Goal: Task Accomplishment & Management: Complete application form

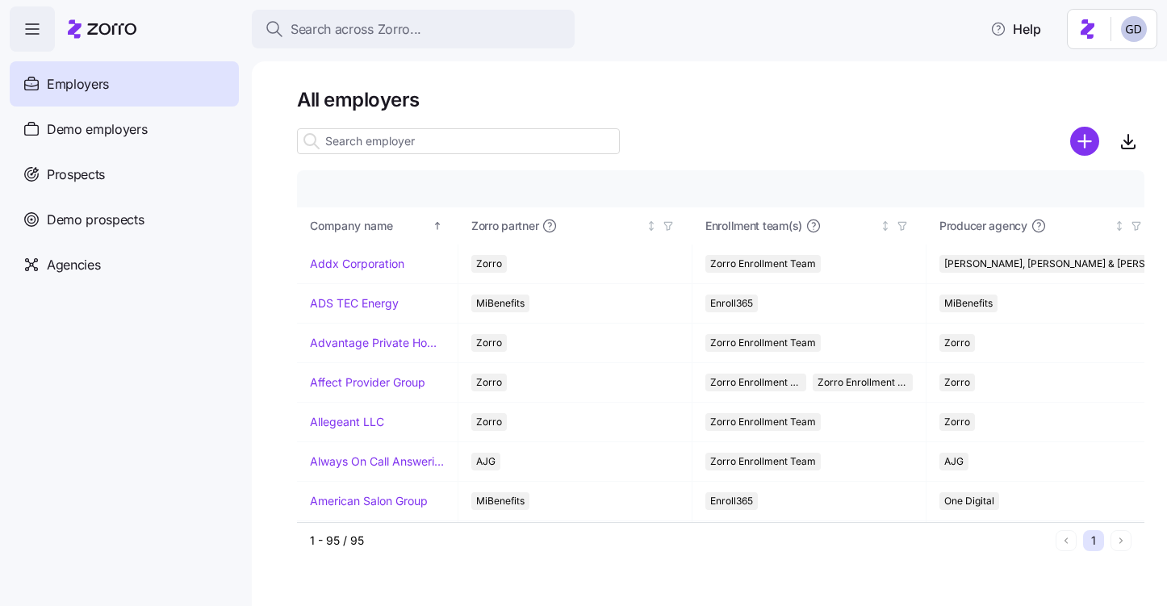
click at [389, 140] on input at bounding box center [458, 141] width 323 height 26
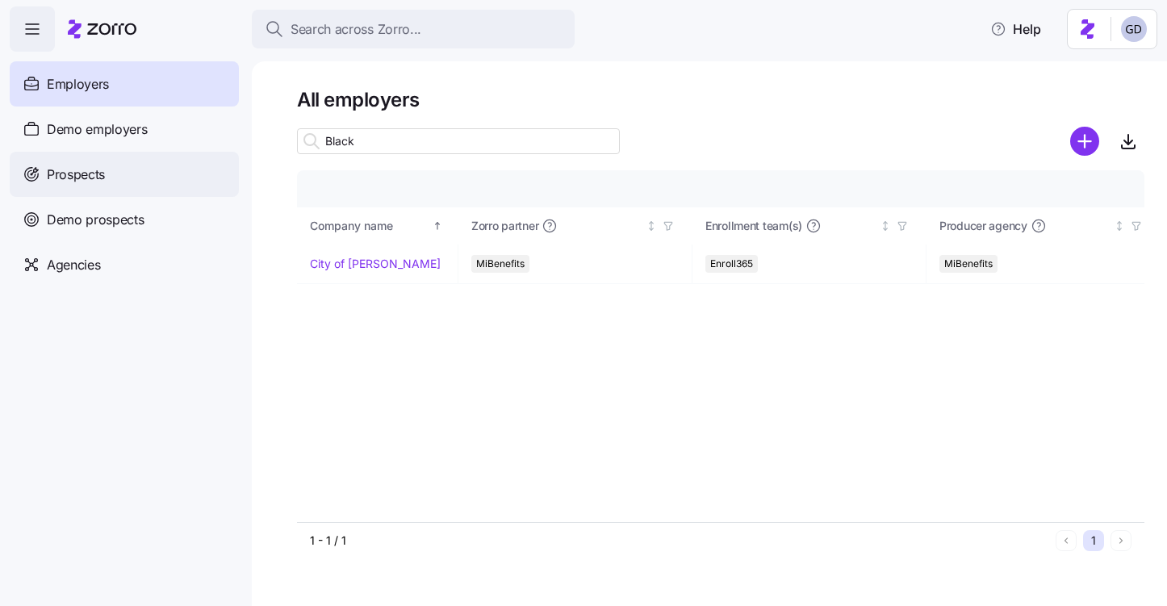
type input "Black"
click at [82, 179] on span "Prospects" at bounding box center [76, 175] width 58 height 20
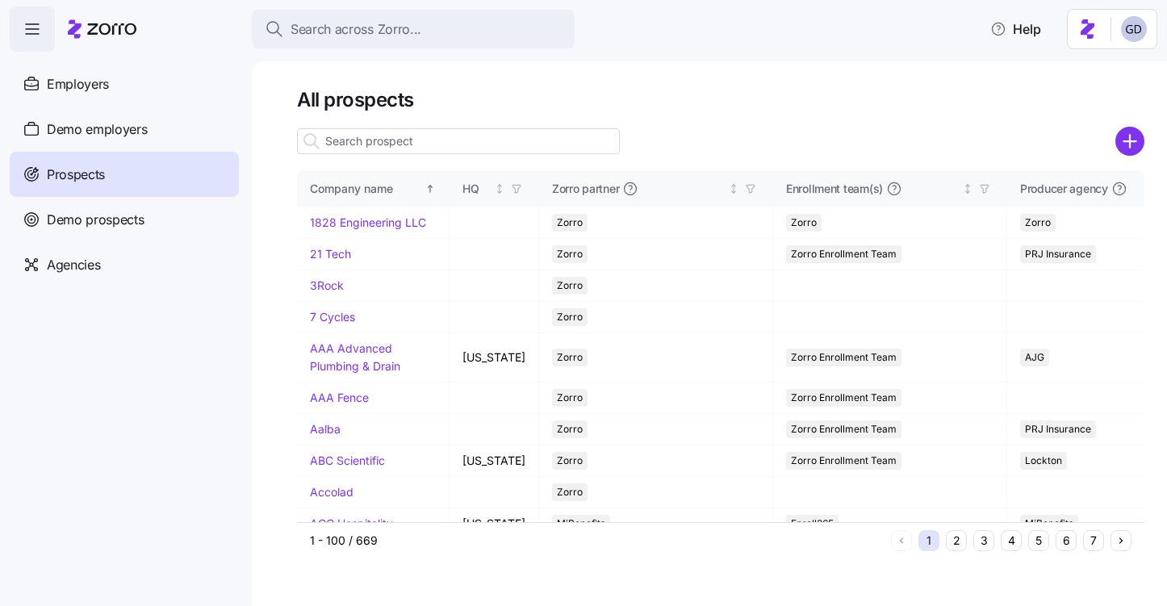
click at [536, 132] on input at bounding box center [458, 141] width 323 height 26
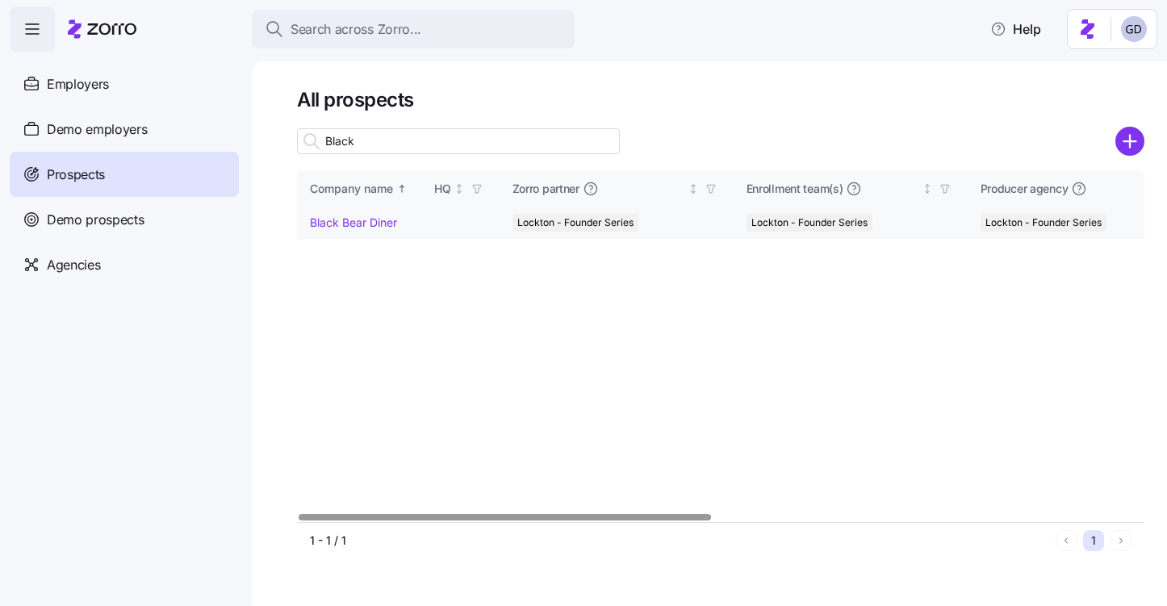
type input "Black"
click at [359, 221] on link "Black Bear Diner" at bounding box center [353, 222] width 87 height 14
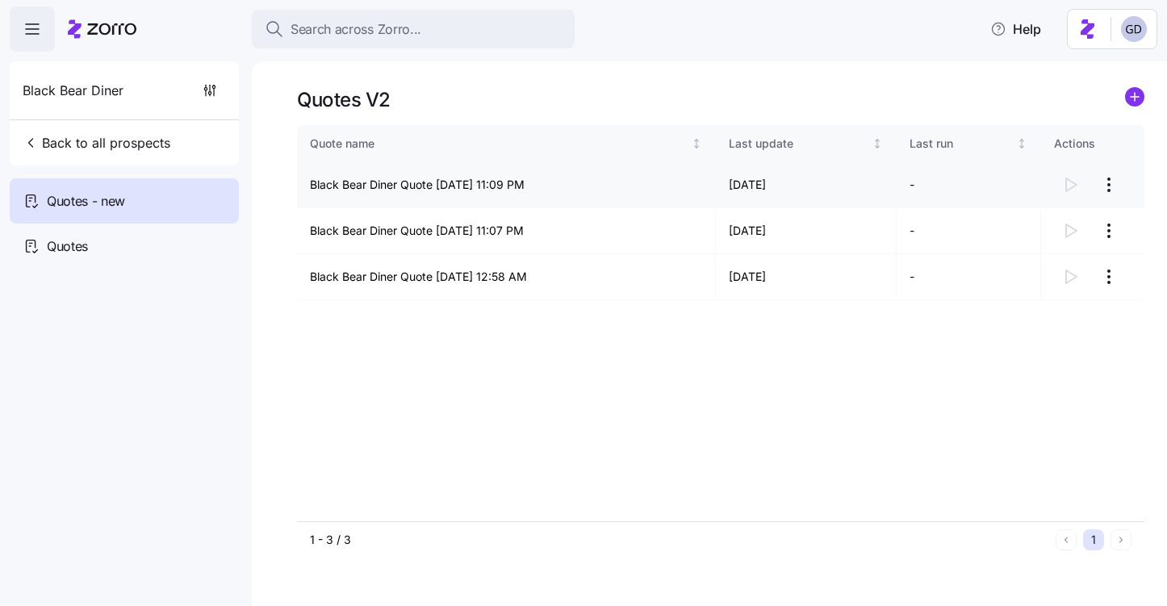
click at [1111, 186] on html "Search across Zorro... Help Black Bear Diner Back to all prospects Quotes - new…" at bounding box center [583, 298] width 1167 height 596
click at [1023, 218] on div "Continue setup" at bounding box center [1017, 224] width 80 height 18
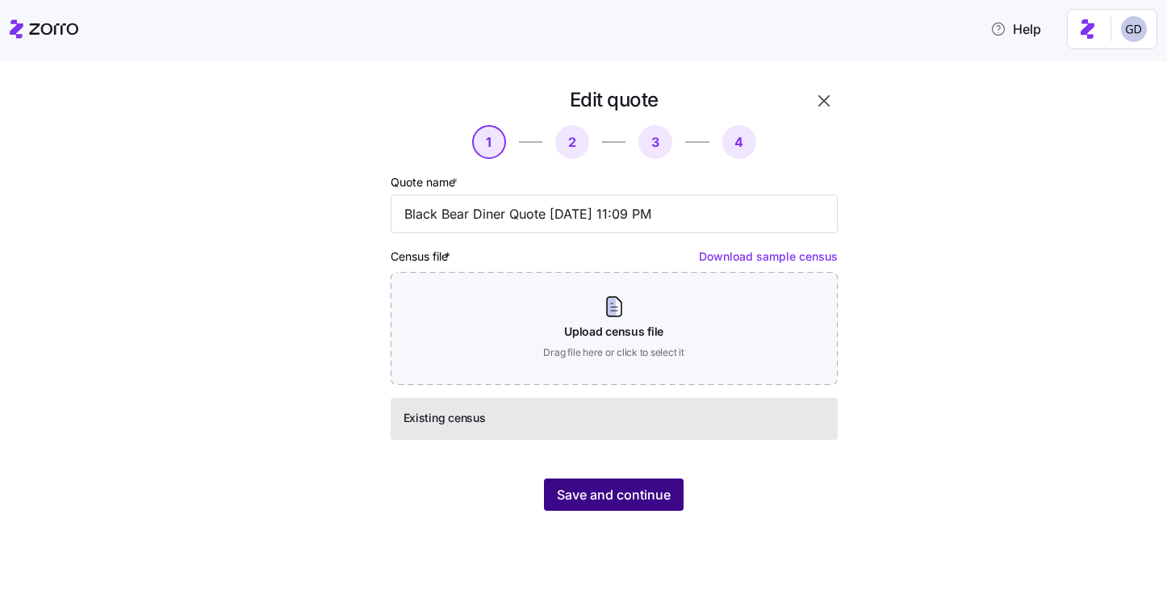
click at [675, 479] on button "Save and continue" at bounding box center [614, 495] width 140 height 32
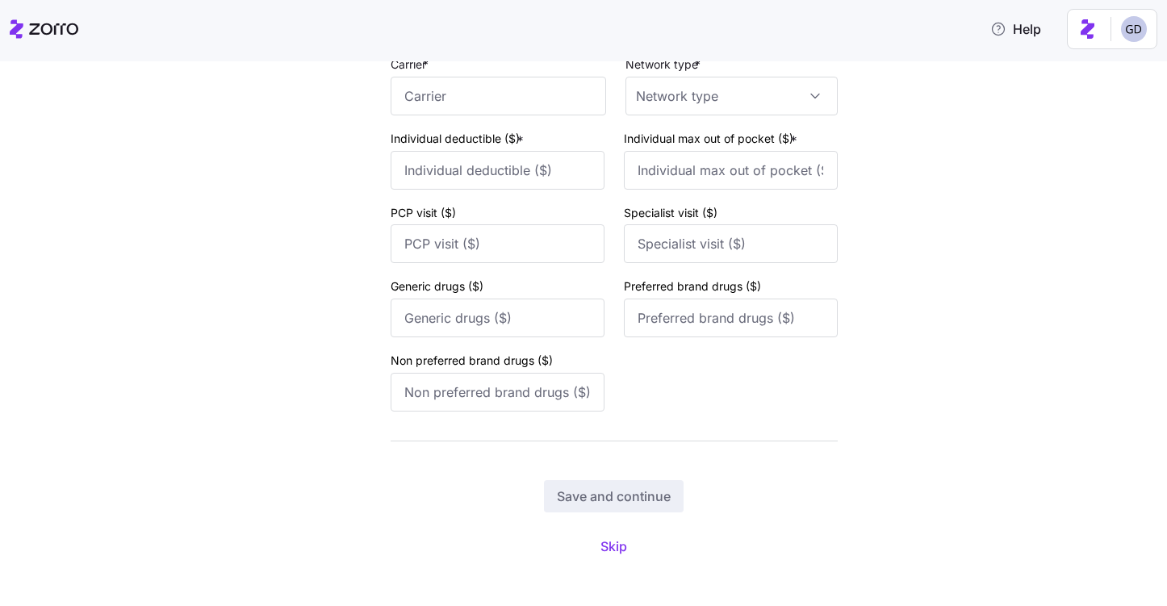
scroll to position [2113, 0]
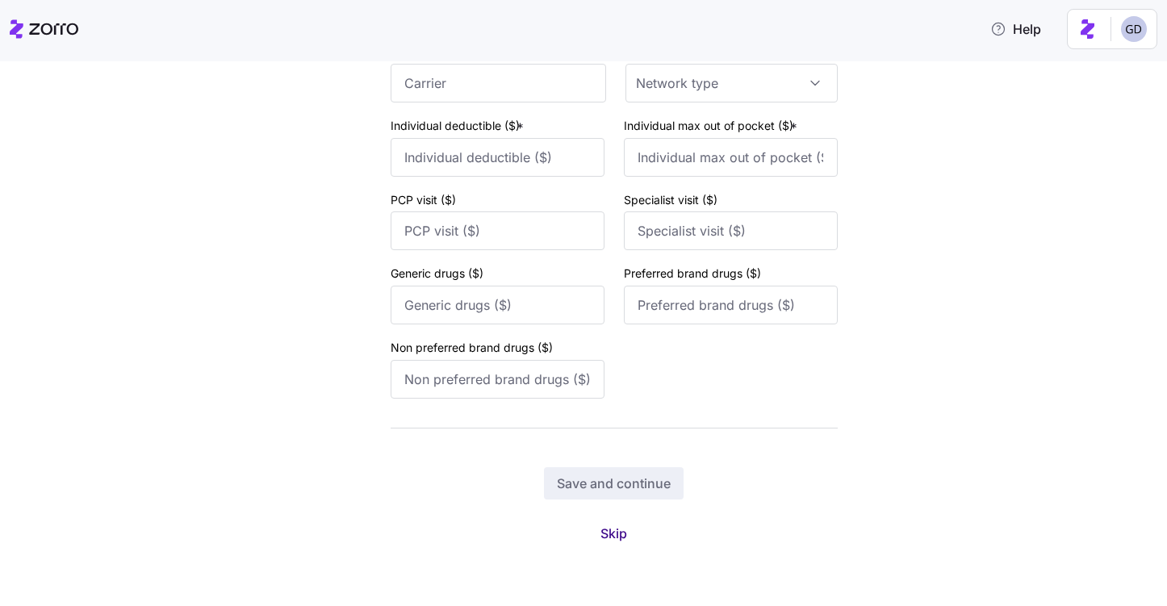
click at [604, 536] on span "Skip" at bounding box center [613, 533] width 27 height 19
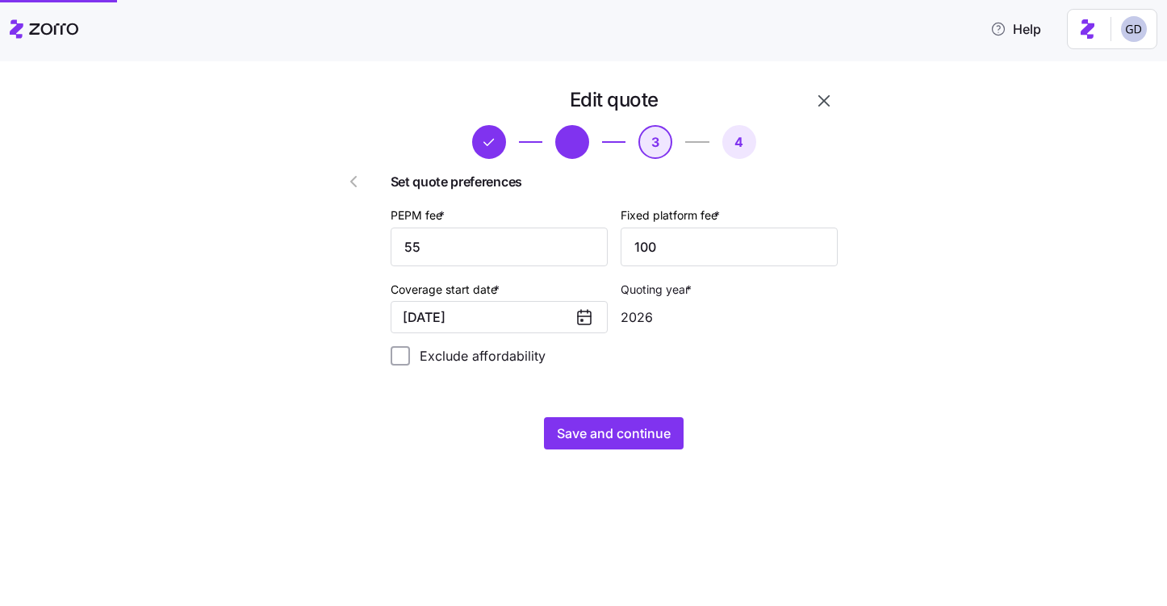
scroll to position [0, 0]
click at [612, 436] on span "Save and continue" at bounding box center [614, 433] width 114 height 19
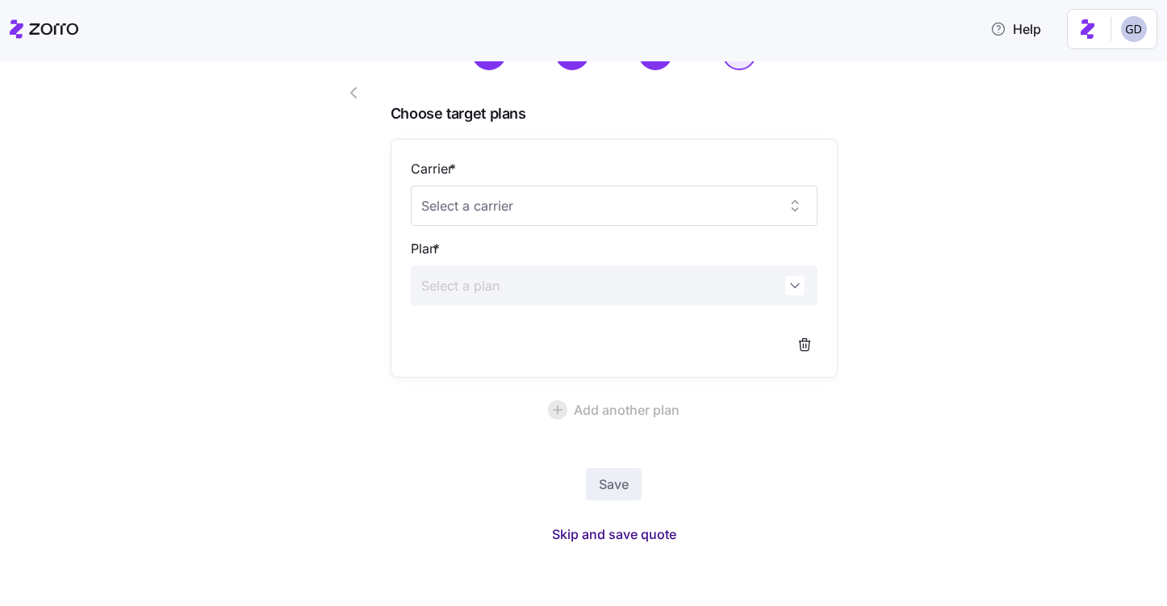
click at [638, 537] on span "Skip and save quote" at bounding box center [614, 534] width 124 height 19
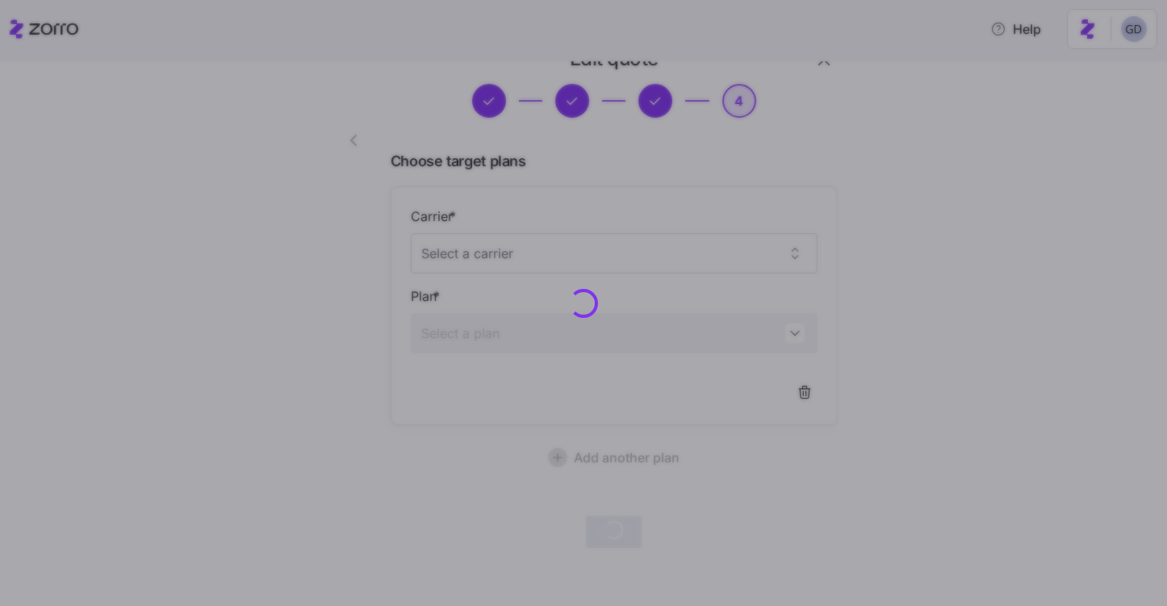
scroll to position [40, 0]
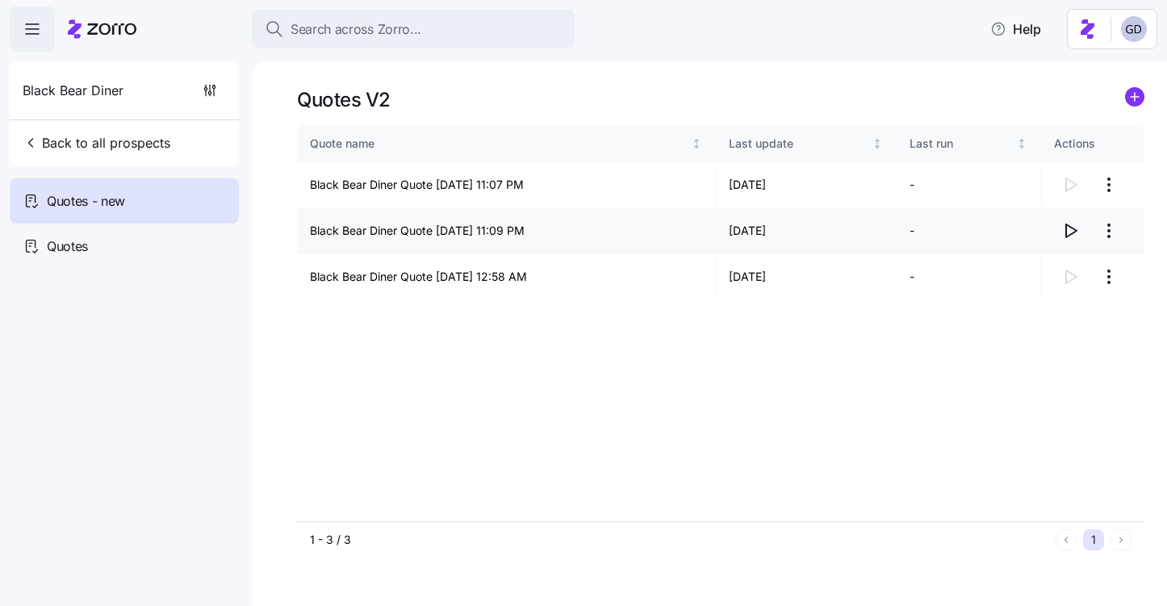
click at [1064, 224] on icon "button" at bounding box center [1069, 230] width 19 height 19
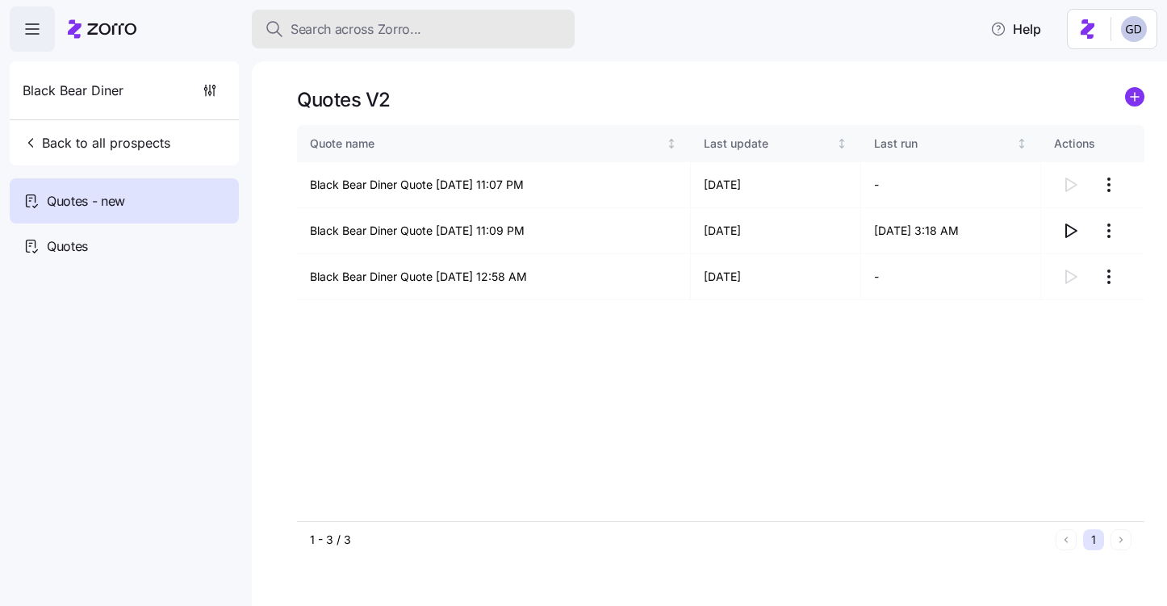
click at [445, 31] on div "Search across Zorro..." at bounding box center [413, 29] width 297 height 20
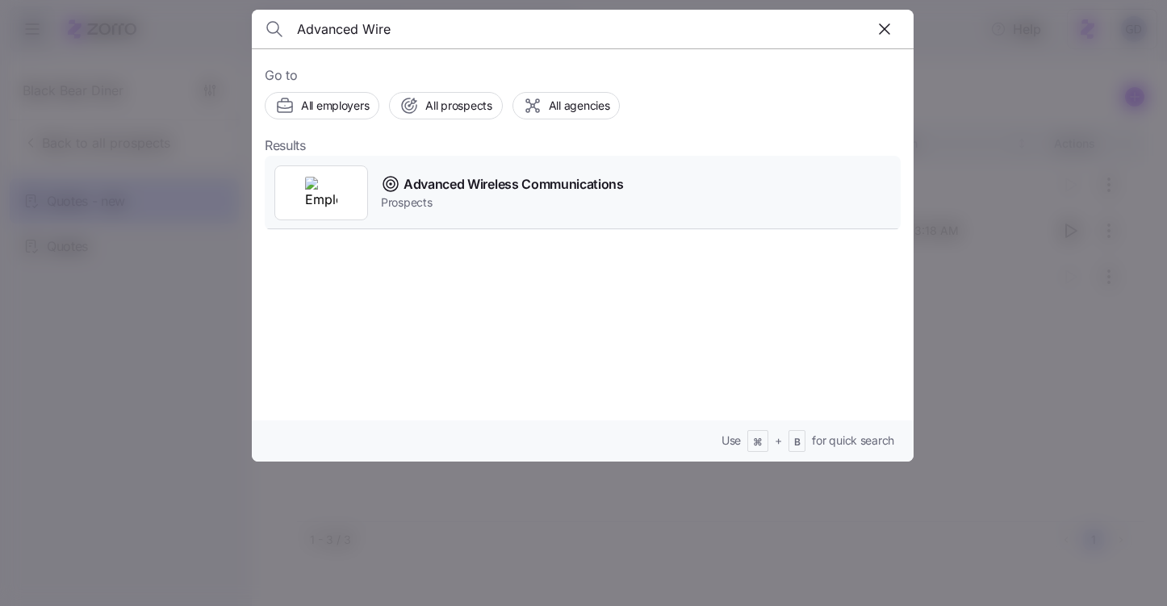
type input "Advanced Wire"
click at [481, 191] on span "Advanced Wireless Communications" at bounding box center [514, 184] width 220 height 20
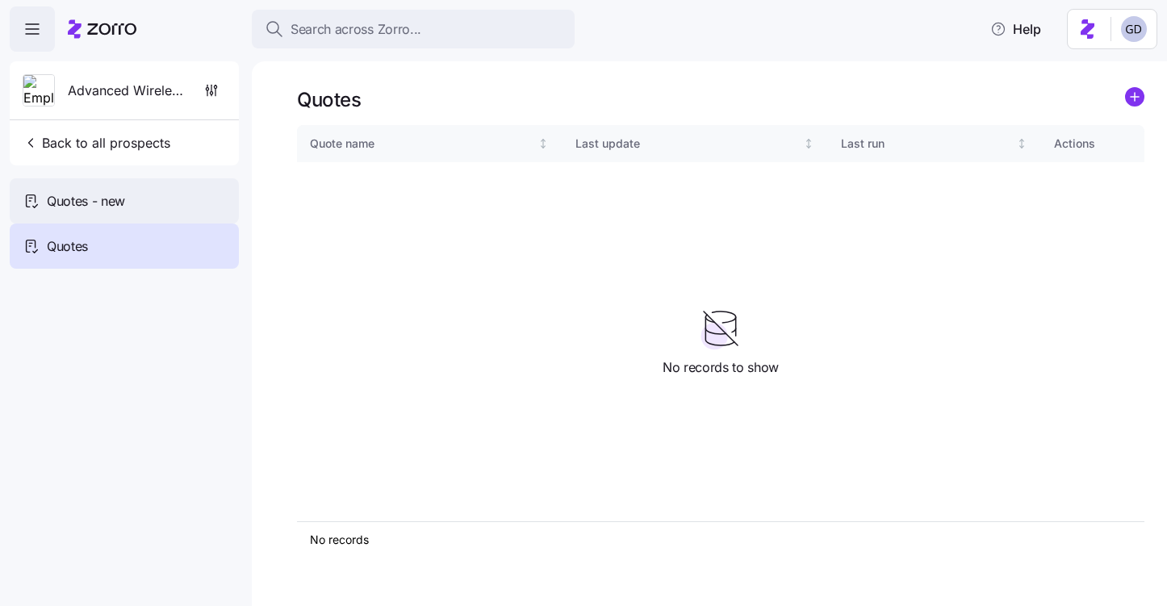
click at [102, 201] on span "Quotes - new" at bounding box center [86, 201] width 78 height 20
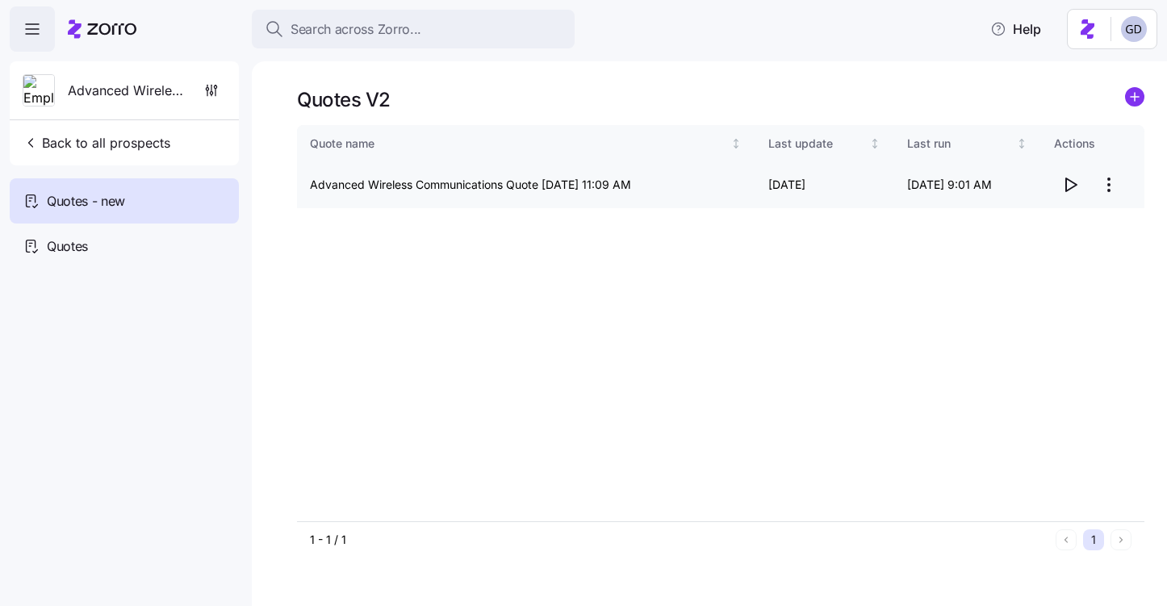
click at [1061, 184] on icon "button" at bounding box center [1069, 184] width 19 height 19
click at [1102, 190] on html "Search across Zorro... Help Advanced Wireless Communications Back to all prospe…" at bounding box center [583, 298] width 1167 height 596
click at [1024, 226] on div "Edit quote" at bounding box center [1004, 224] width 54 height 18
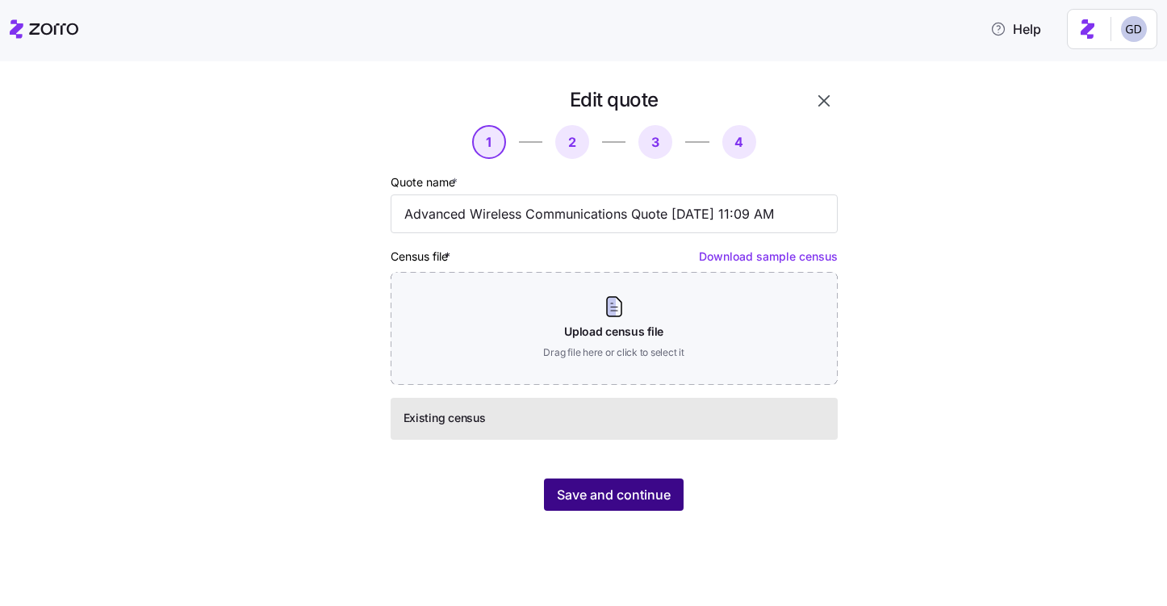
click at [651, 497] on span "Save and continue" at bounding box center [614, 494] width 114 height 19
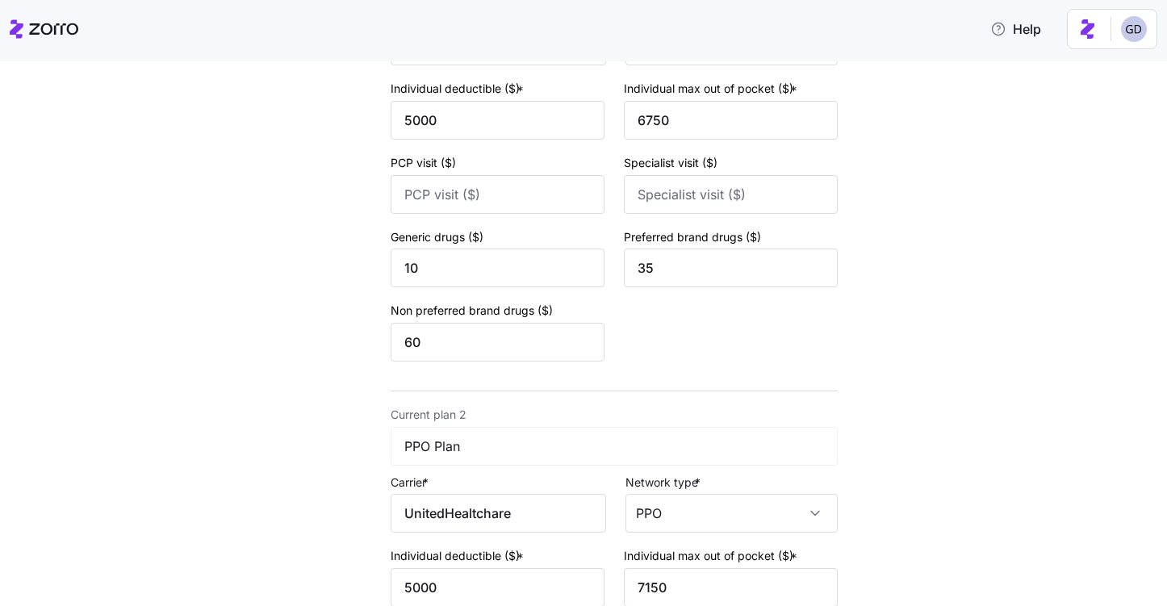
scroll to position [654, 0]
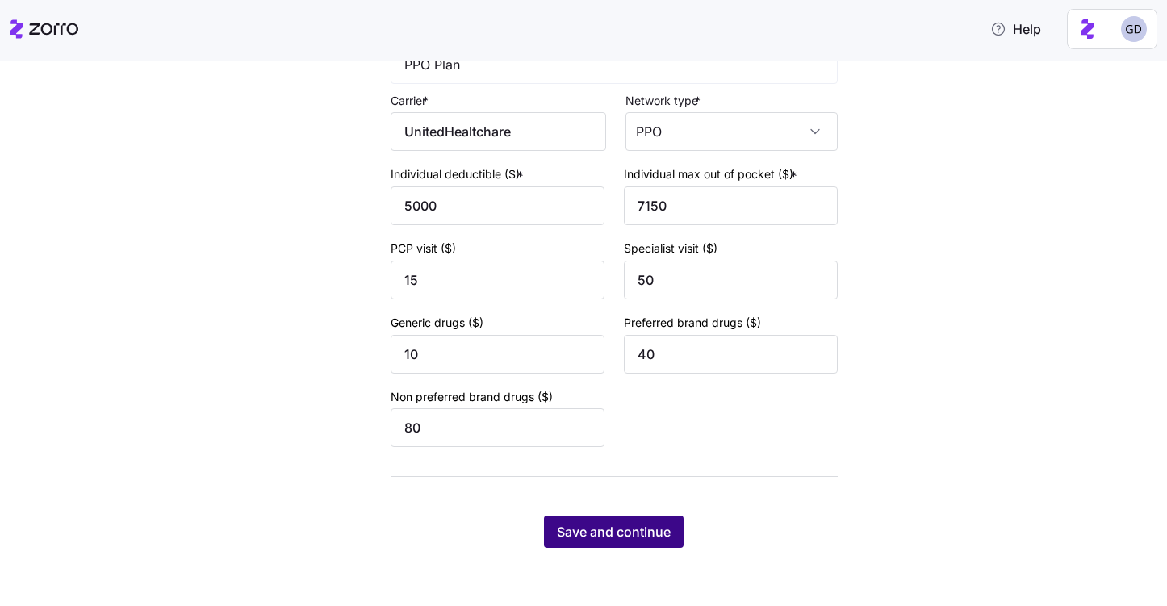
click at [625, 527] on span "Save and continue" at bounding box center [614, 531] width 114 height 19
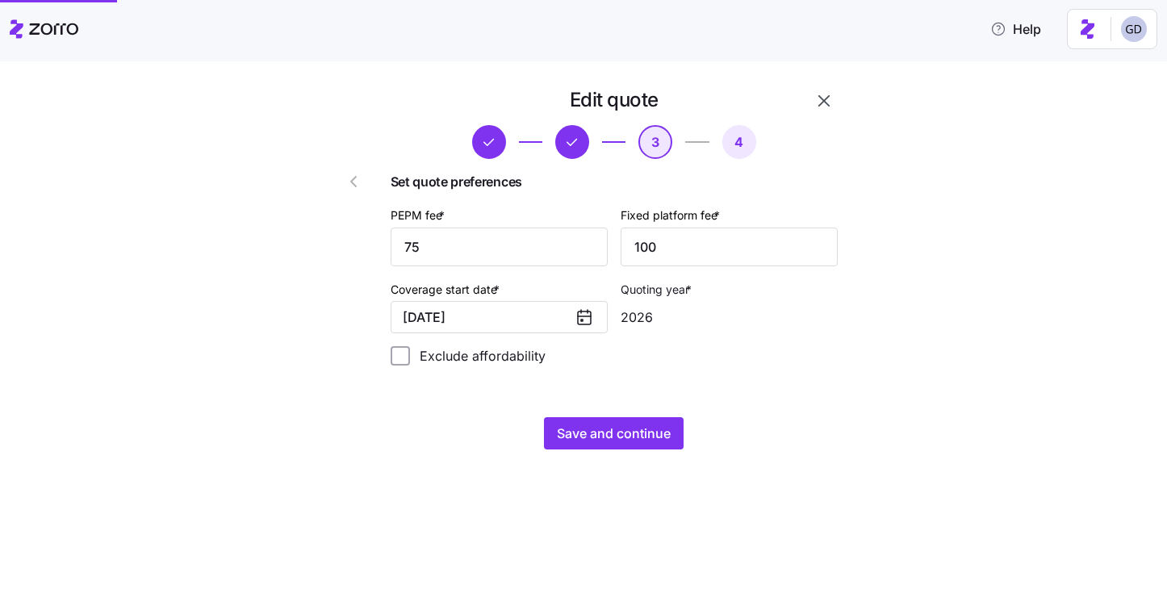
scroll to position [0, 0]
click at [514, 244] on input "75" at bounding box center [499, 247] width 217 height 39
click at [878, 349] on div "Edit quote 3 4 Set quote preferences PEPM fee * 75 Fixed platform fee * 100 Cov…" at bounding box center [594, 278] width 1099 height 382
click at [450, 244] on input "75" at bounding box center [499, 247] width 217 height 39
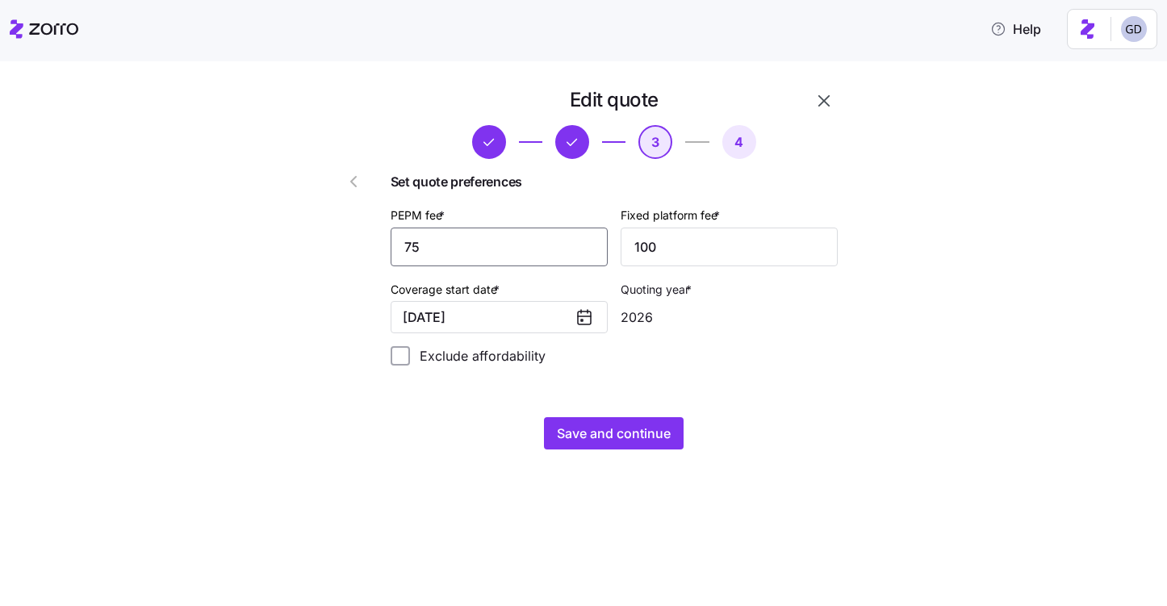
click at [450, 244] on input "75" at bounding box center [499, 247] width 217 height 39
type input "65"
click at [633, 442] on span "Save and continue" at bounding box center [614, 433] width 114 height 19
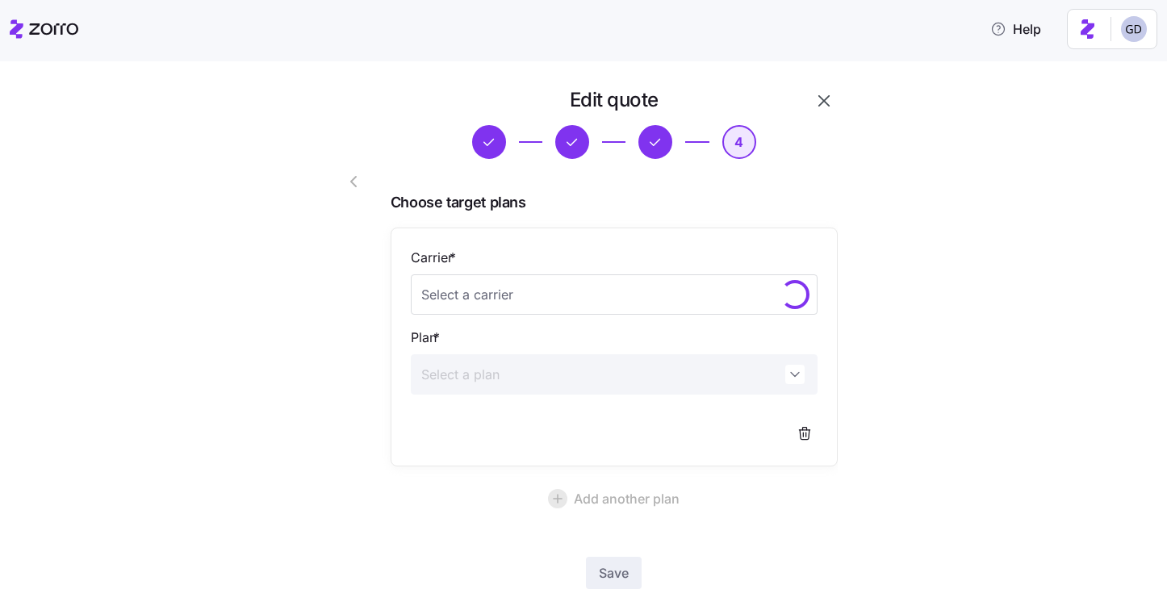
scroll to position [89, 0]
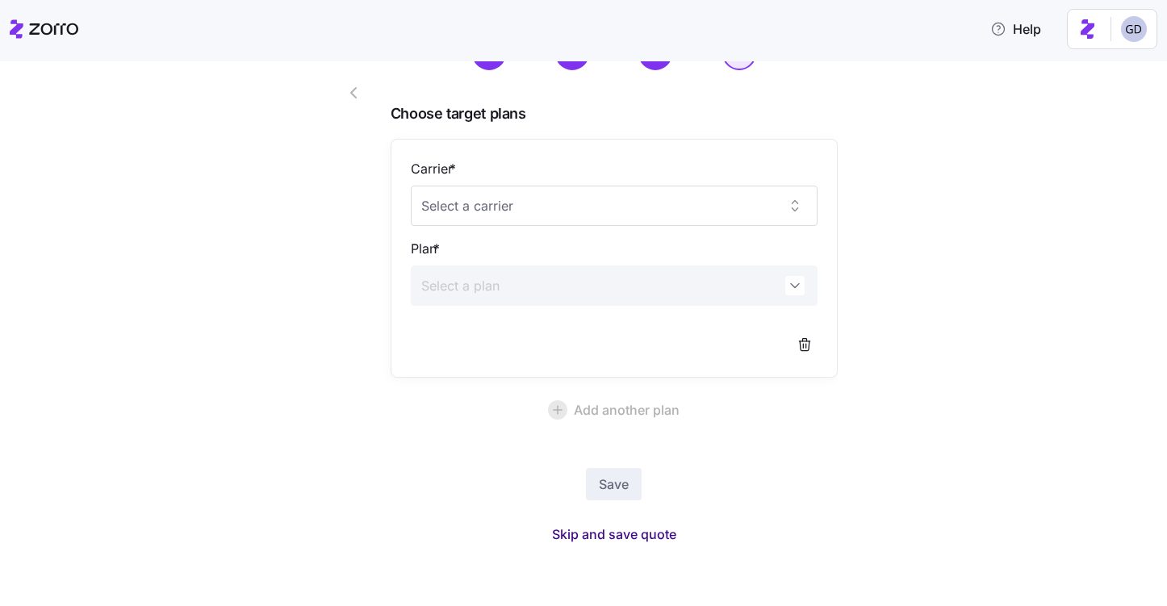
click at [629, 533] on span "Skip and save quote" at bounding box center [614, 534] width 124 height 19
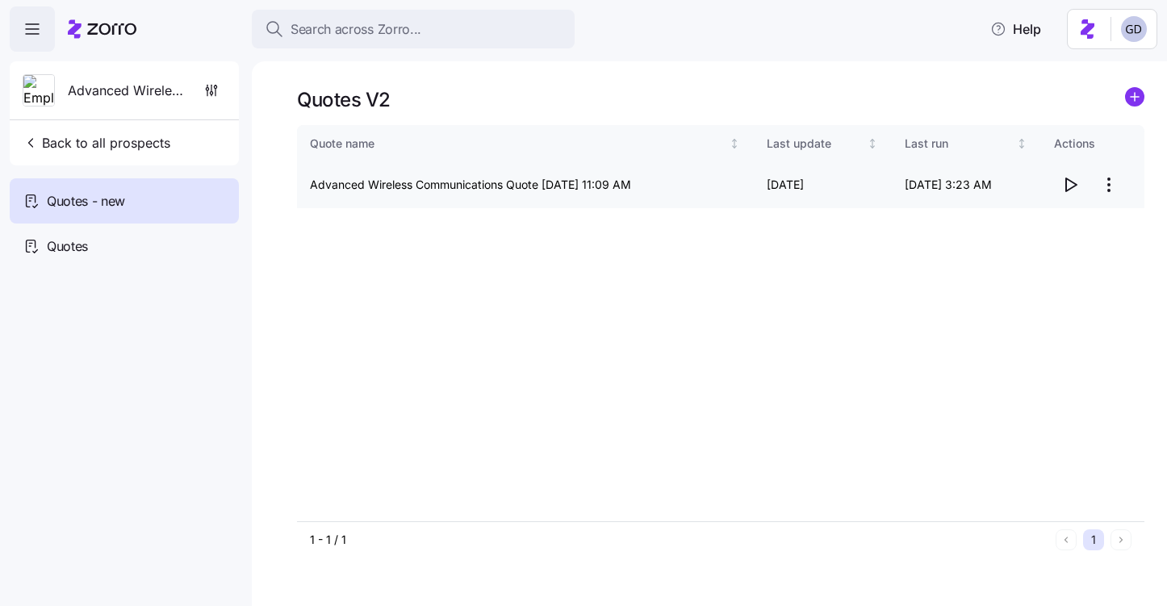
click at [1066, 178] on icon "button" at bounding box center [1069, 184] width 19 height 19
click at [1105, 187] on html "Search across Zorro... Help Advanced Wireless Communications Back to all prospe…" at bounding box center [583, 298] width 1167 height 596
click at [1034, 227] on div "Edit quote" at bounding box center [1044, 224] width 148 height 26
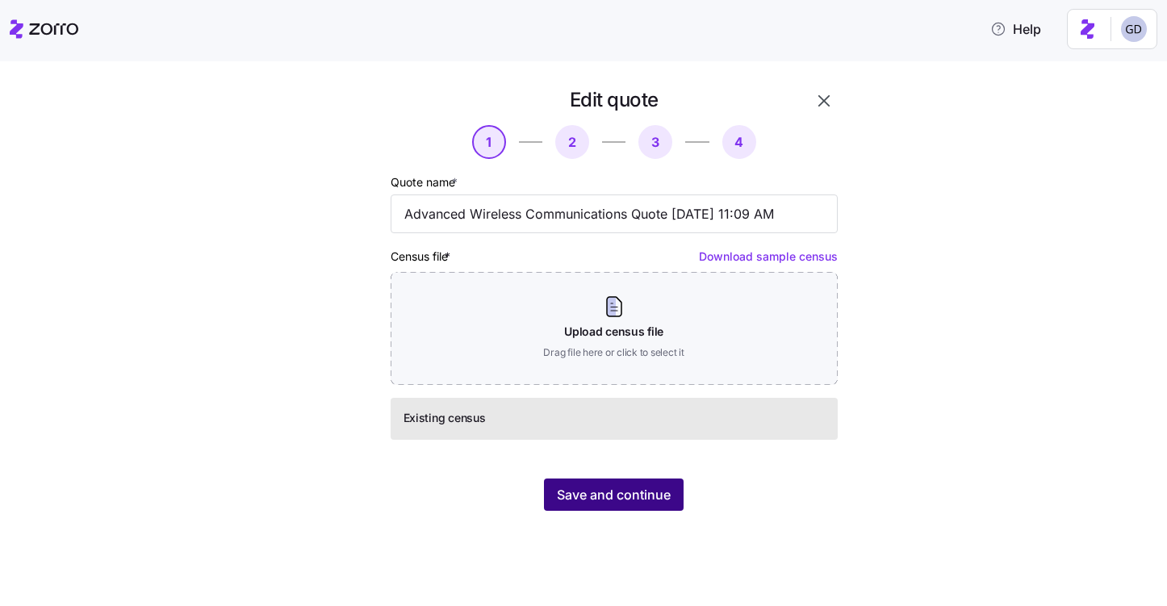
click at [617, 489] on span "Save and continue" at bounding box center [614, 494] width 114 height 19
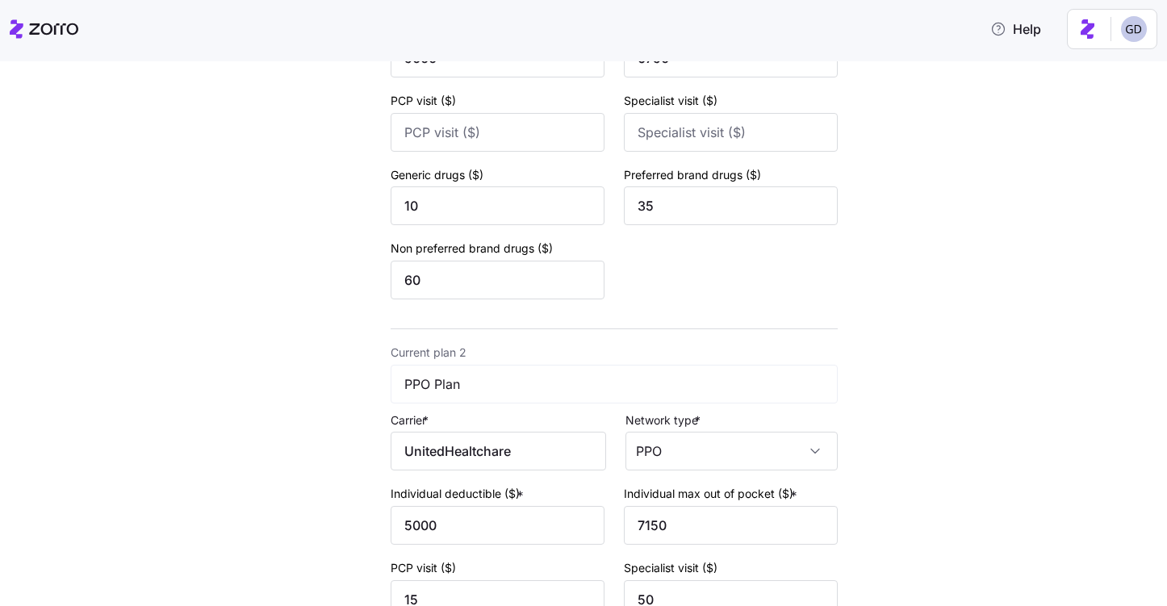
scroll to position [654, 0]
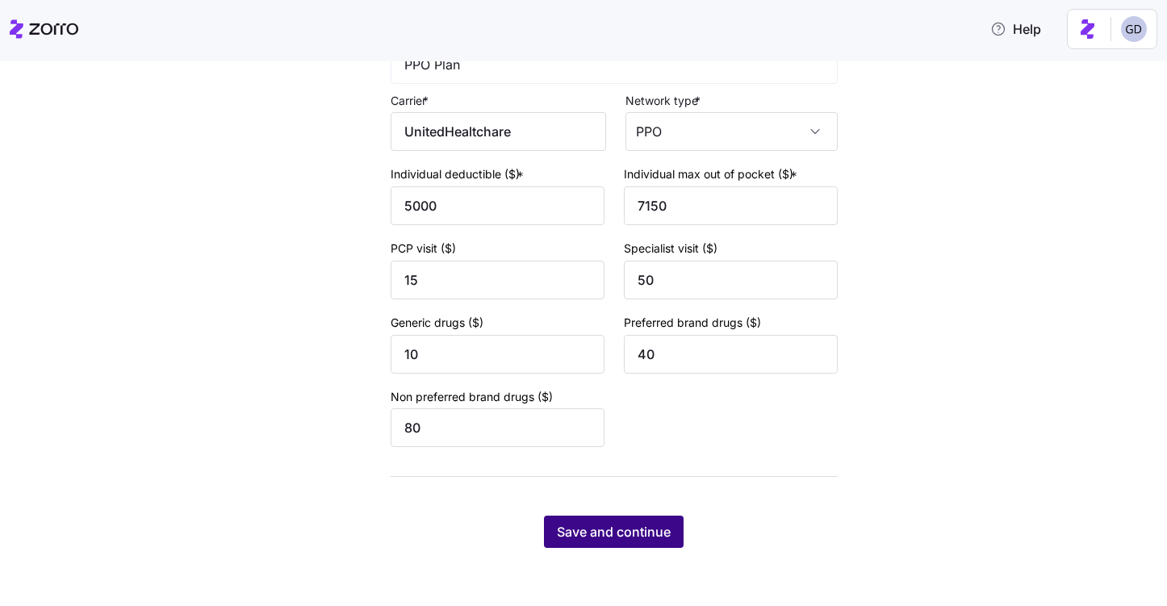
click at [627, 524] on span "Save and continue" at bounding box center [614, 531] width 114 height 19
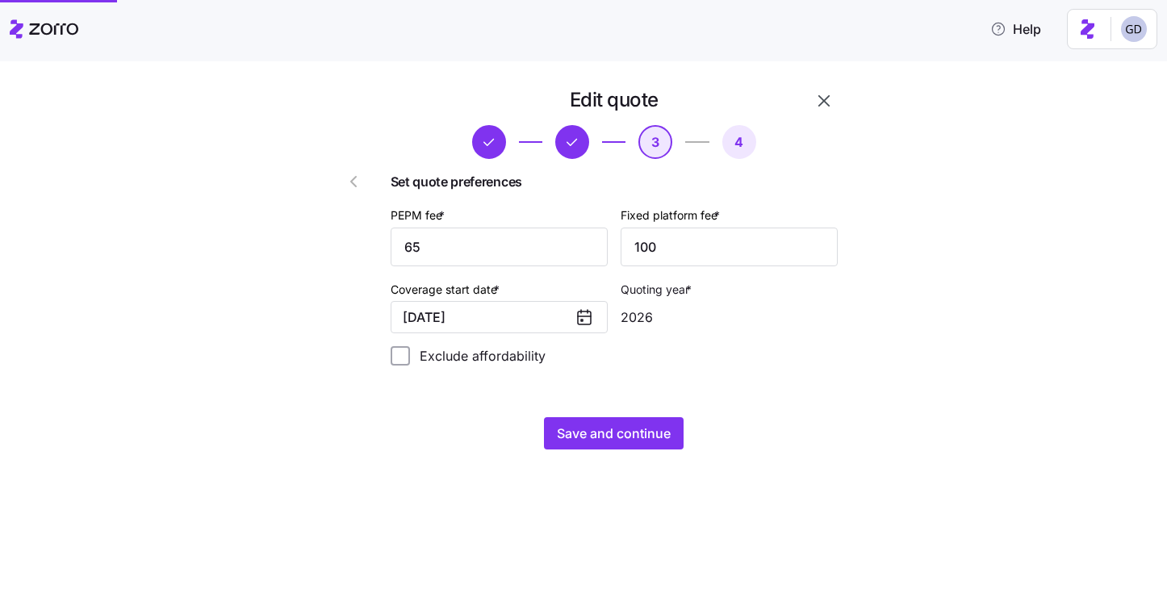
scroll to position [0, 0]
click at [496, 253] on input "65" at bounding box center [499, 247] width 217 height 39
type input "75"
click at [638, 437] on span "Save and continue" at bounding box center [614, 433] width 114 height 19
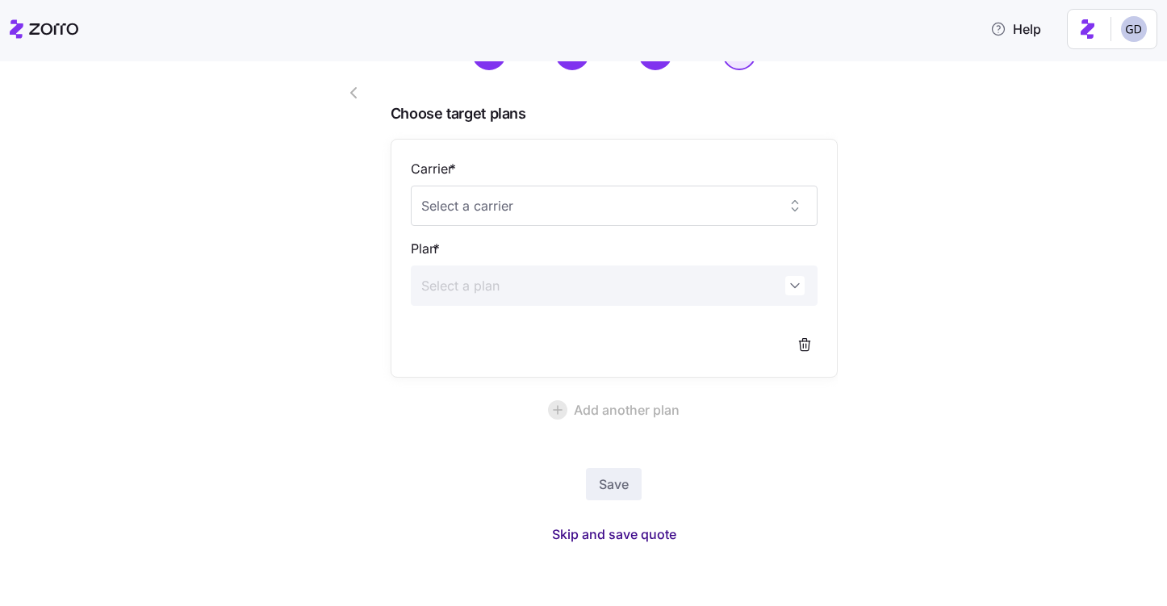
click at [644, 540] on span "Skip and save quote" at bounding box center [614, 534] width 124 height 19
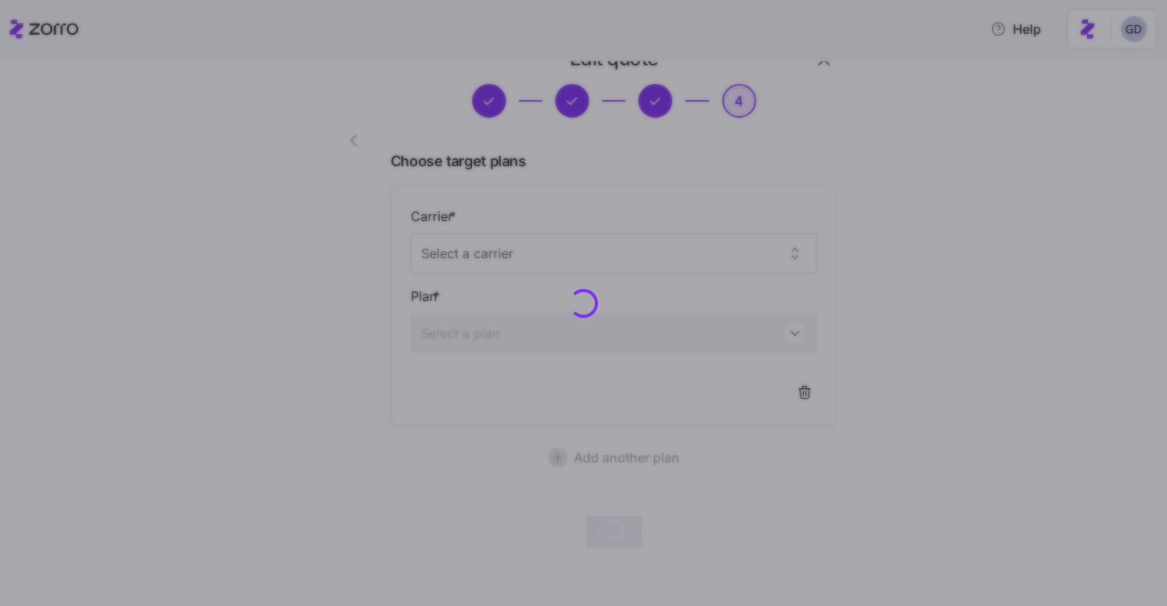
scroll to position [40, 0]
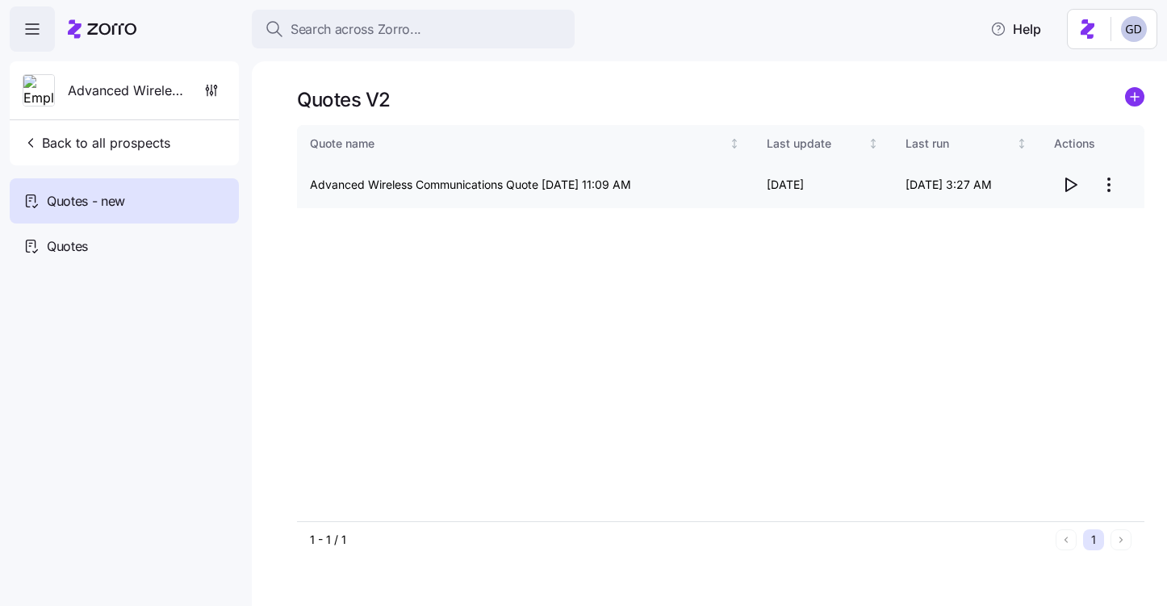
click at [1069, 183] on icon "button" at bounding box center [1069, 184] width 19 height 19
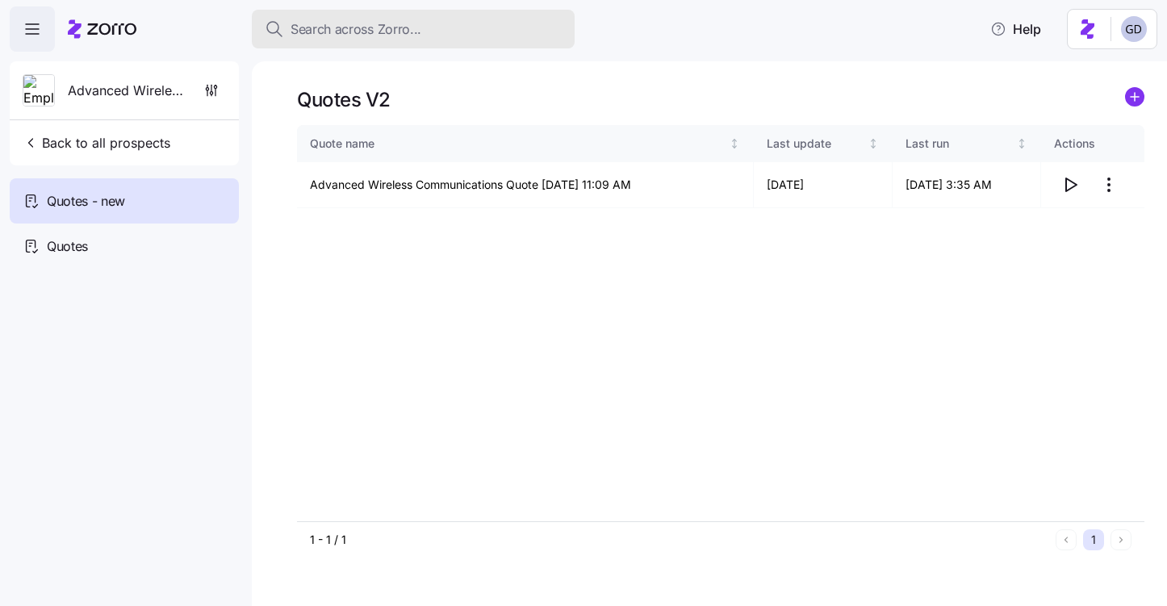
click at [435, 37] on div "Search across Zorro..." at bounding box center [413, 29] width 297 height 20
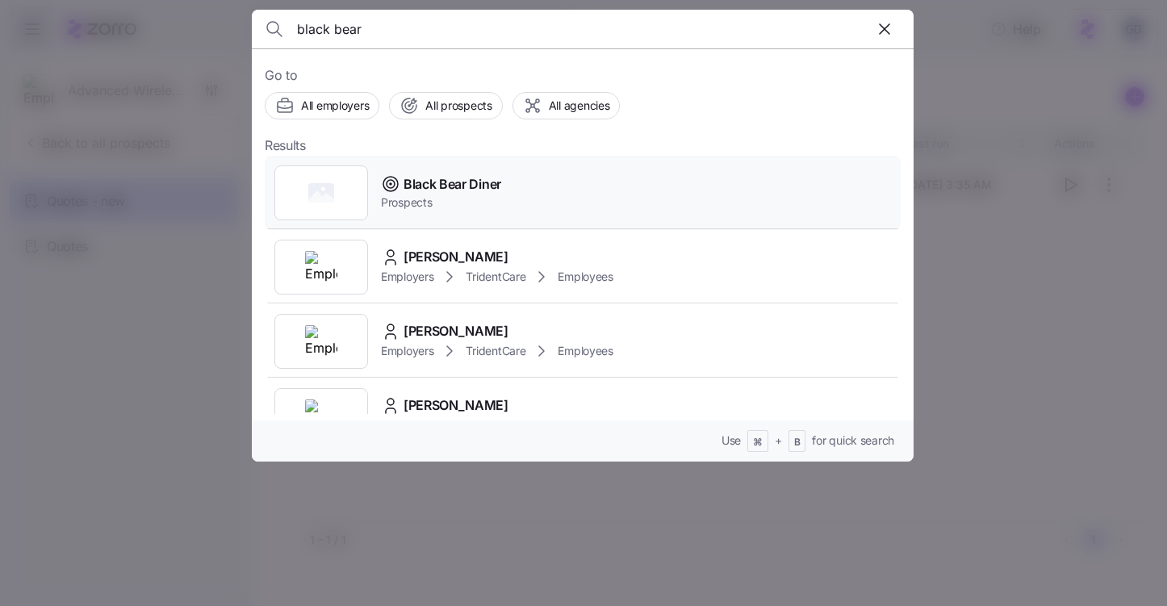
type input "black bear"
click at [444, 182] on span "Black Bear Diner" at bounding box center [453, 184] width 98 height 20
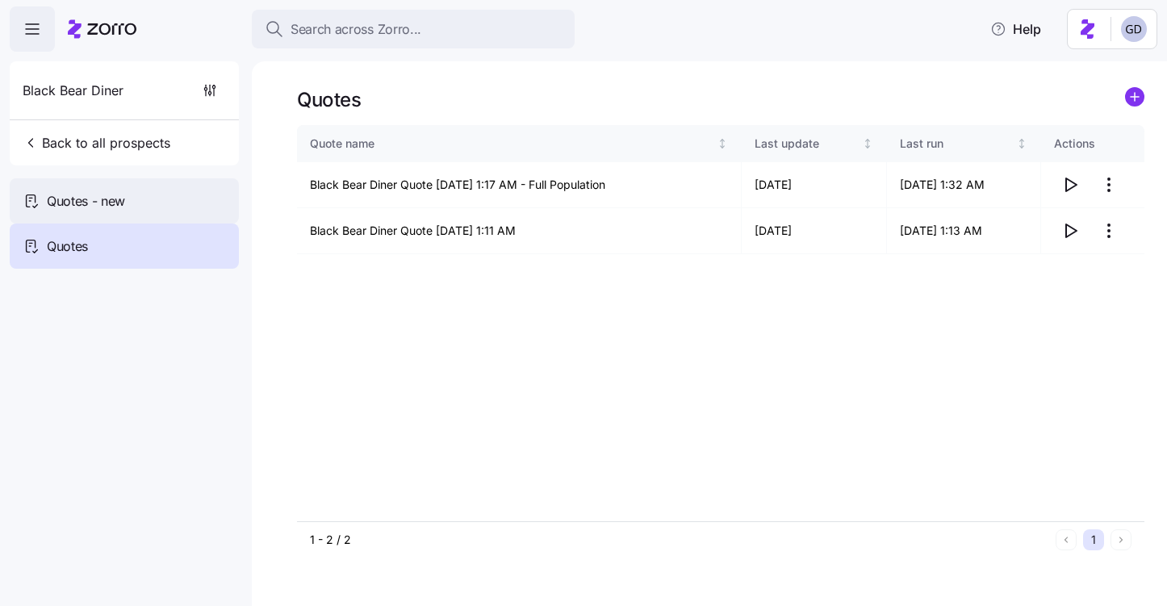
click at [140, 203] on div "Quotes - new" at bounding box center [124, 200] width 229 height 45
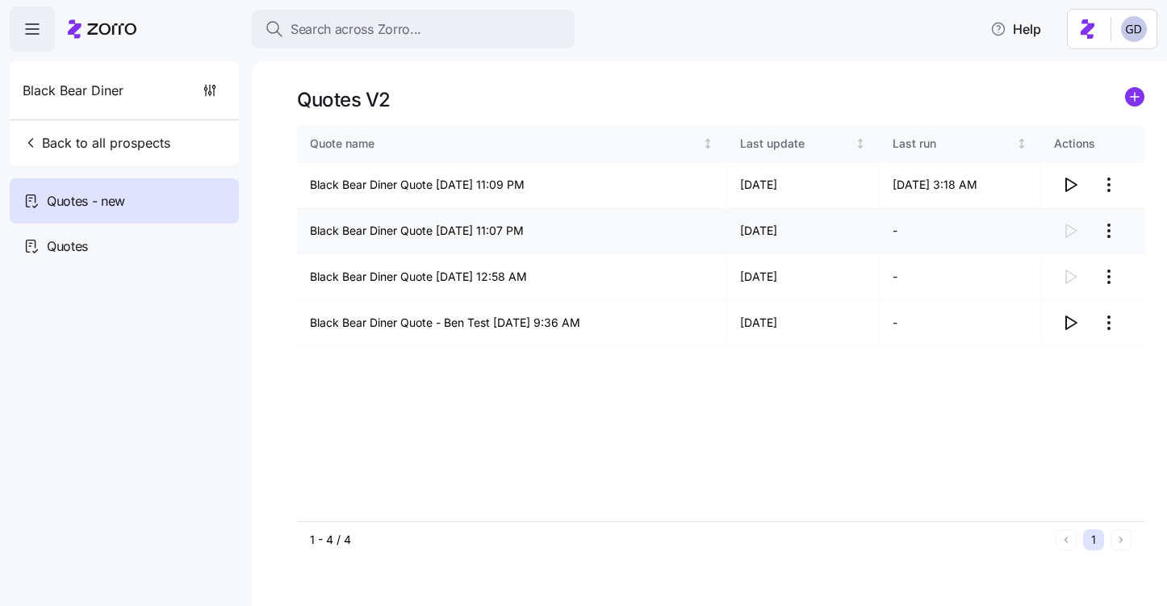
click at [1106, 234] on html "Search across Zorro... Help Black Bear Diner Back to all prospects Quotes - new…" at bounding box center [583, 298] width 1167 height 596
click at [1024, 273] on div "Continue setup" at bounding box center [1017, 270] width 80 height 18
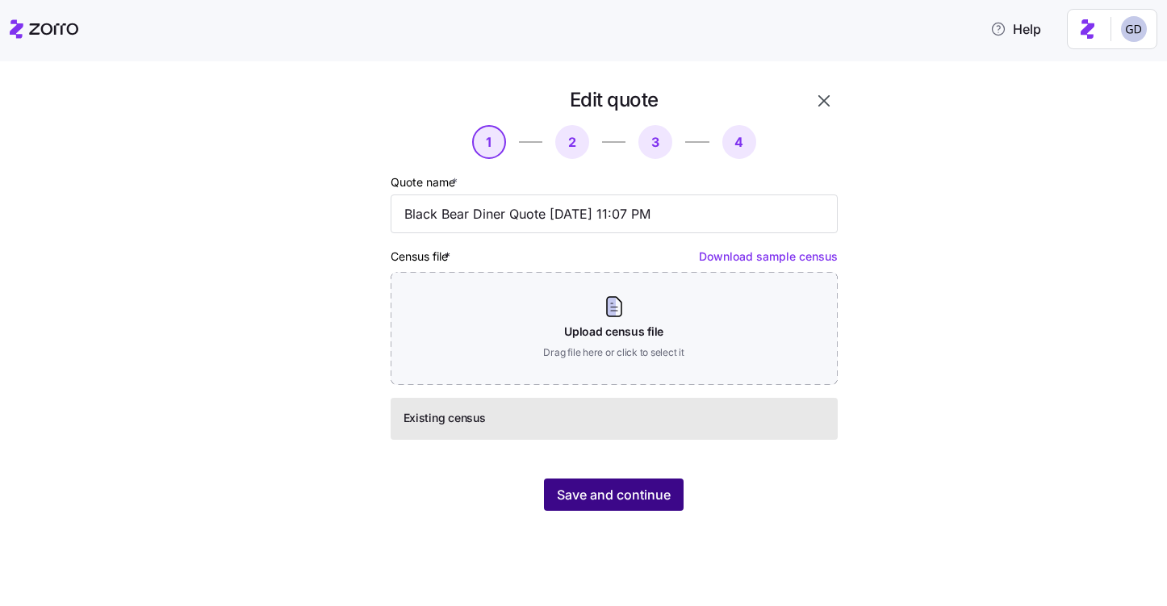
click at [658, 504] on span "Save and continue" at bounding box center [614, 494] width 114 height 19
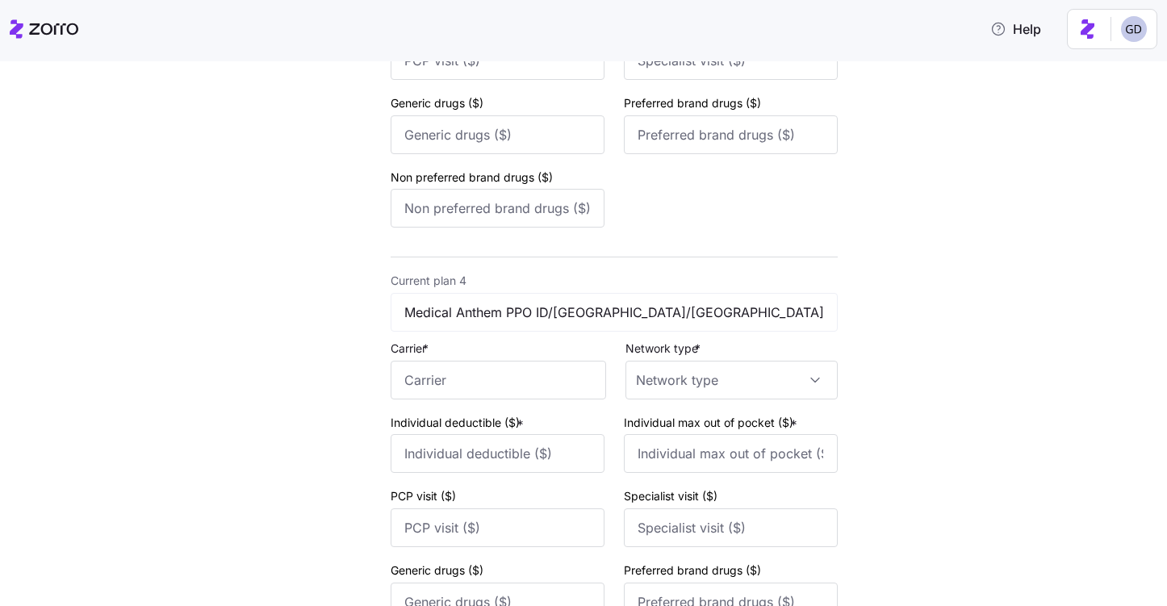
scroll to position [2113, 0]
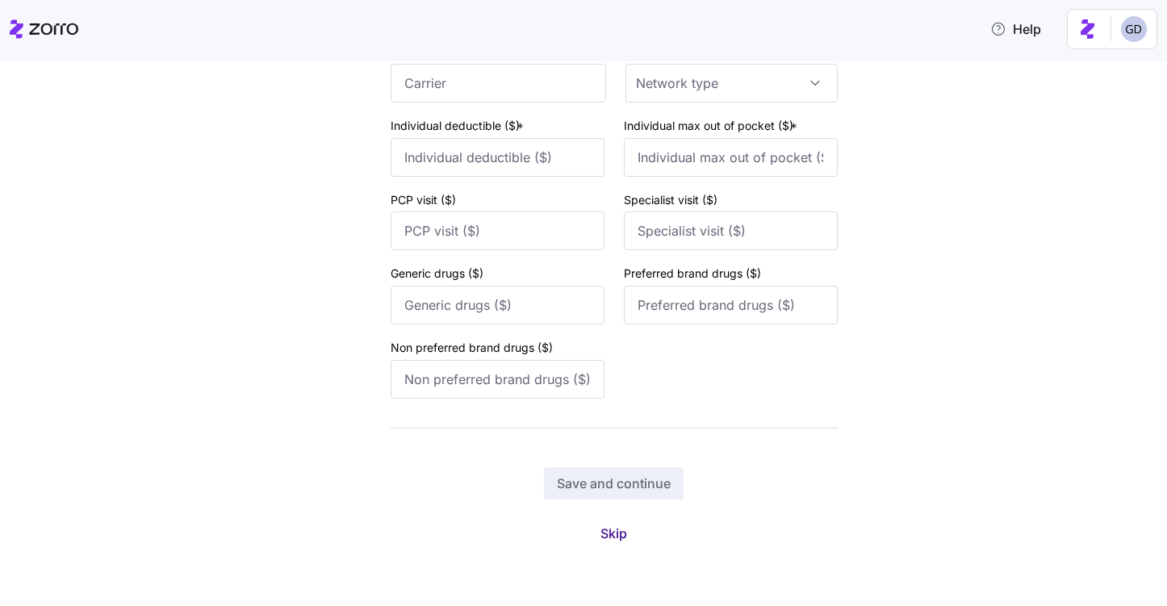
click at [611, 534] on span "Skip" at bounding box center [613, 533] width 27 height 19
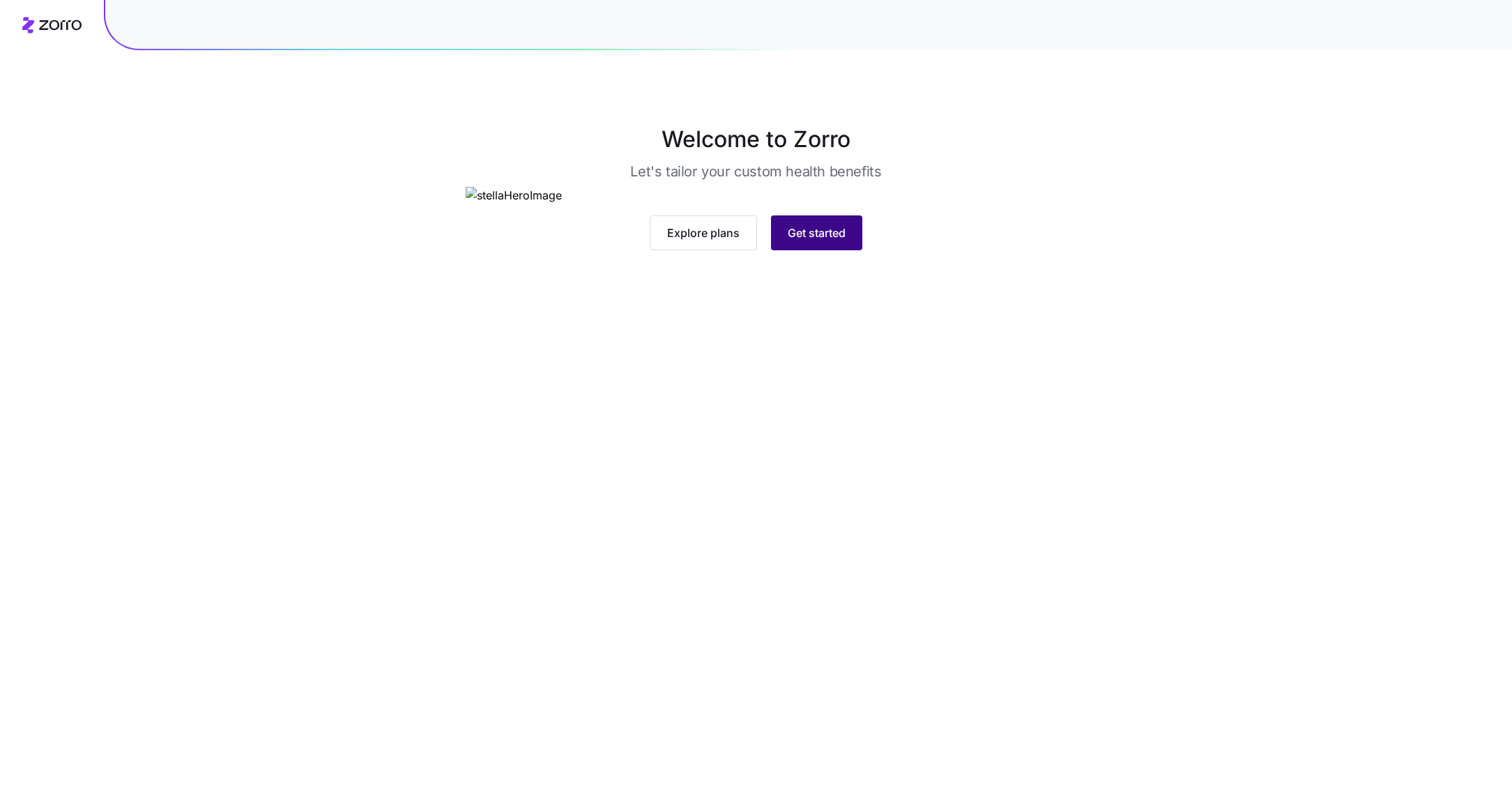
click at [807, 241] on span "Get started" at bounding box center [816, 232] width 58 height 16
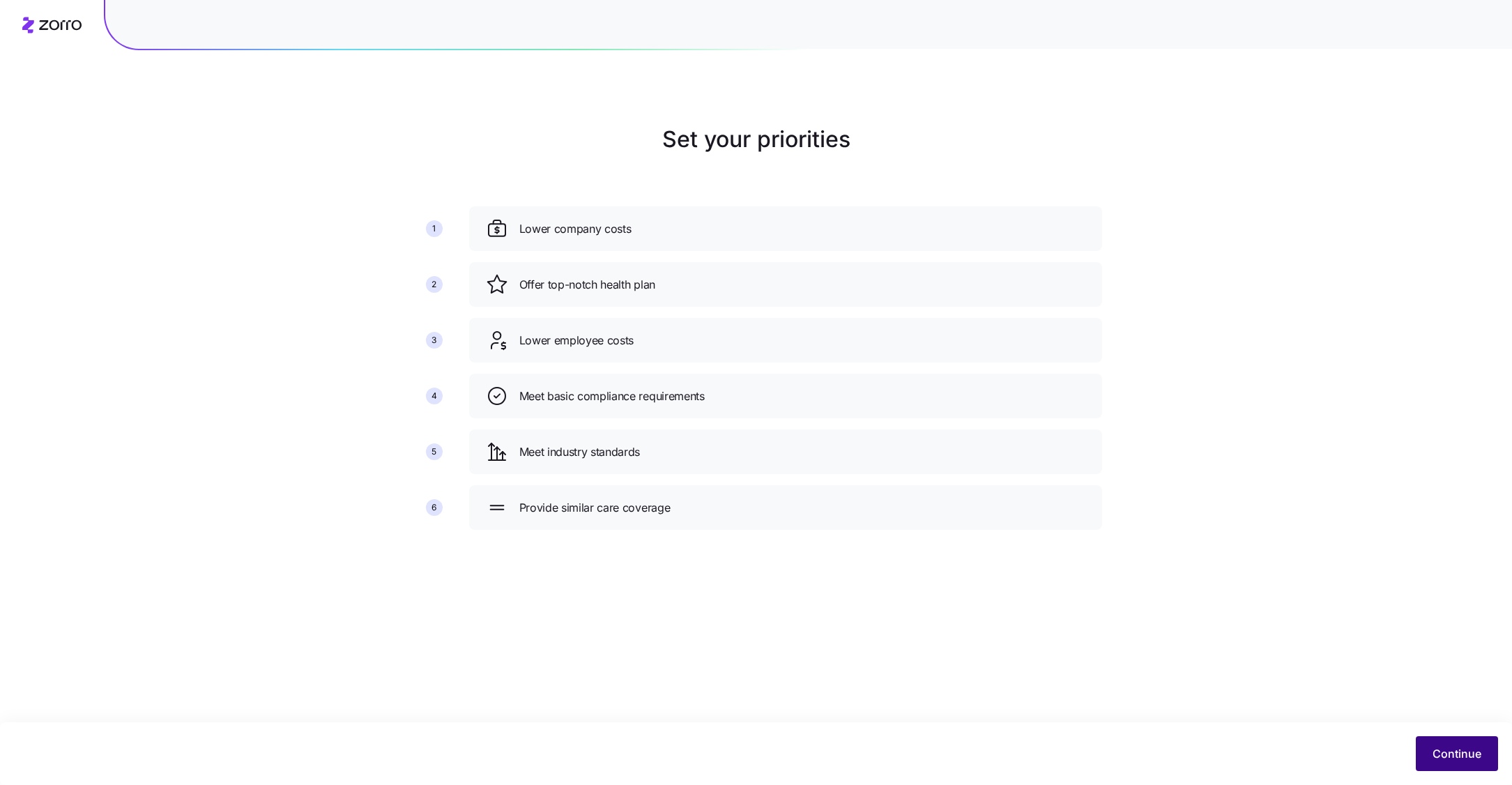
click at [1462, 758] on span "Continue" at bounding box center [1457, 753] width 48 height 16
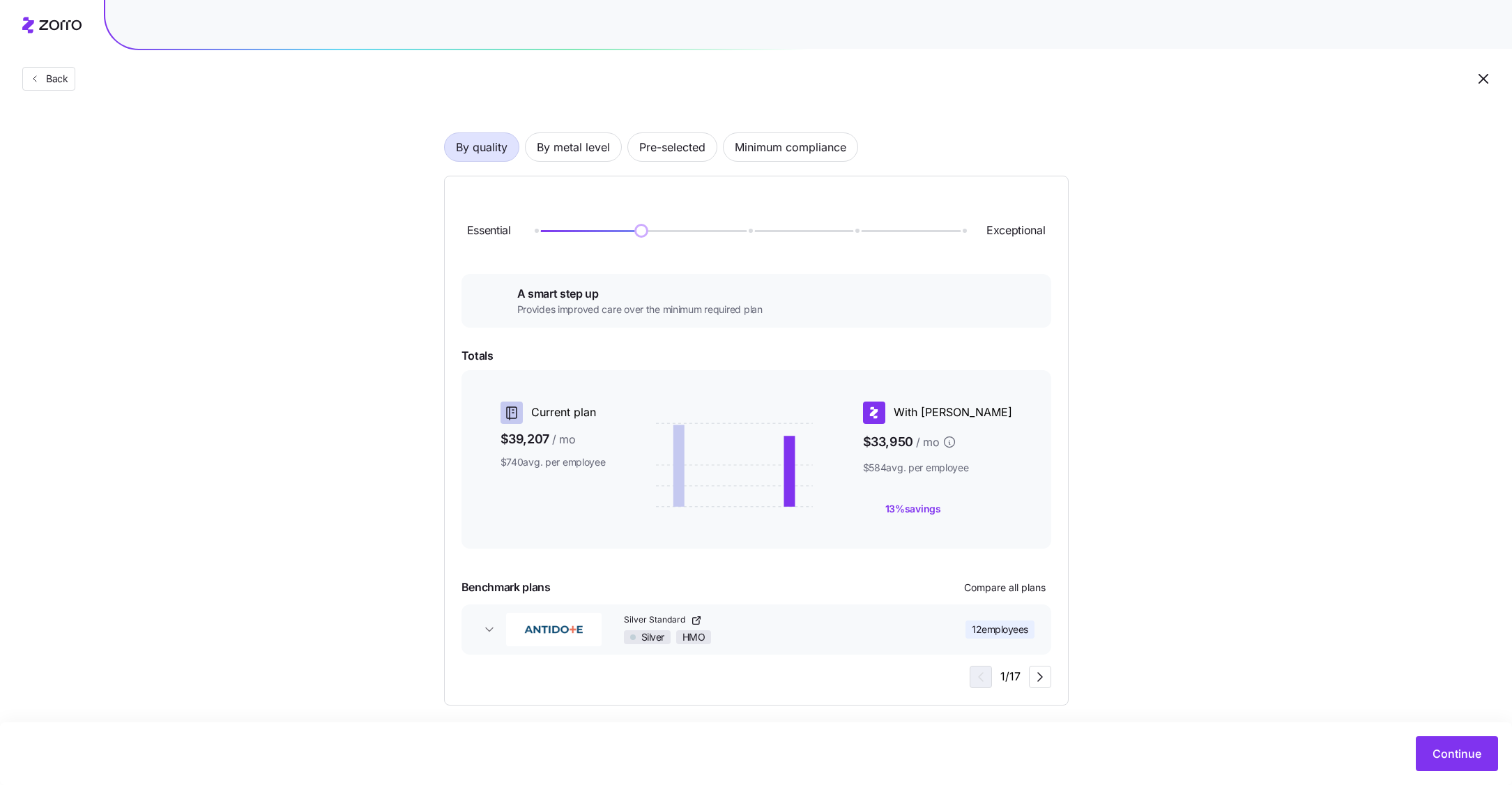
scroll to position [82, 0]
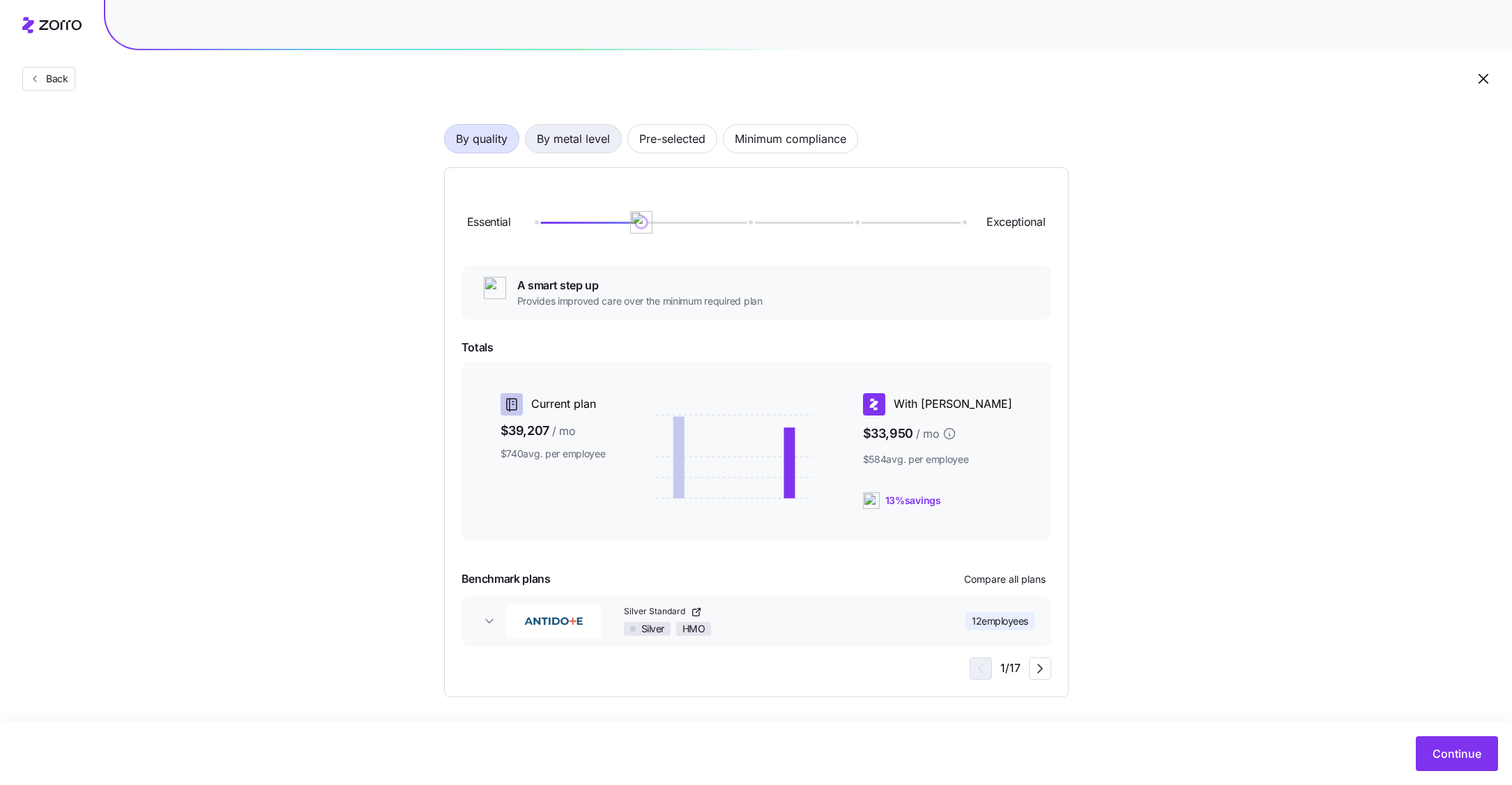
click at [588, 136] on span "By metal level" at bounding box center [573, 138] width 73 height 28
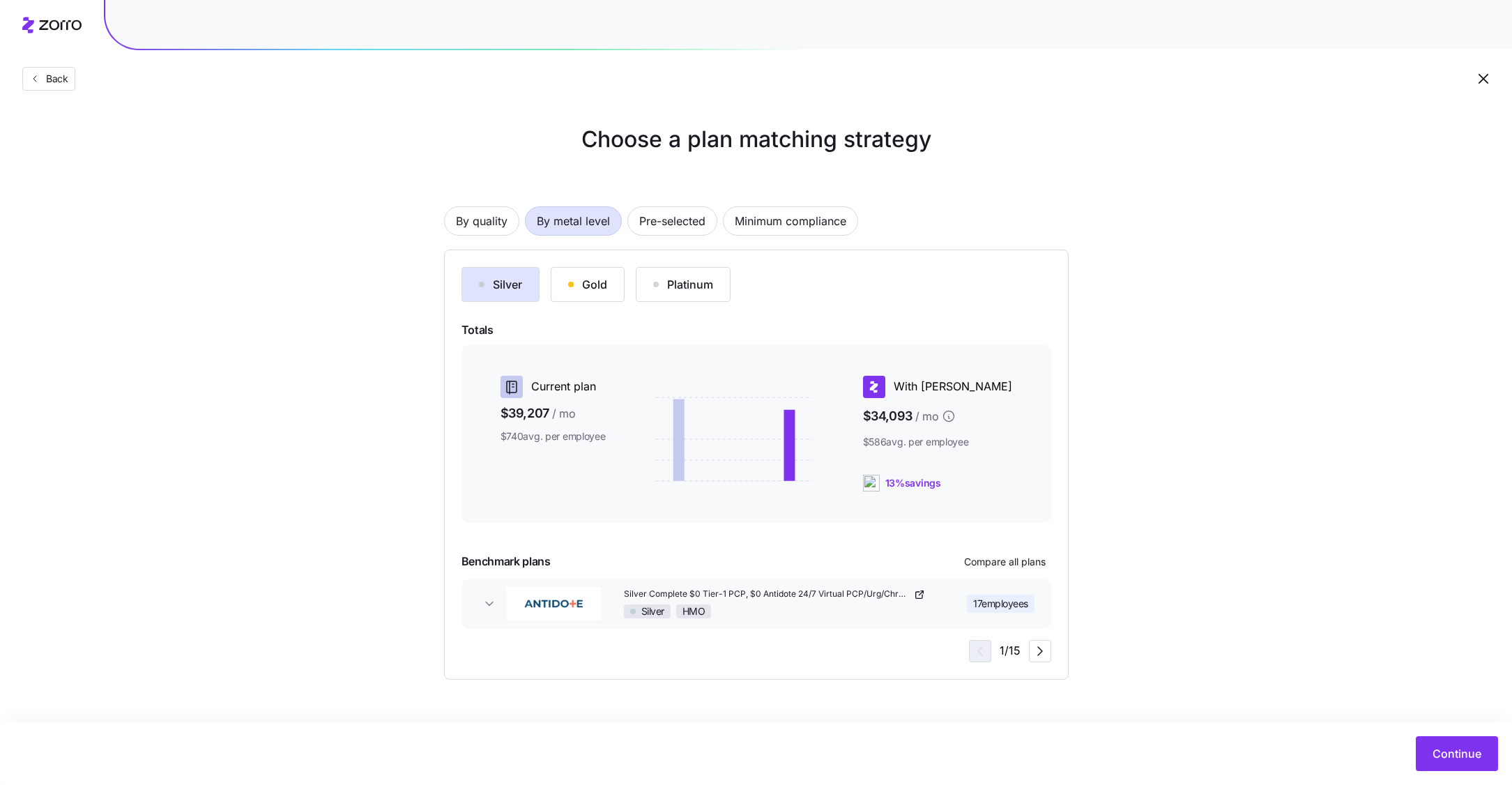
scroll to position [0, 0]
click at [1034, 649] on icon "button" at bounding box center [1039, 650] width 16 height 16
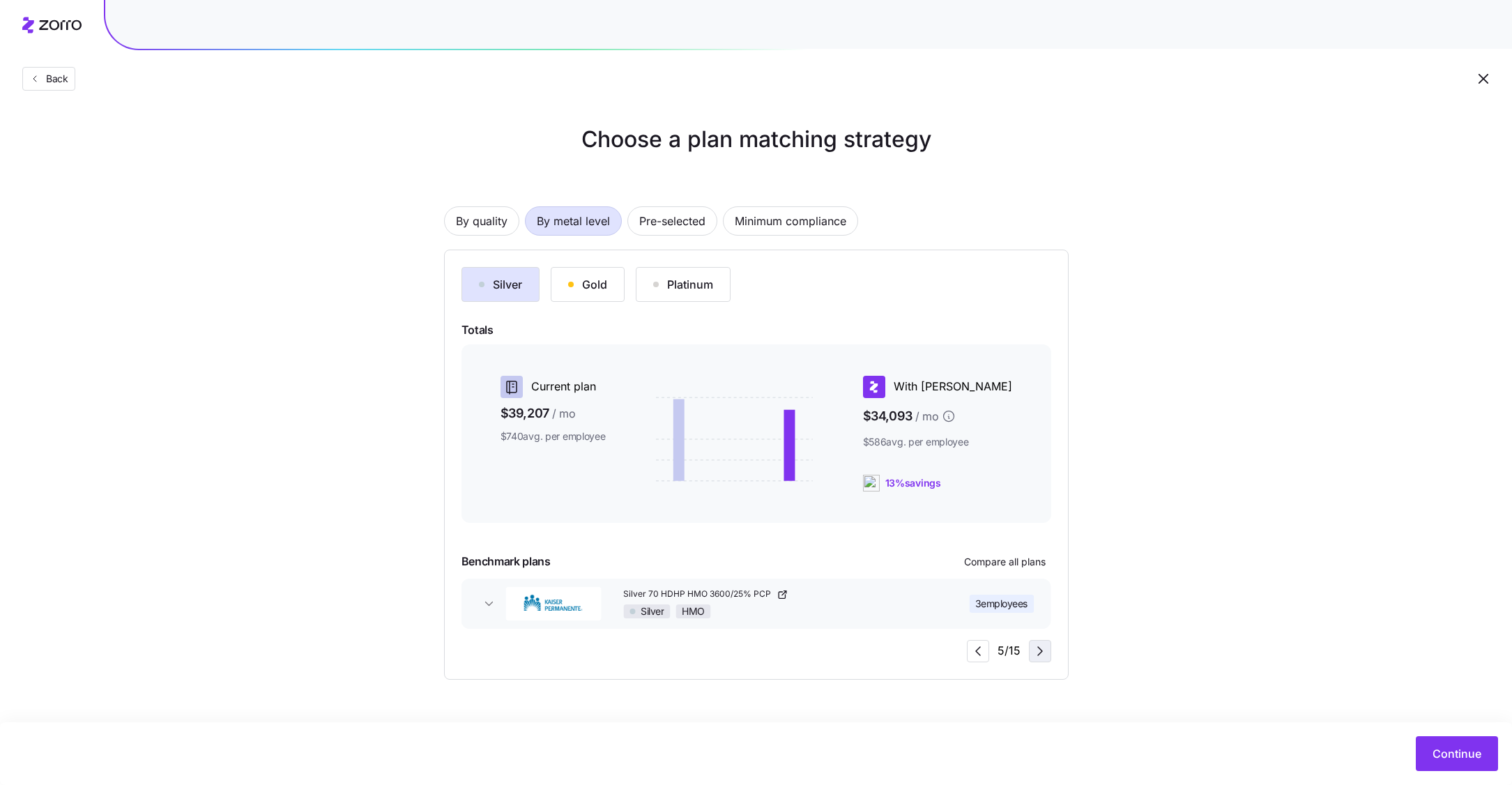
click at [1034, 649] on icon "button" at bounding box center [1039, 650] width 16 height 16
click at [1039, 657] on icon "button" at bounding box center [1039, 650] width 16 height 16
click at [1454, 757] on span "Continue" at bounding box center [1457, 753] width 48 height 16
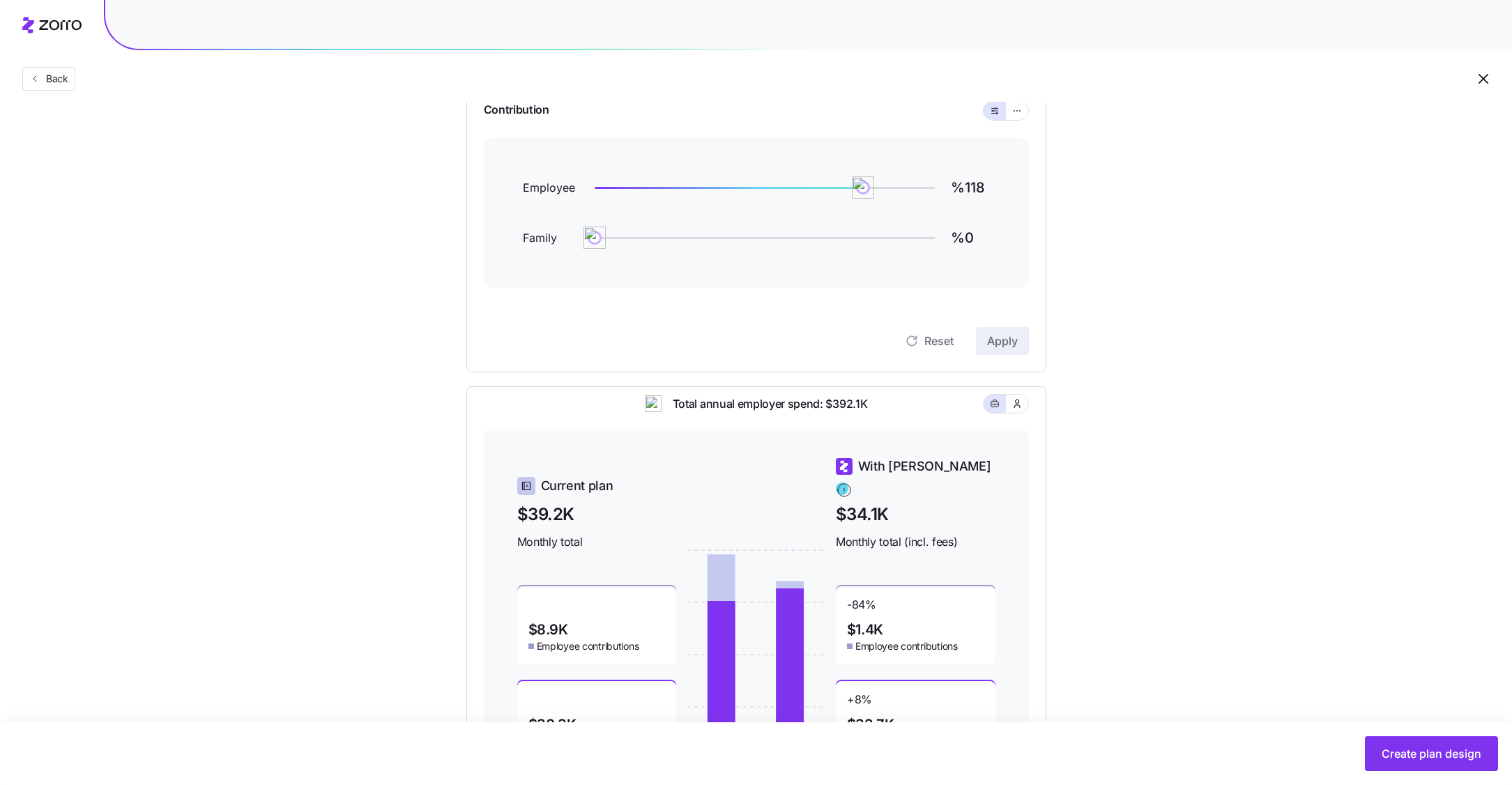
scroll to position [155, 0]
click at [1016, 113] on icon "button" at bounding box center [1017, 110] width 10 height 16
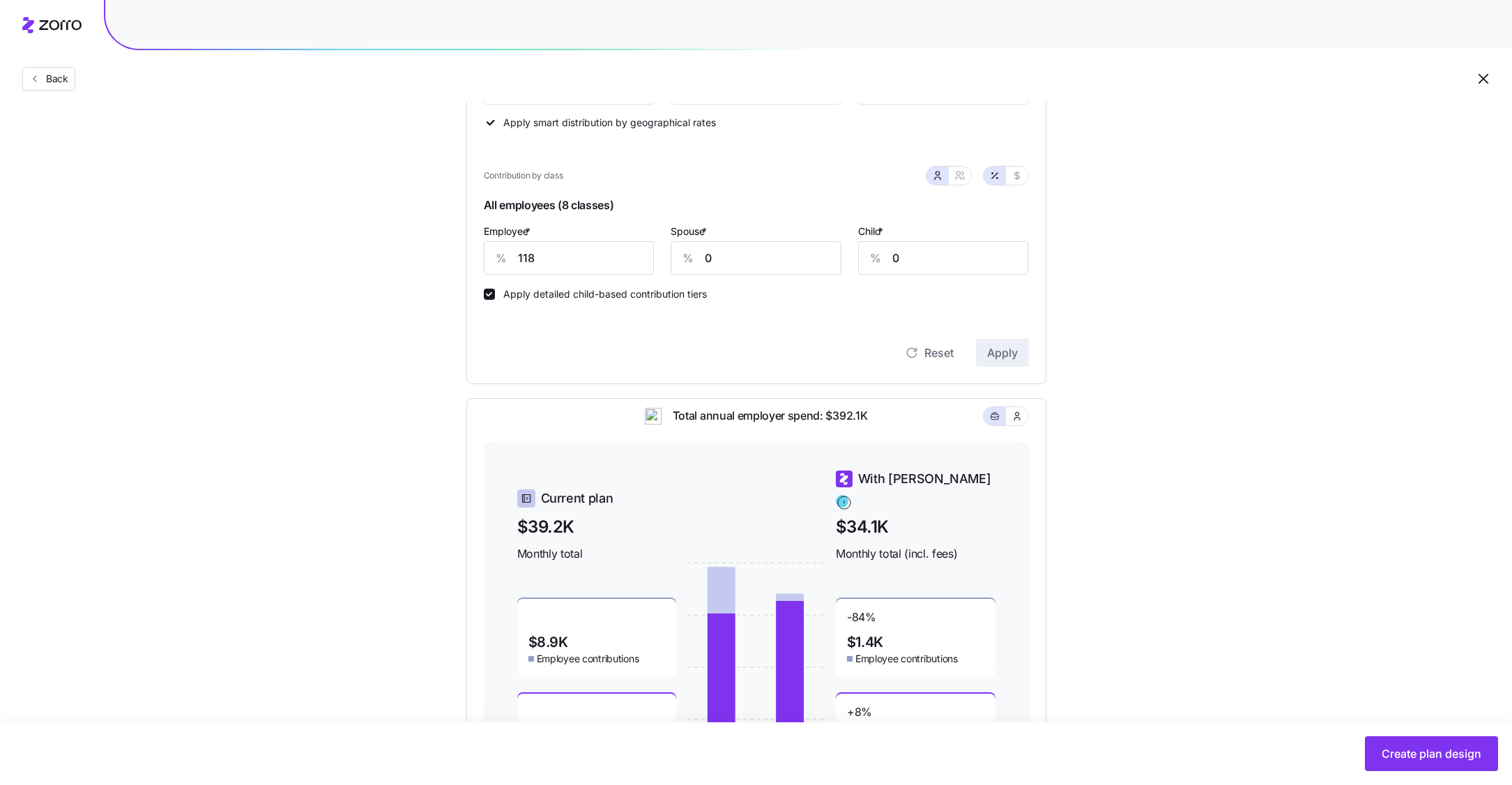
scroll to position [332, 0]
click at [547, 257] on input "118" at bounding box center [569, 256] width 171 height 34
type input "75"
click at [1007, 358] on span "Apply" at bounding box center [1003, 351] width 31 height 16
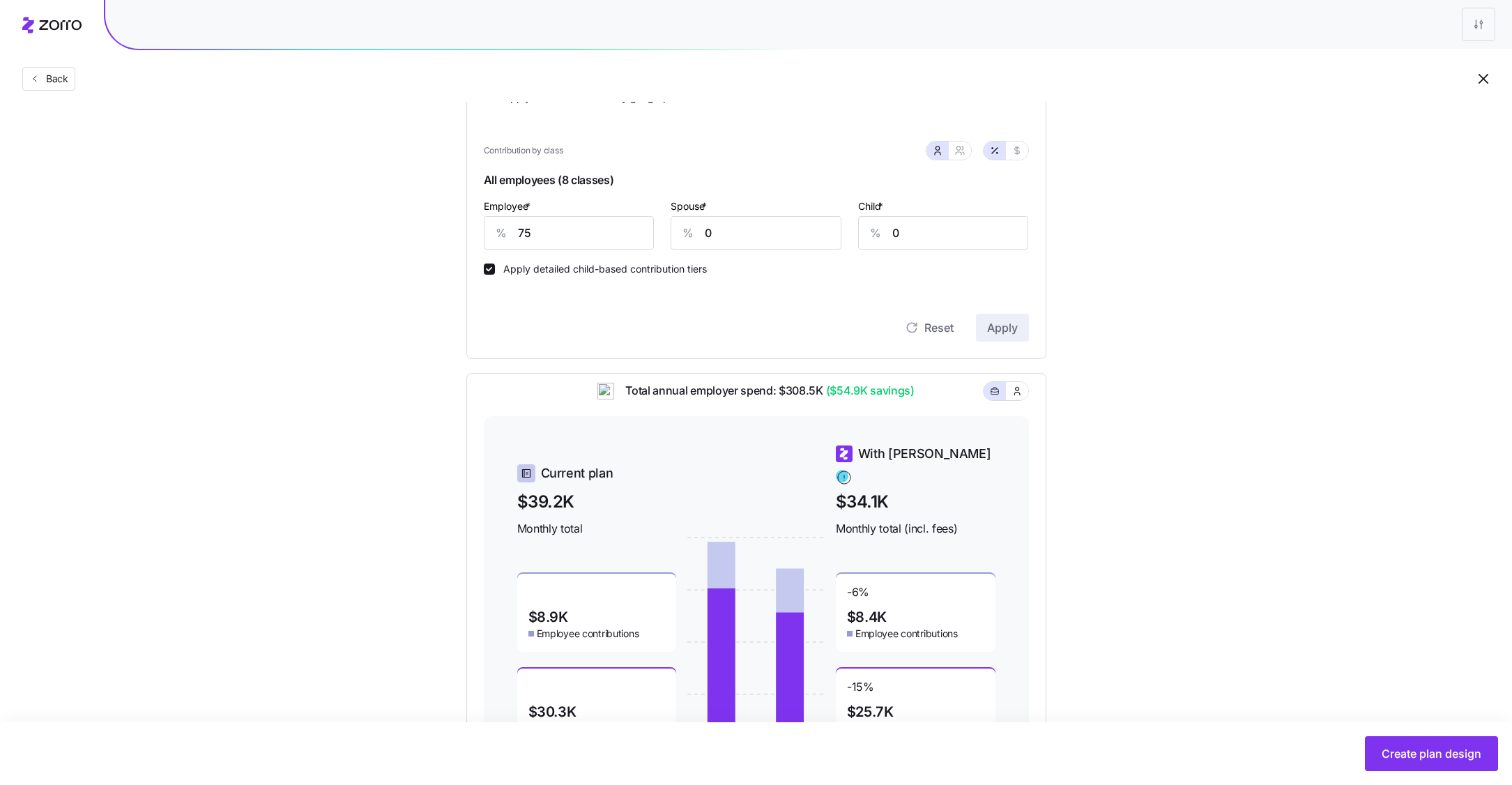
scroll to position [444, 0]
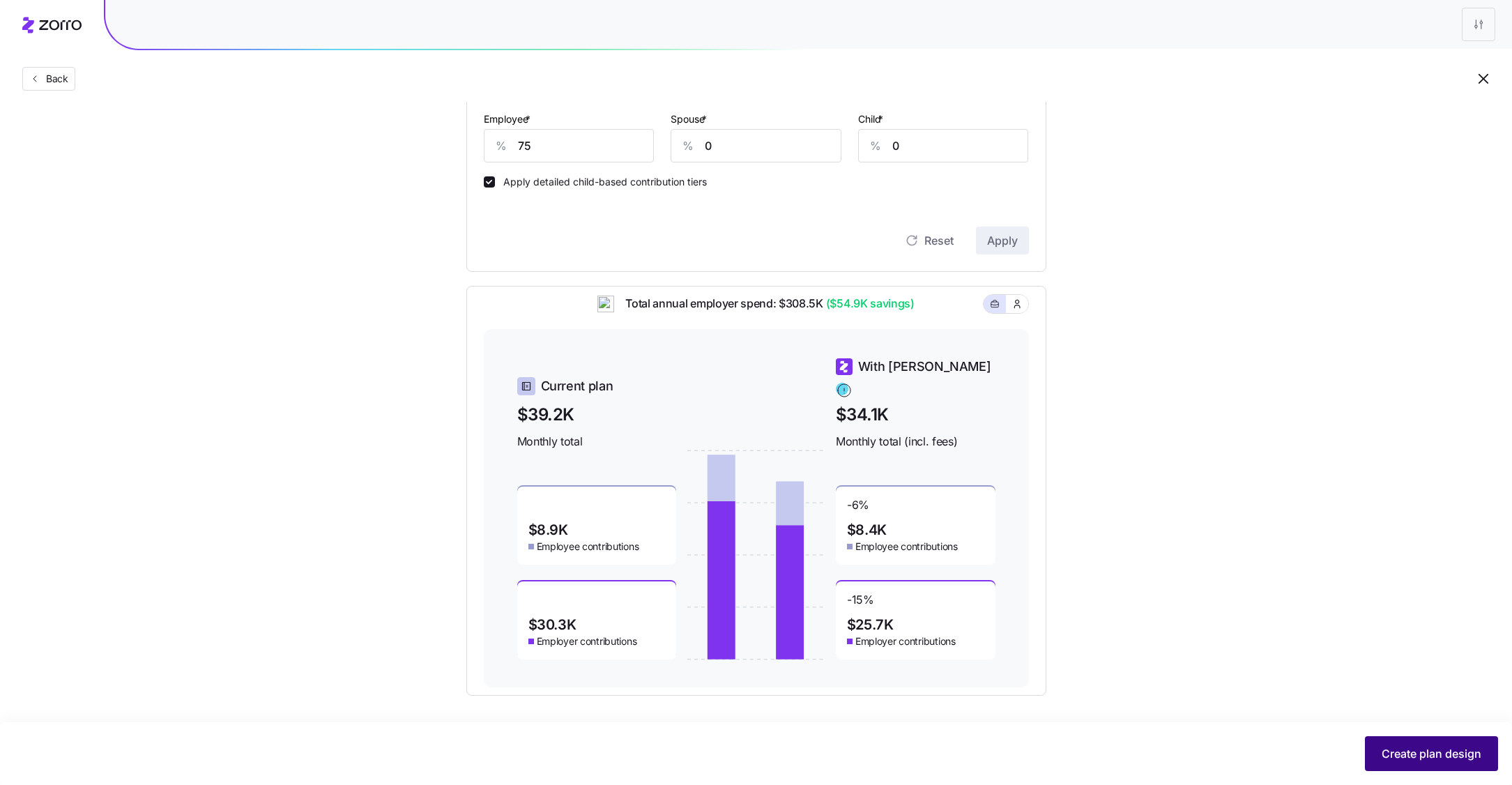
click at [1443, 759] on span "Create plan design" at bounding box center [1432, 753] width 99 height 16
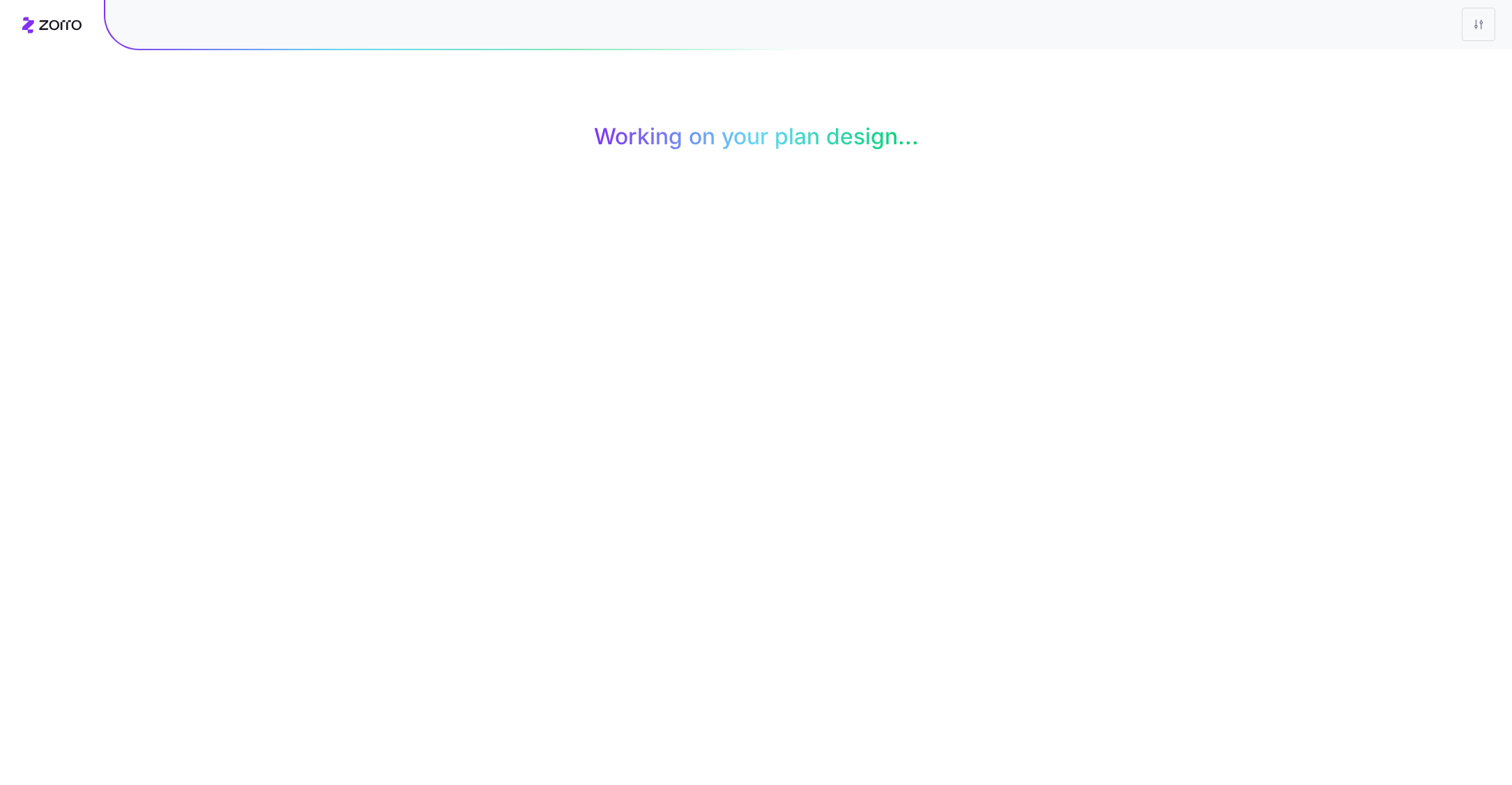
scroll to position [0, 0]
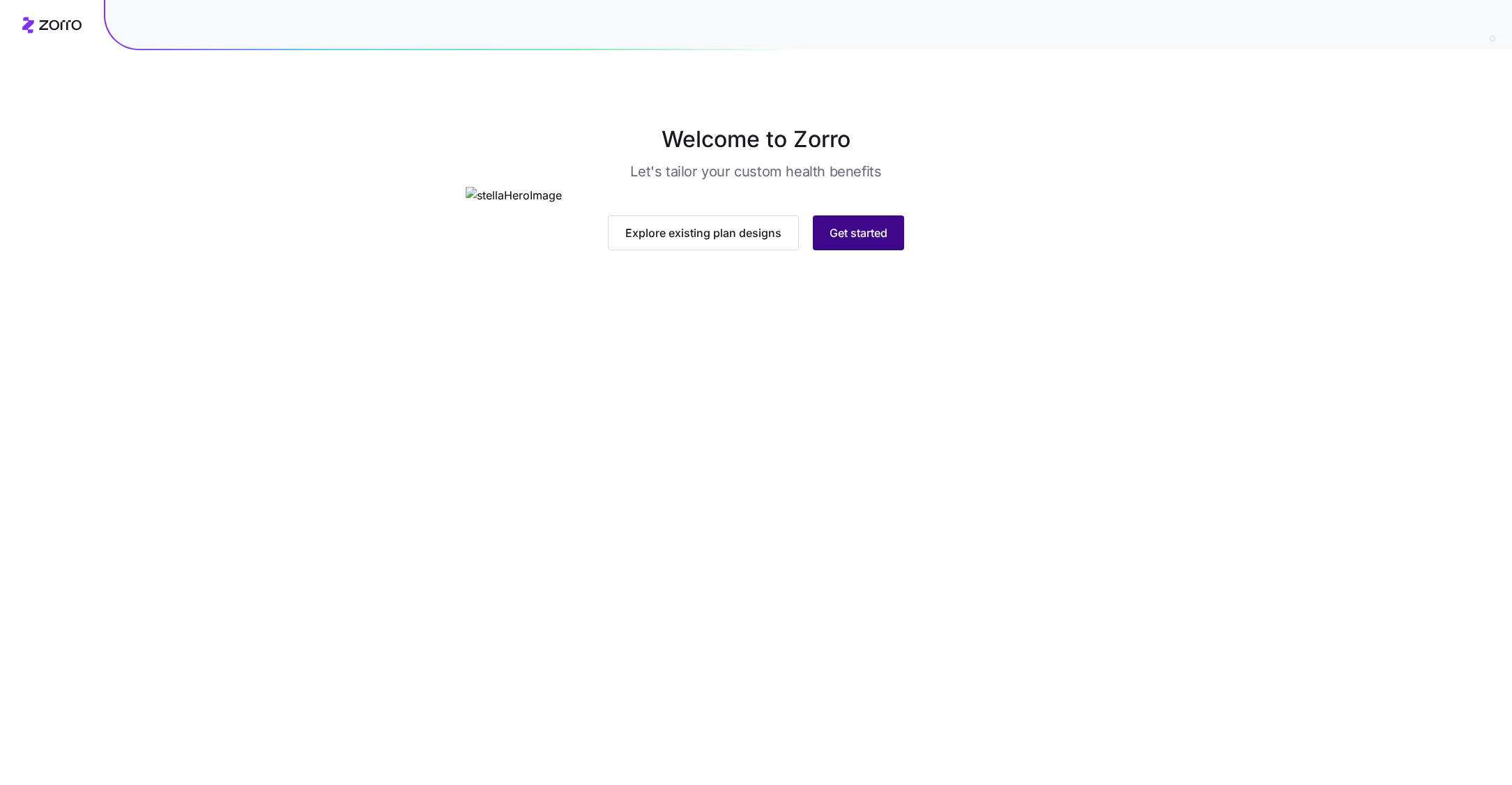
click at [840, 241] on span "Get started" at bounding box center [858, 232] width 58 height 16
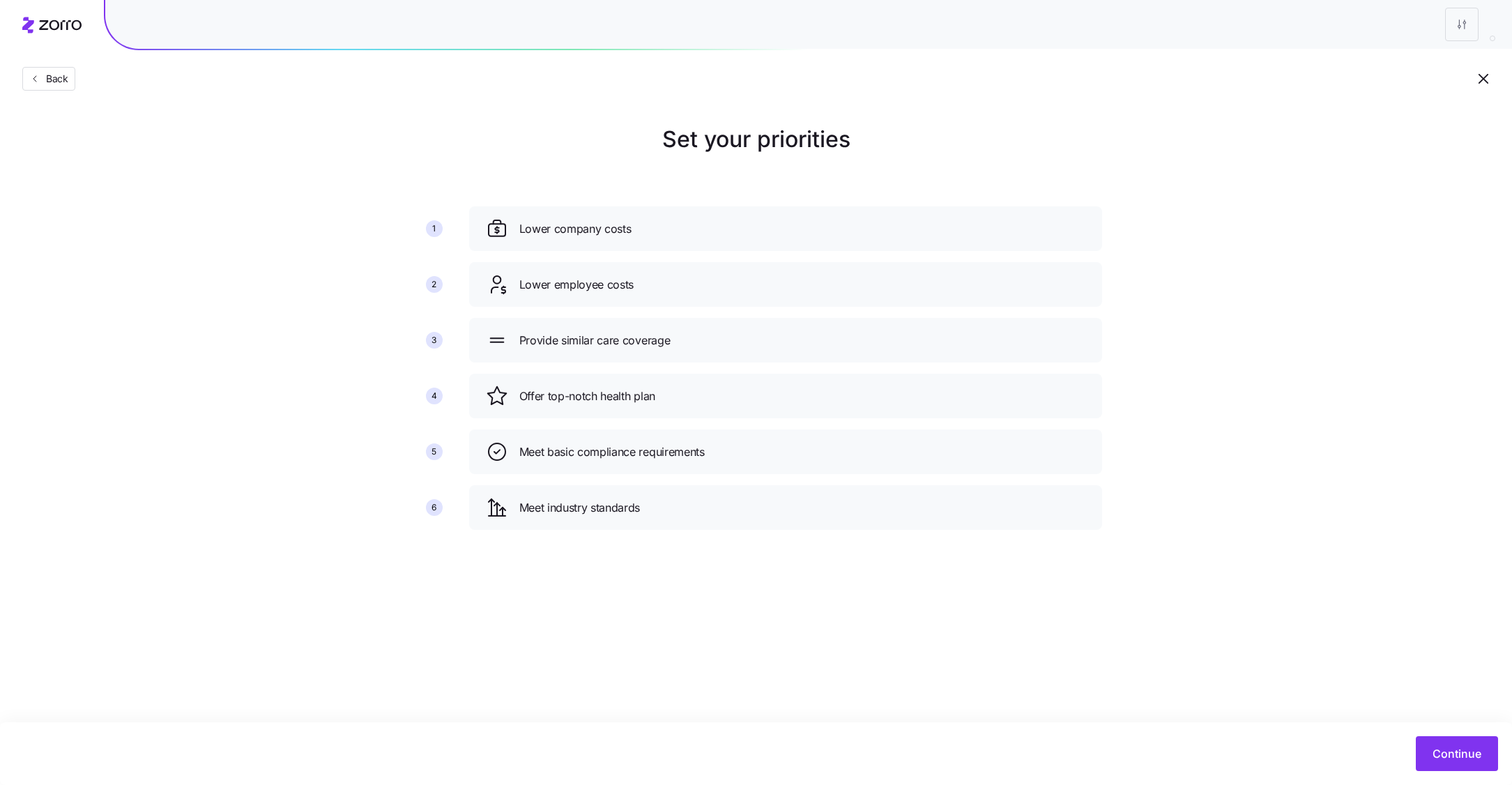
click at [1436, 775] on div "Continue" at bounding box center [756, 753] width 1512 height 63
click at [1445, 757] on span "Continue" at bounding box center [1457, 753] width 48 height 16
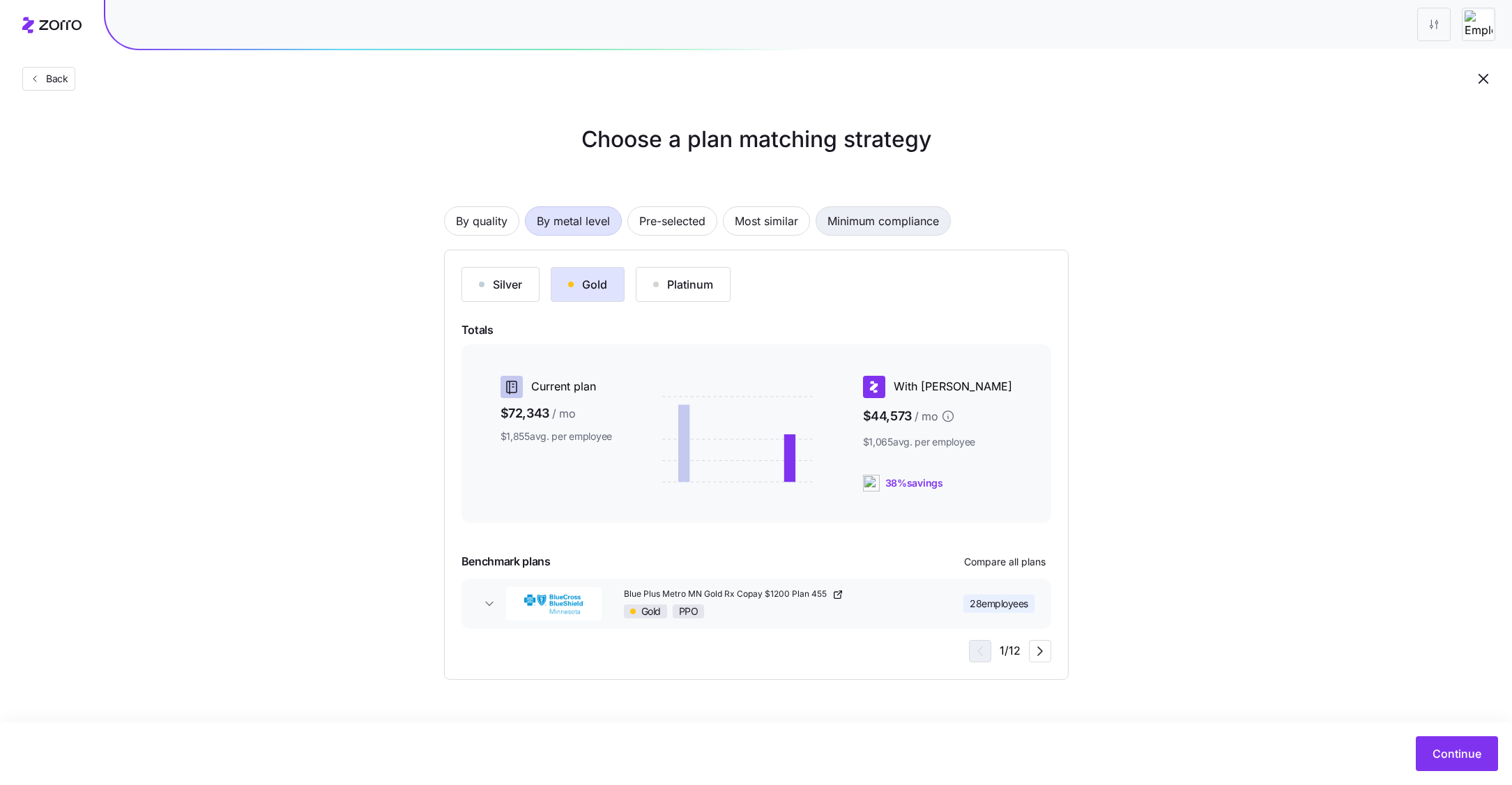
click at [835, 227] on span "Minimum compliance" at bounding box center [883, 221] width 111 height 28
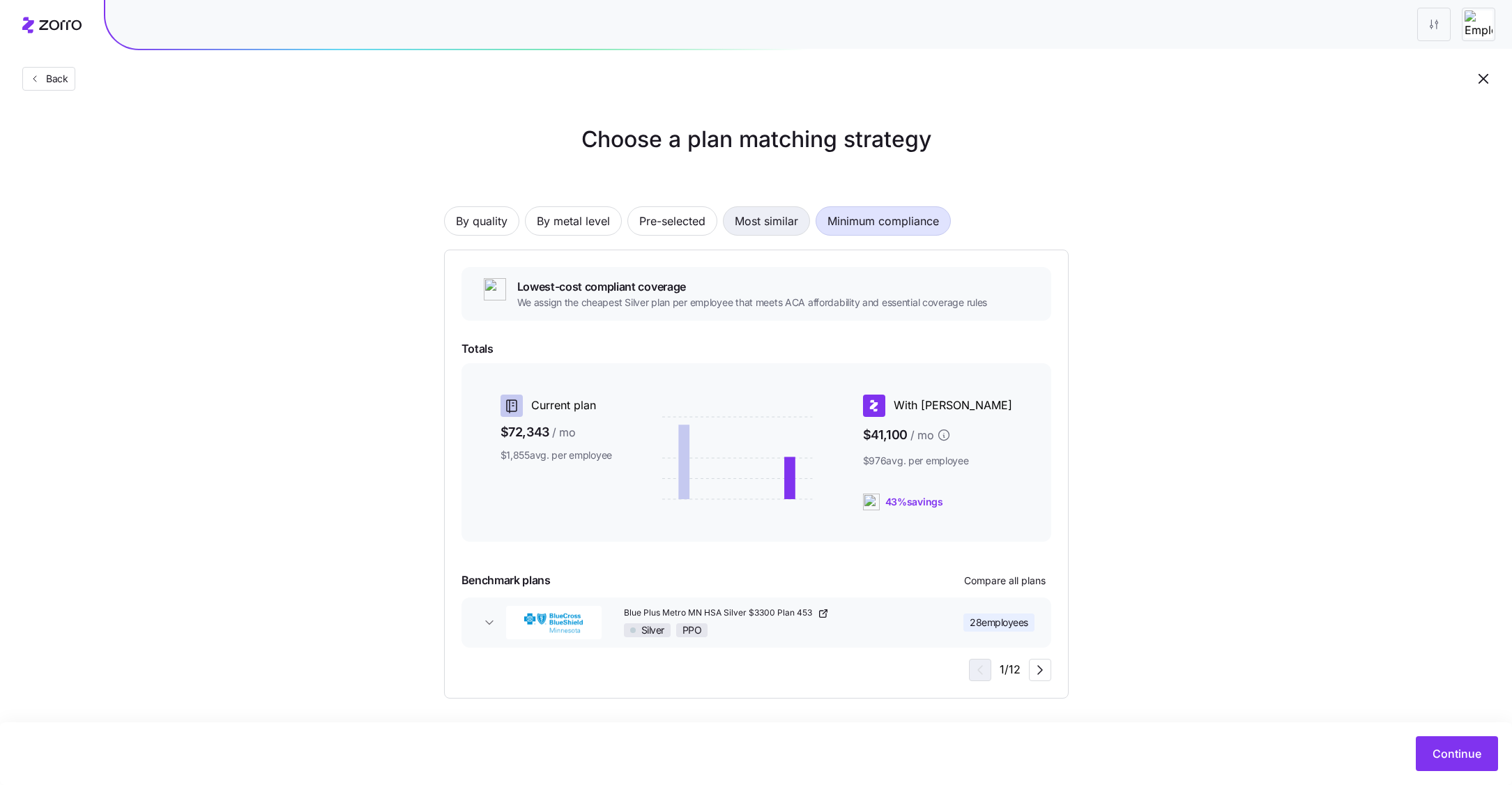
click at [775, 227] on span "Most similar" at bounding box center [766, 221] width 63 height 28
click at [588, 221] on span "By metal level" at bounding box center [573, 221] width 73 height 28
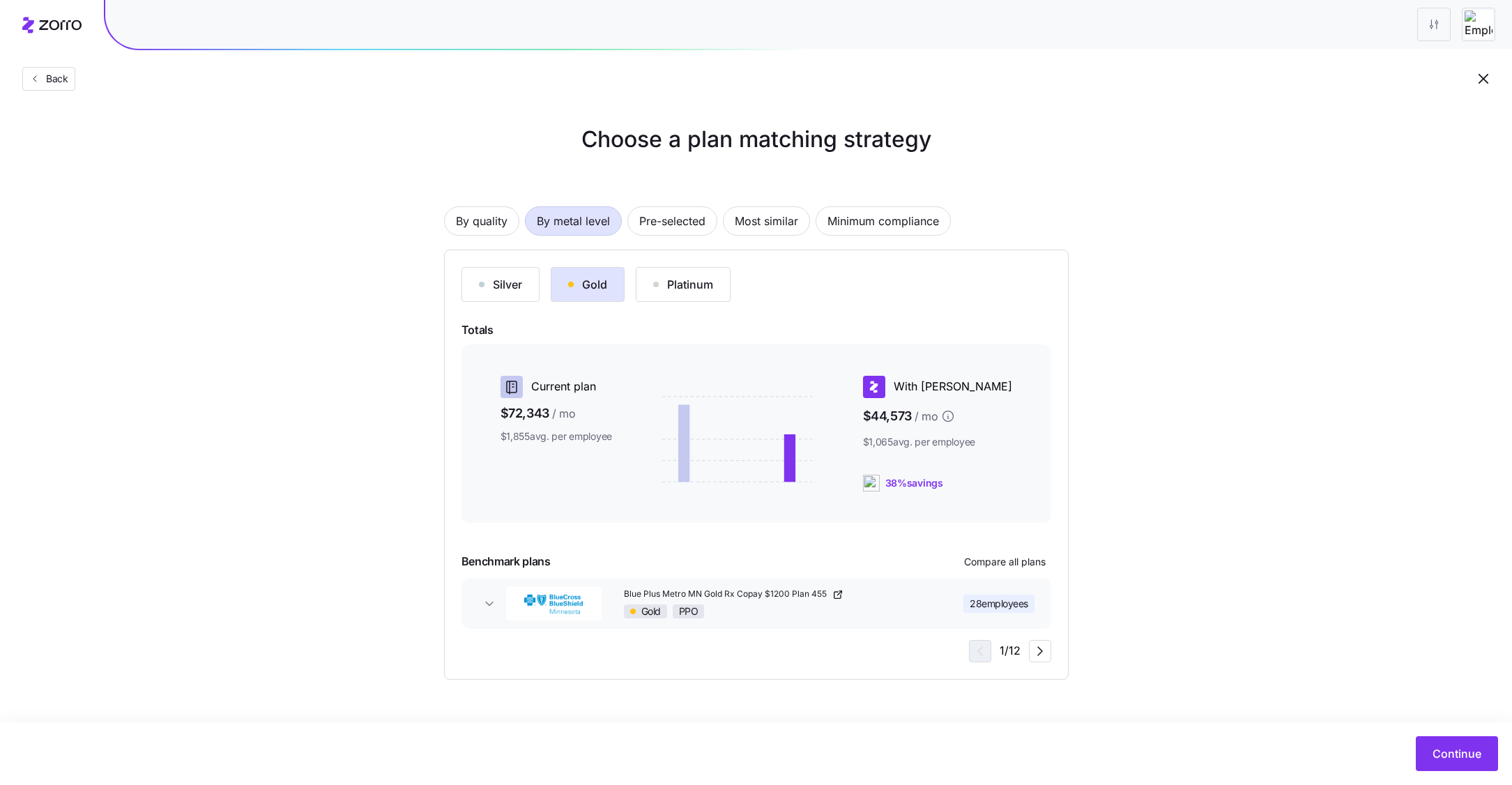
click at [1486, 85] on icon "button" at bounding box center [1483, 79] width 16 height 16
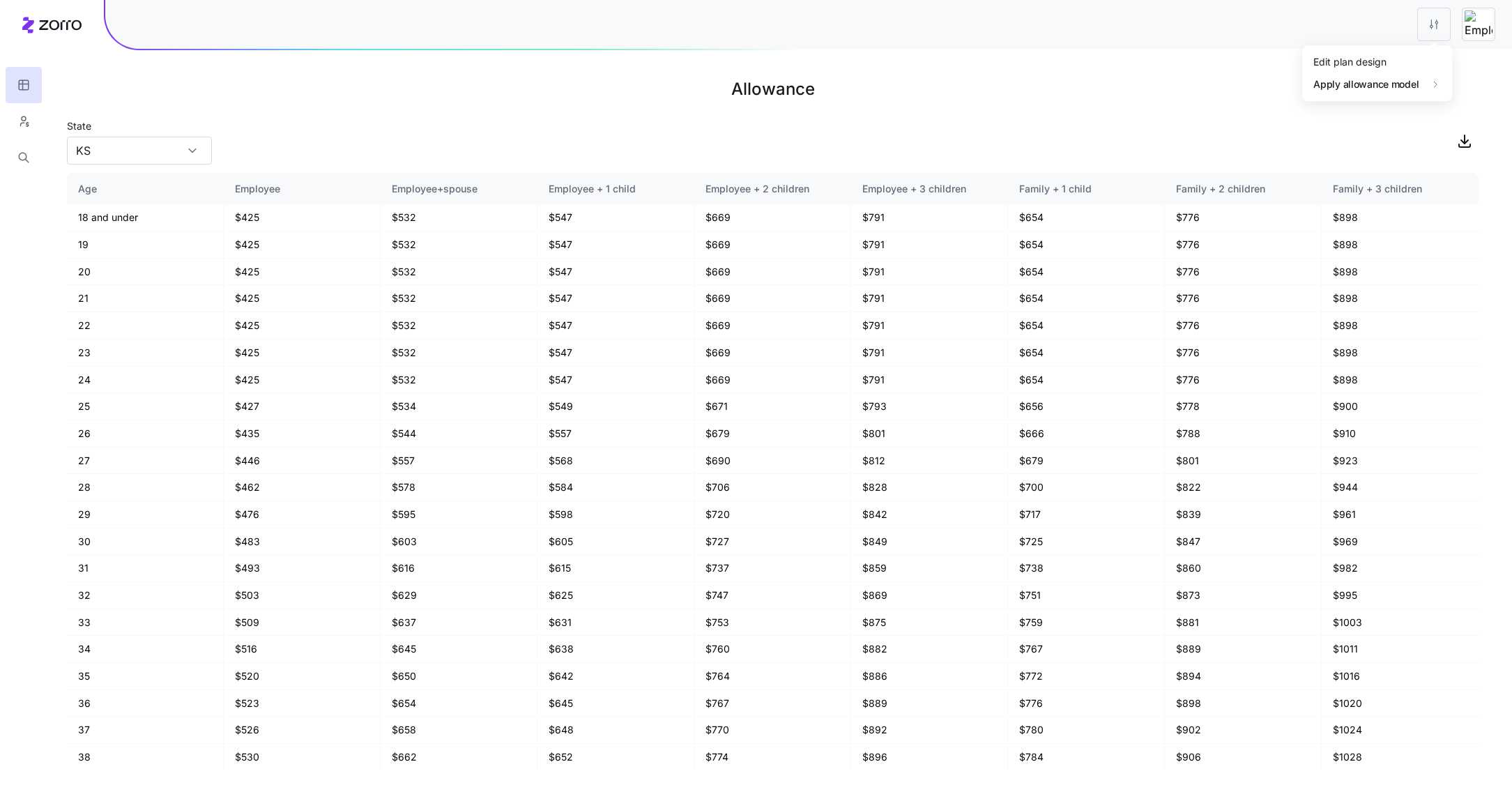
click at [1433, 25] on html "Allowance State KS Age Employee Employee+spouse Employee + 1 child Employee + 2…" at bounding box center [756, 392] width 1512 height 785
click at [1407, 57] on div "Edit plan design" at bounding box center [1377, 62] width 139 height 22
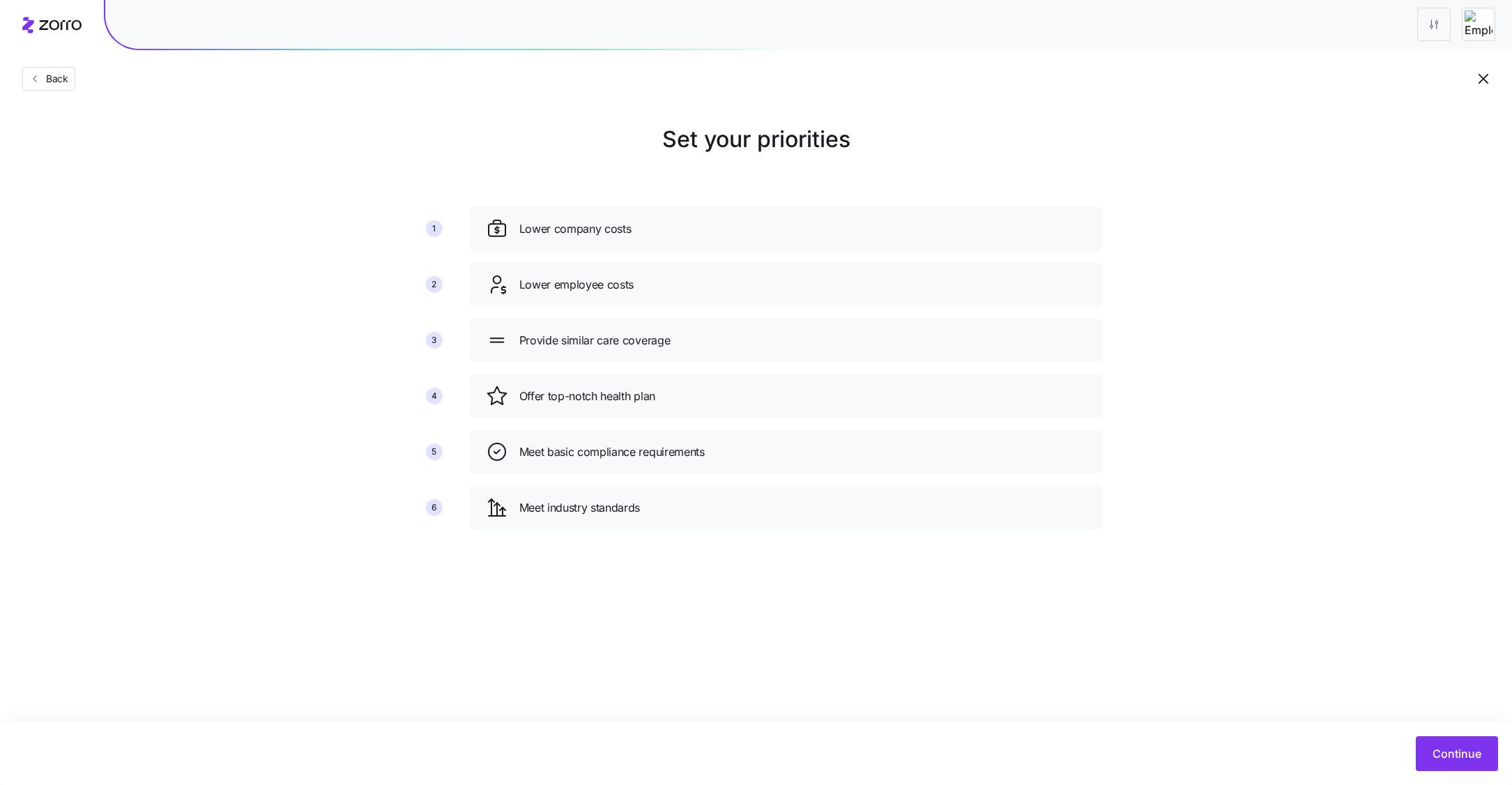
click at [1487, 81] on icon "button" at bounding box center [1483, 79] width 10 height 9
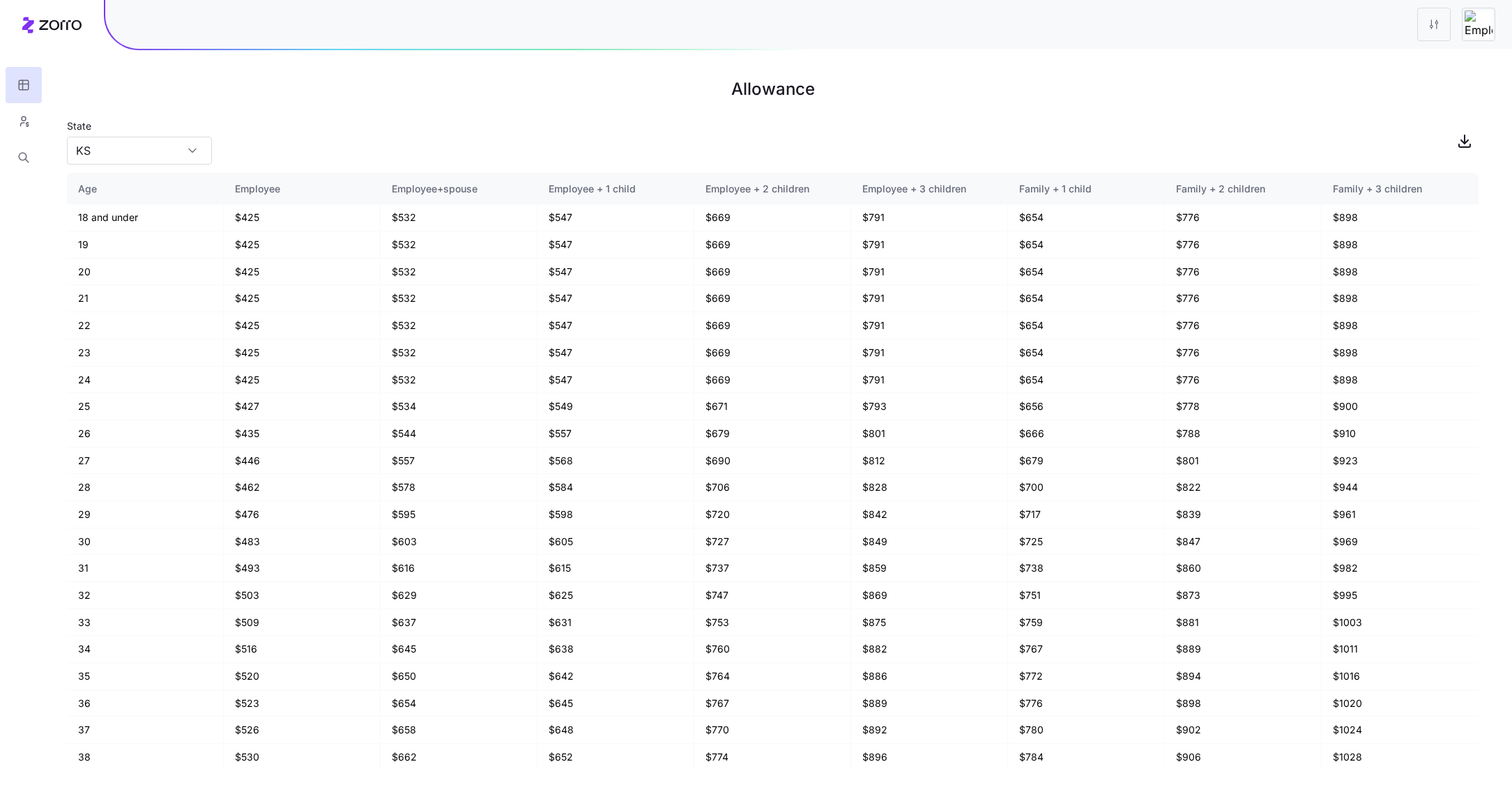
click at [1467, 31] on img at bounding box center [1479, 24] width 28 height 28
click at [1480, 31] on img at bounding box center [1479, 24] width 28 height 28
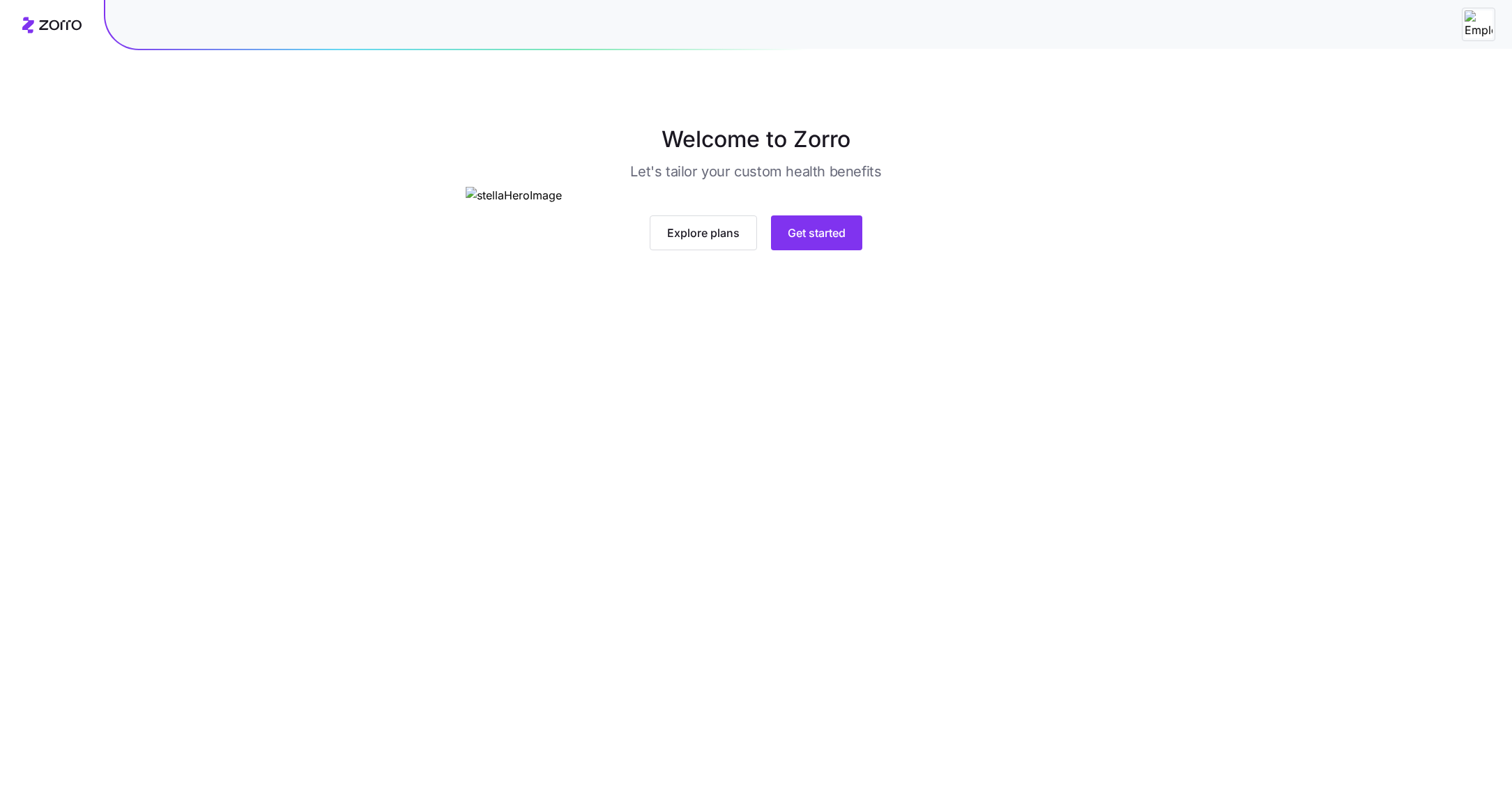
click at [778, 515] on main "Welcome to Zorro Let's tailor your custom health benefits Explore plans Get sta…" at bounding box center [756, 392] width 1512 height 785
click at [816, 241] on span "Get started" at bounding box center [816, 232] width 58 height 16
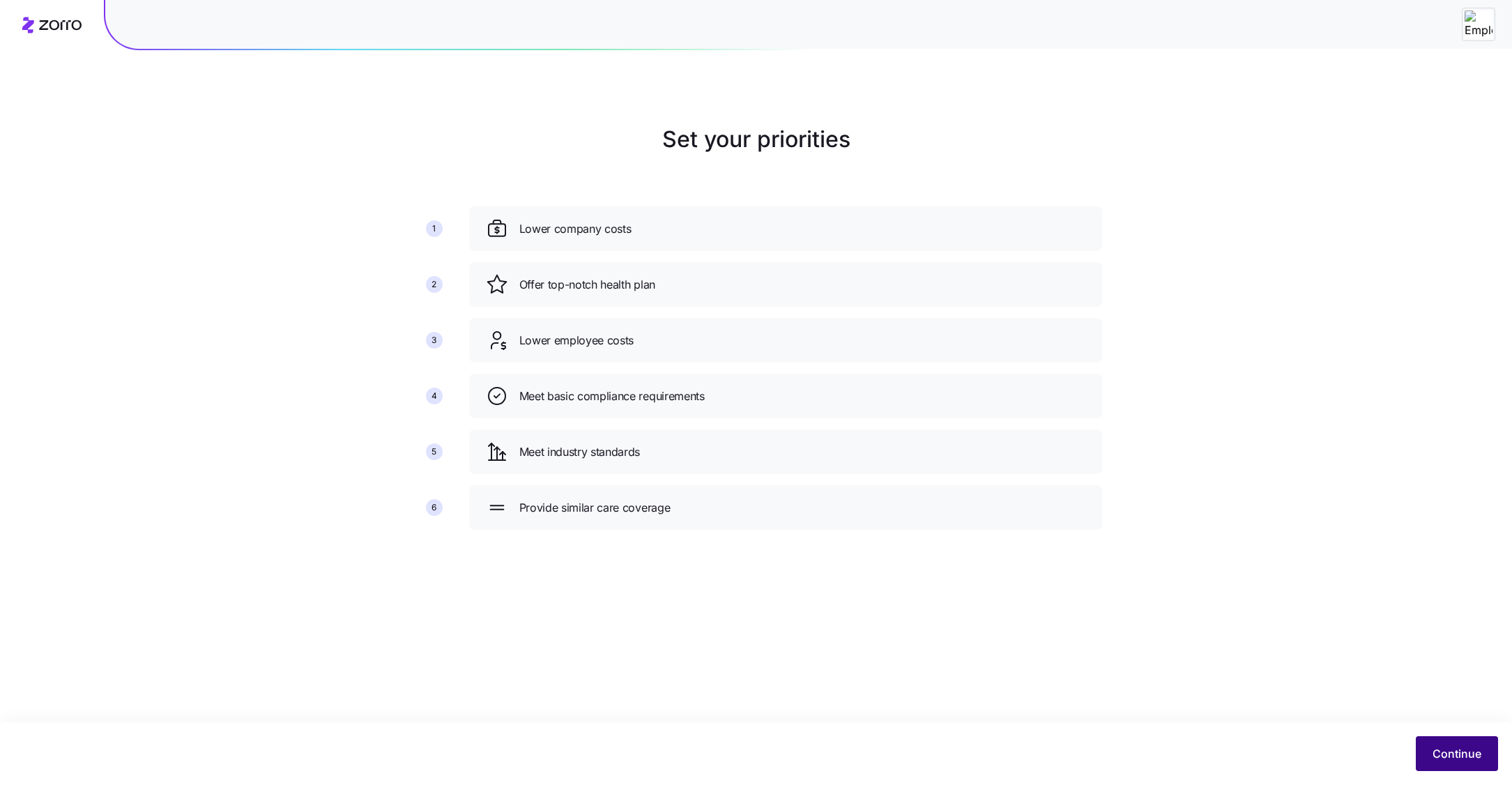
click at [1452, 755] on span "Continue" at bounding box center [1457, 753] width 48 height 16
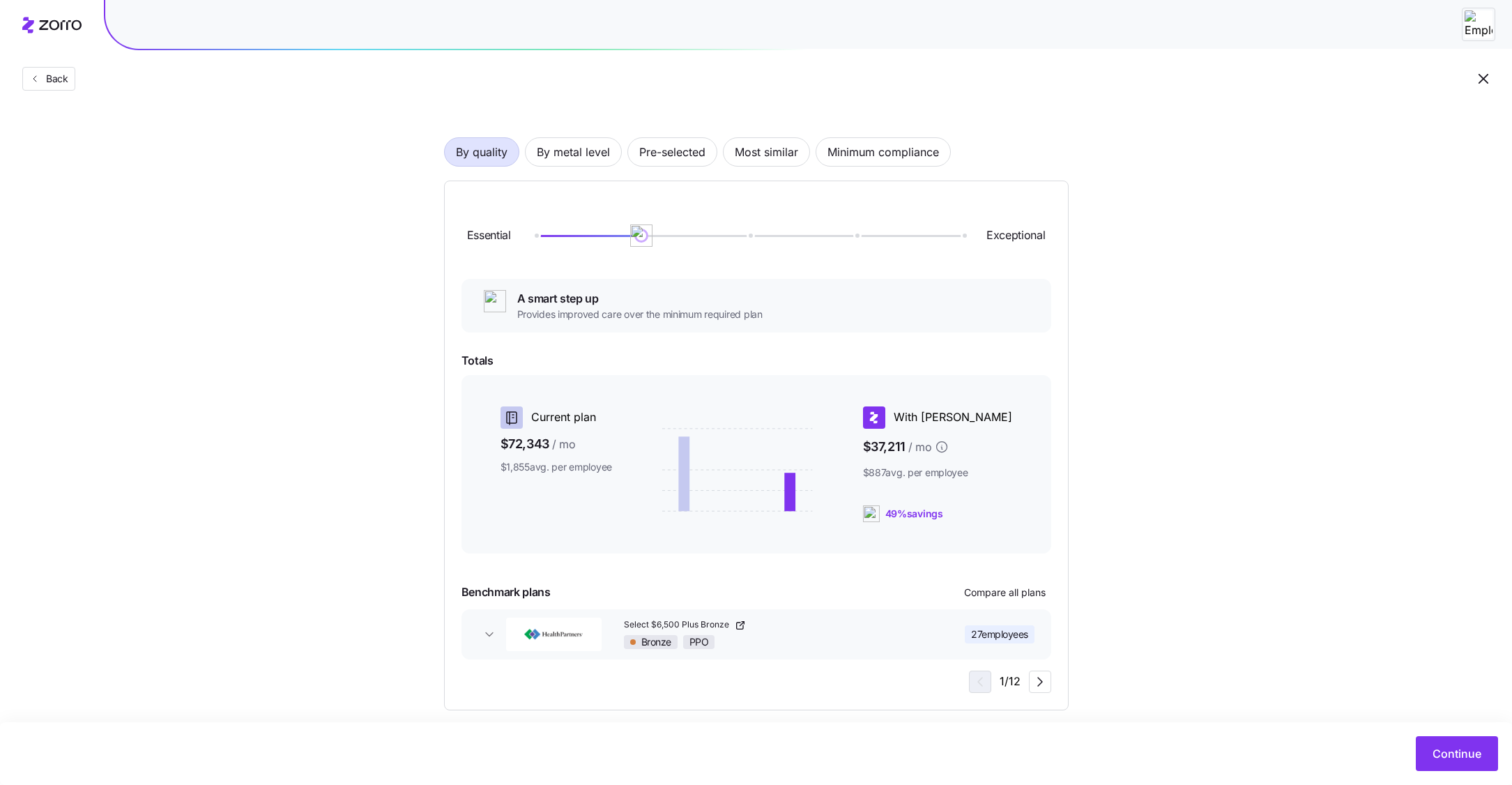
scroll to position [82, 0]
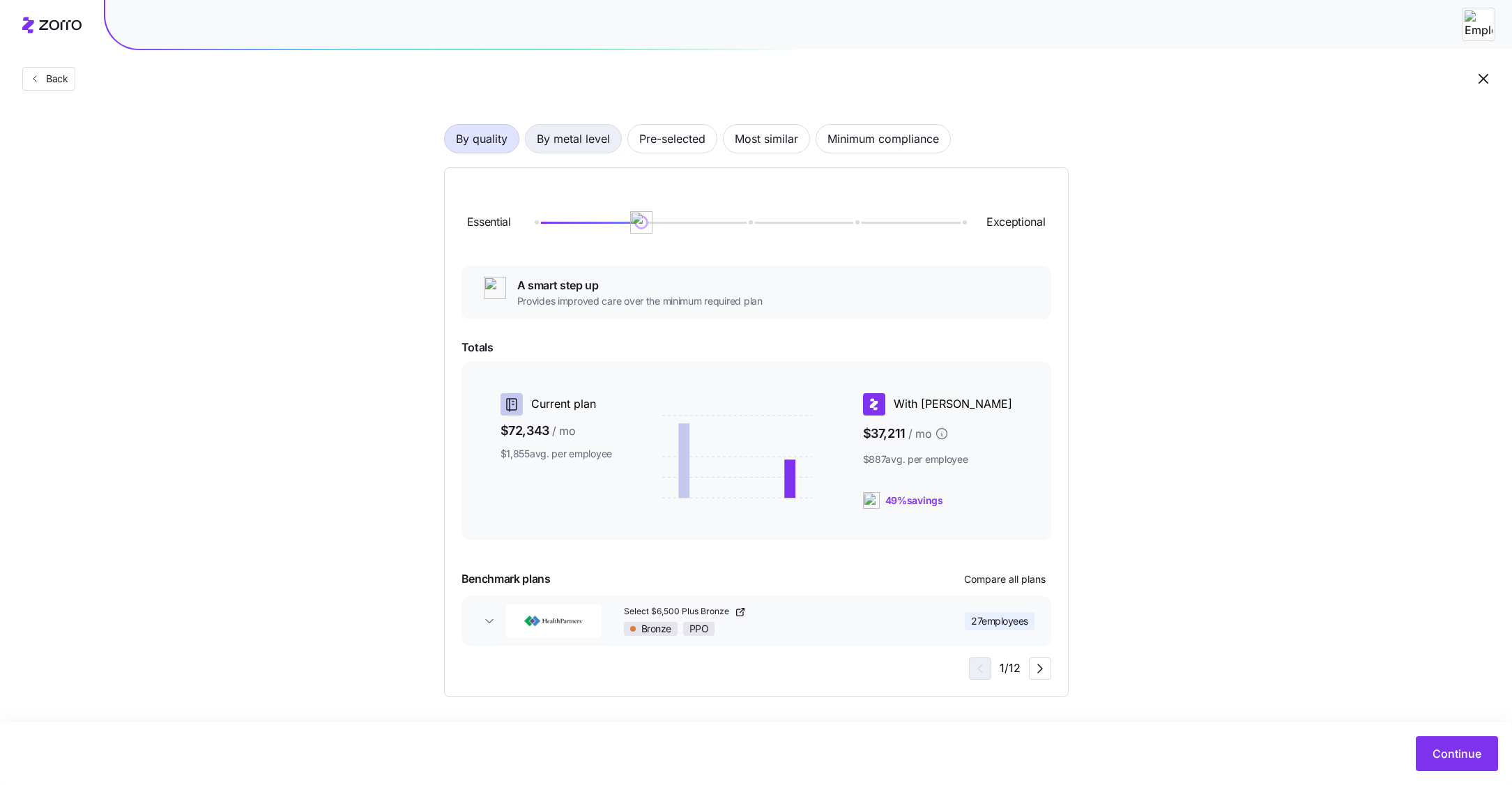
click at [584, 143] on span "By metal level" at bounding box center [573, 138] width 73 height 28
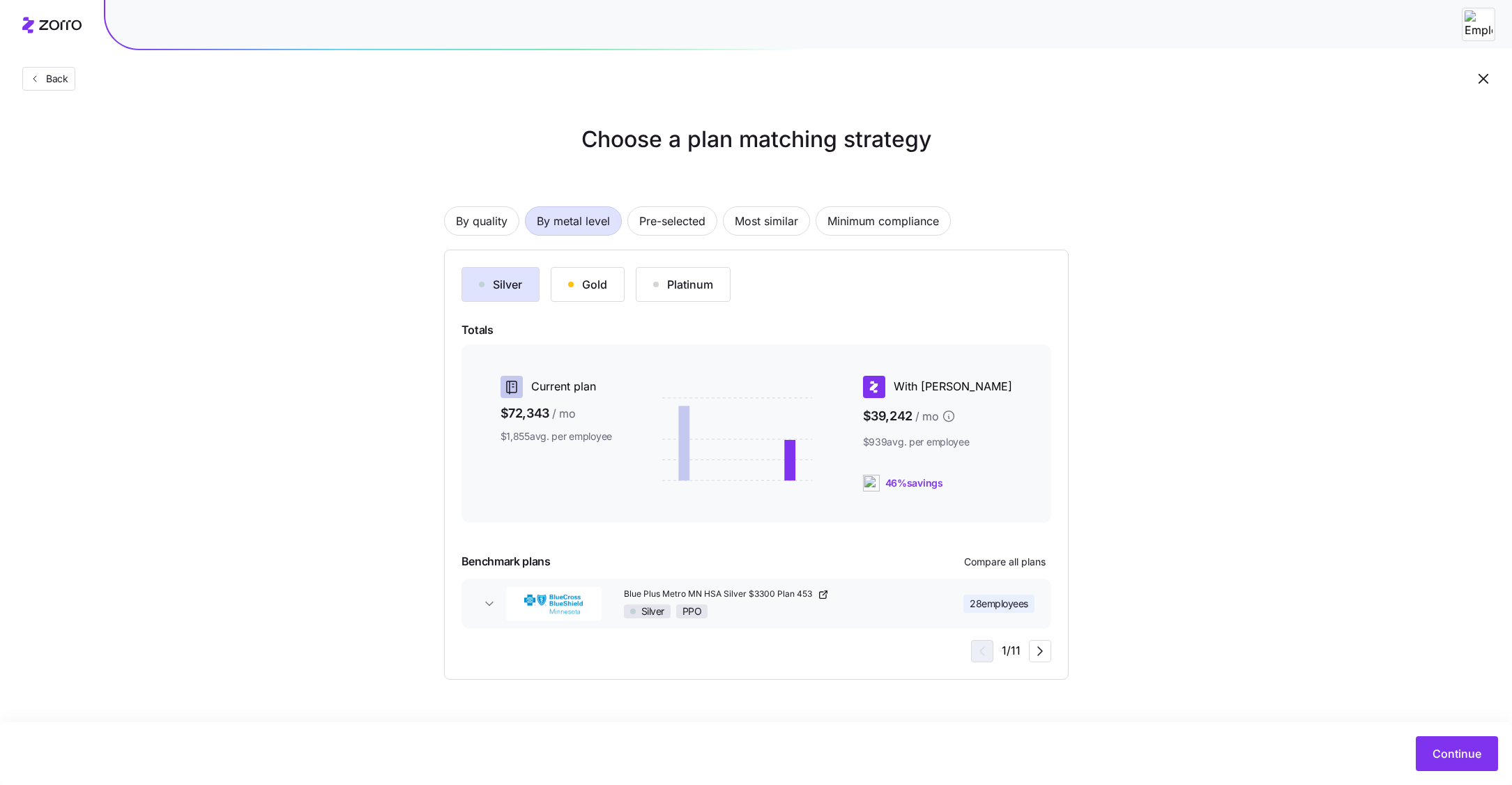
scroll to position [0, 0]
click at [583, 280] on div "Gold" at bounding box center [588, 284] width 39 height 16
click at [668, 295] on button "Platinum" at bounding box center [683, 284] width 95 height 35
click at [599, 286] on div "Gold" at bounding box center [588, 284] width 39 height 16
click at [1455, 755] on span "Continue" at bounding box center [1457, 753] width 48 height 16
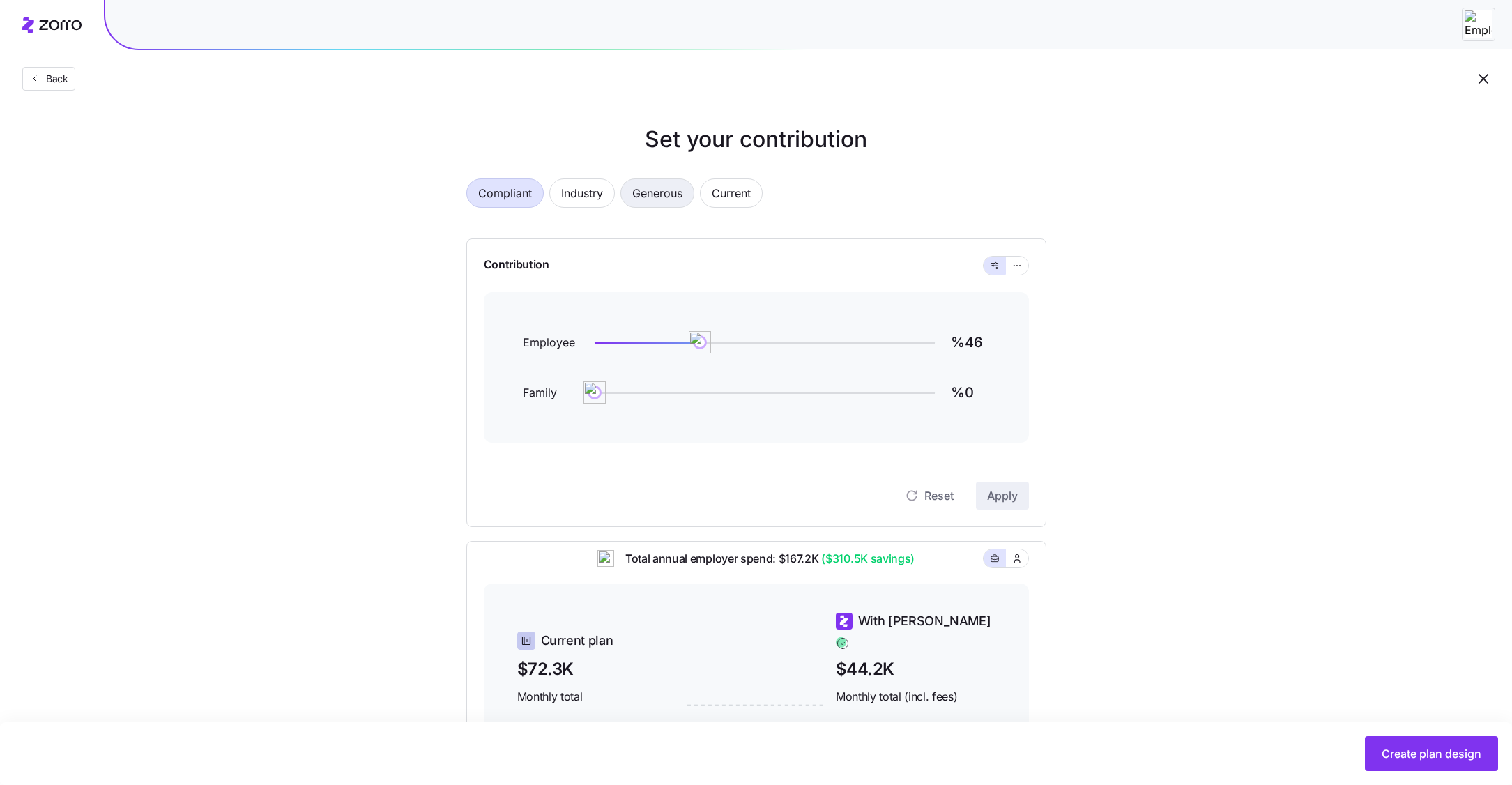
click at [643, 192] on span "Generous" at bounding box center [658, 193] width 50 height 28
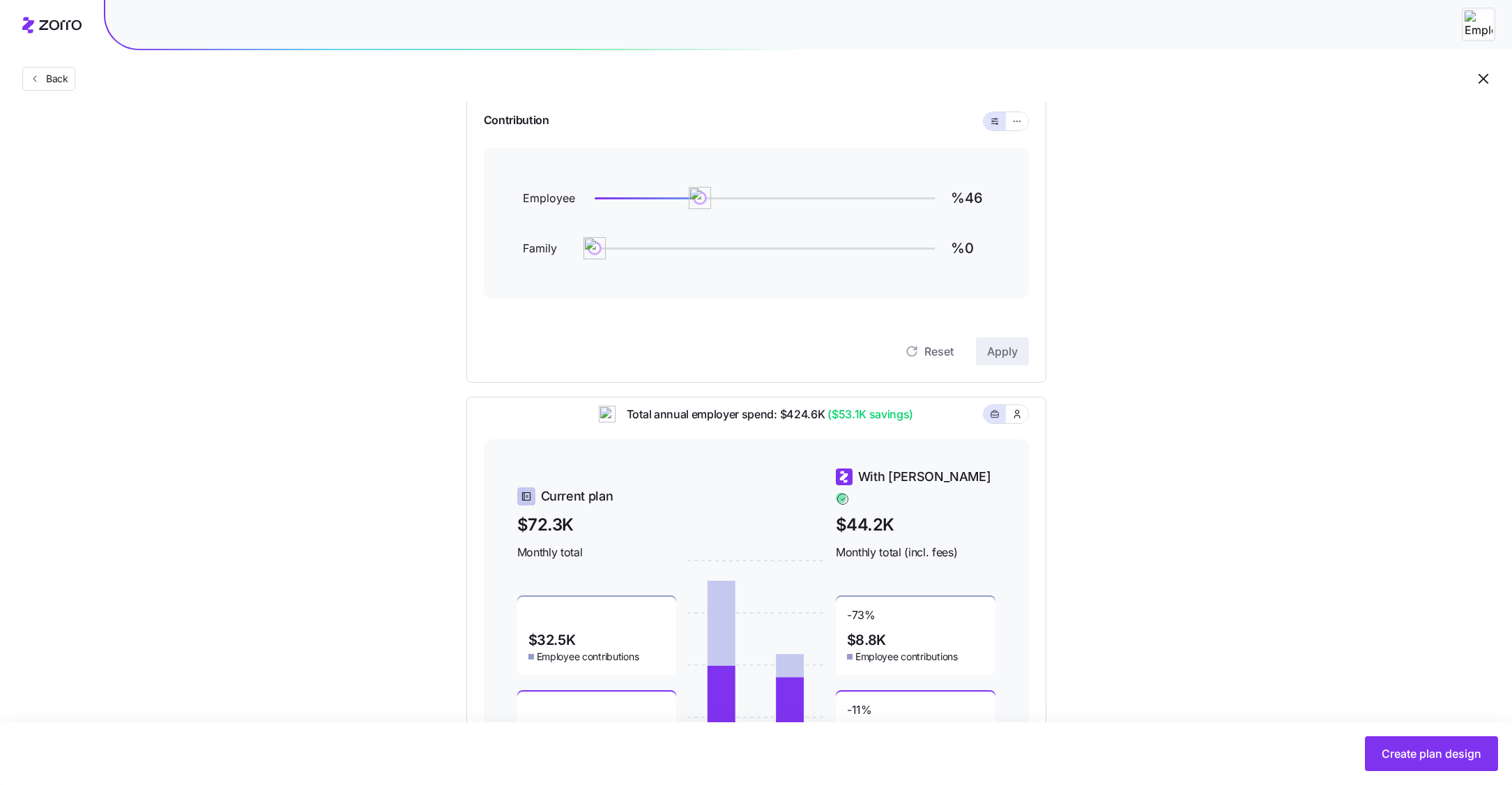
type input "%86"
type input "%66"
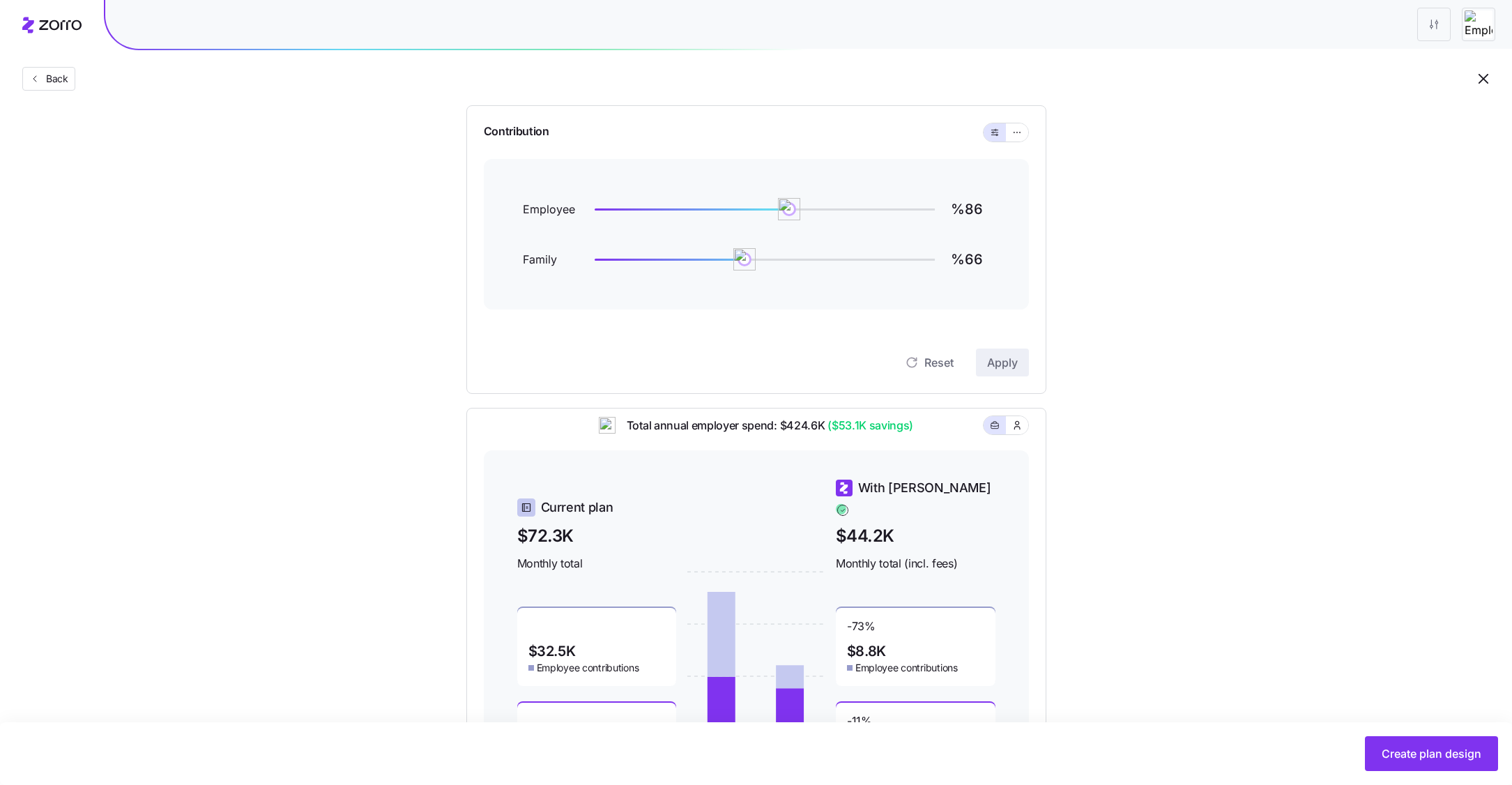
scroll to position [131, 0]
click at [1021, 136] on icon "button" at bounding box center [1017, 134] width 10 height 16
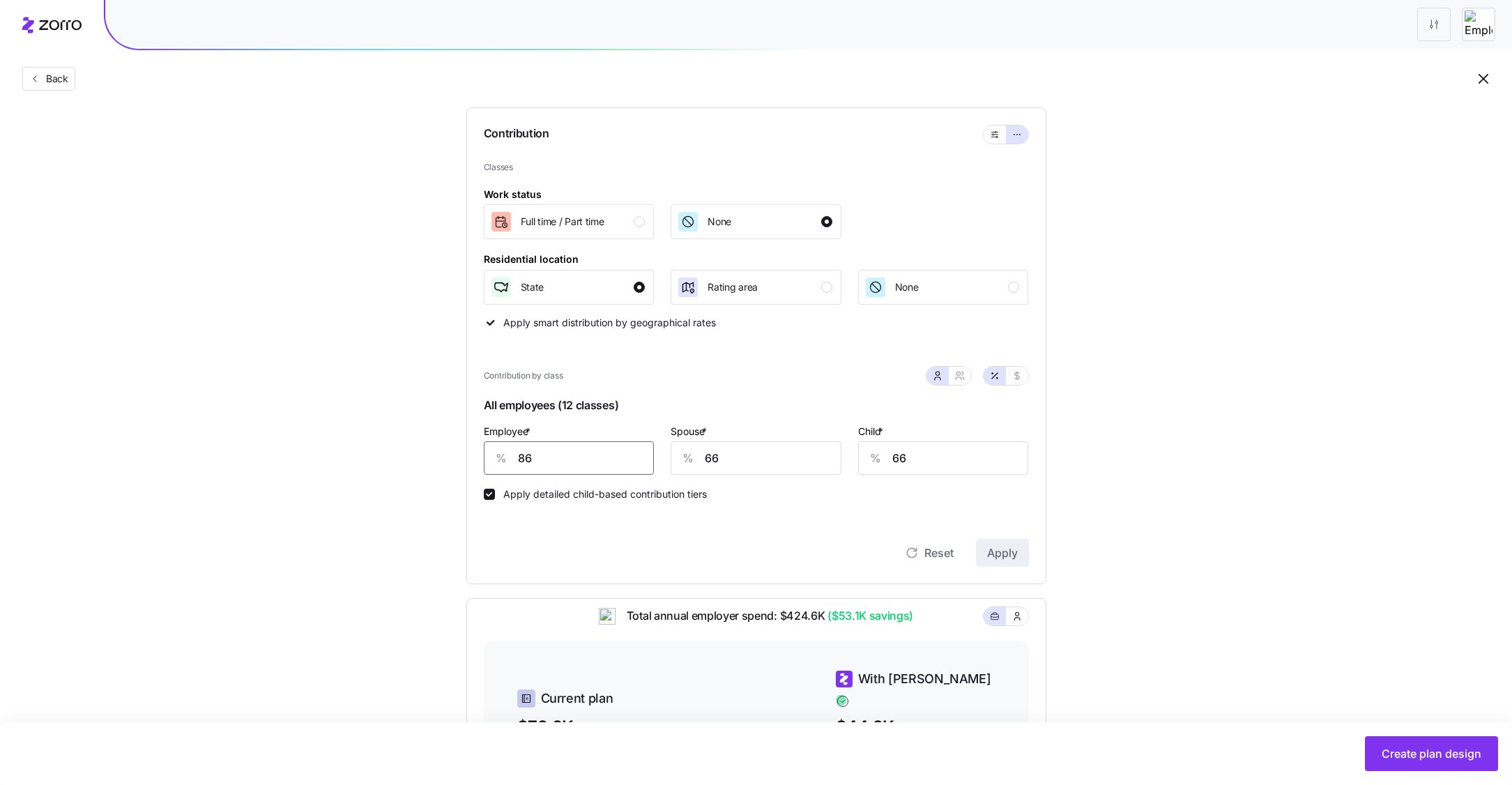
click at [590, 453] on input "86" at bounding box center [569, 458] width 171 height 34
type input "75"
click at [754, 456] on input "66" at bounding box center [756, 458] width 171 height 34
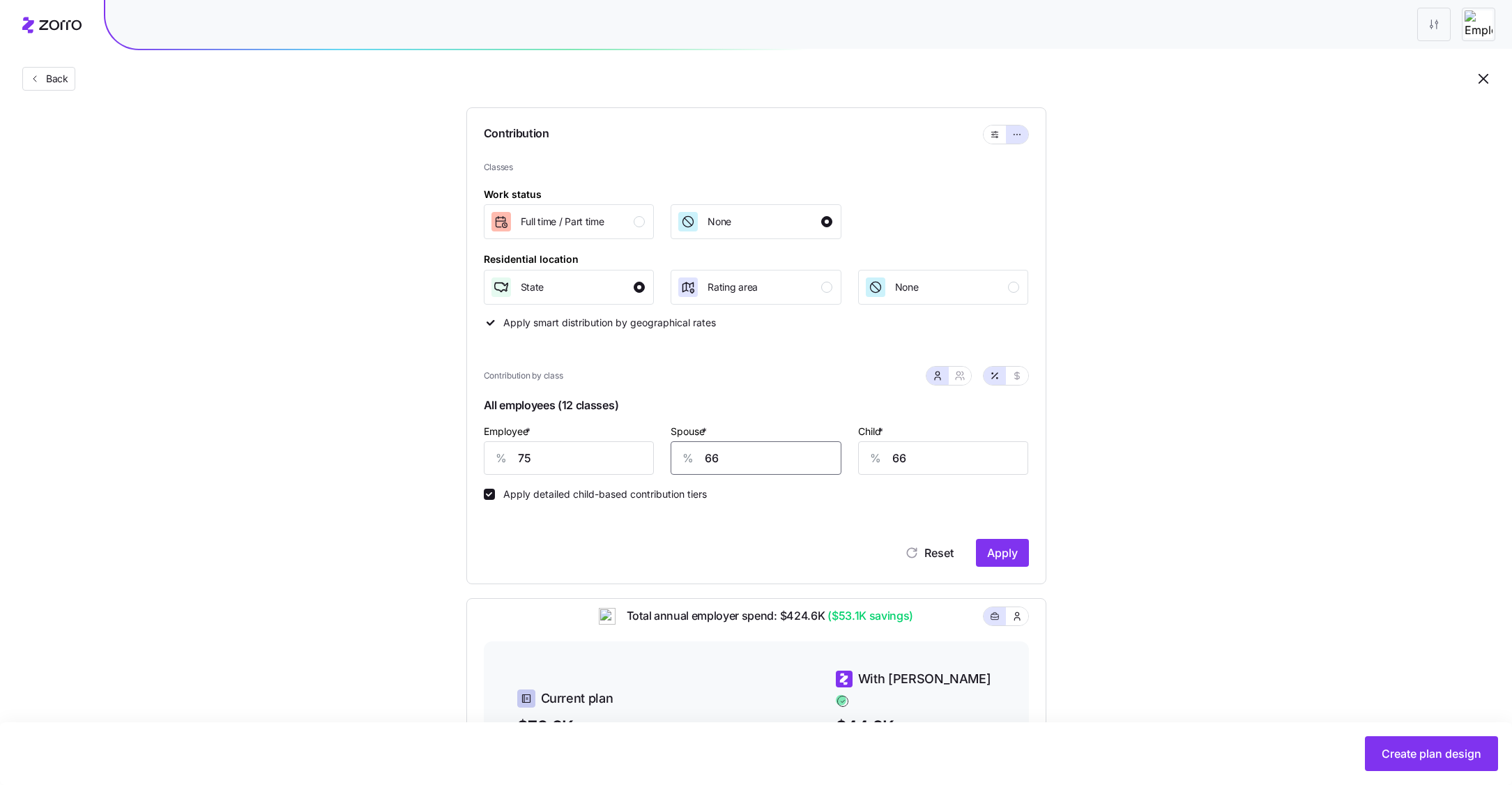
click at [754, 456] on input "66" at bounding box center [756, 458] width 171 height 34
click at [710, 446] on input "50" at bounding box center [756, 458] width 171 height 34
type input "40"
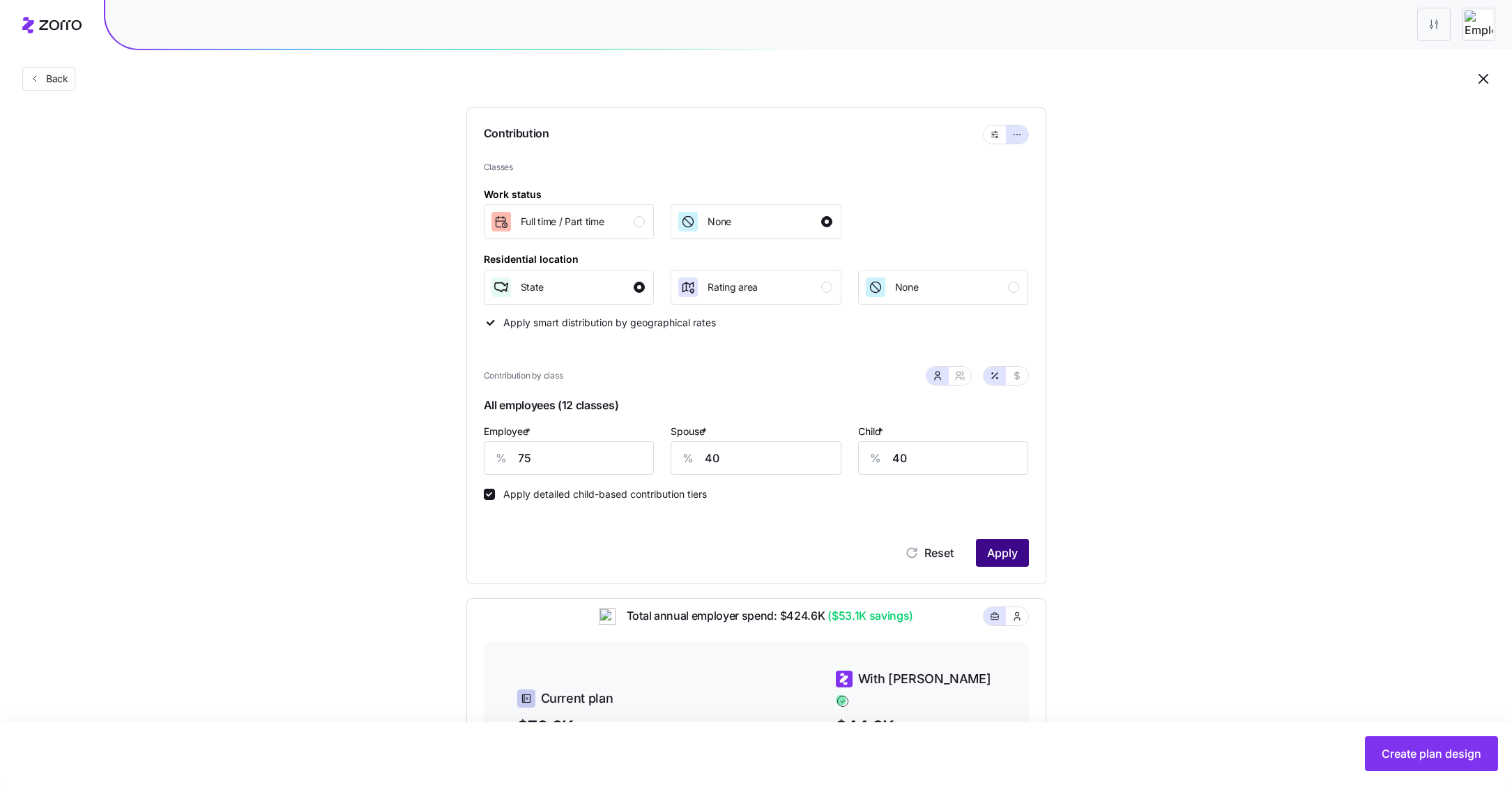
click at [1023, 551] on button "Apply" at bounding box center [1002, 553] width 53 height 28
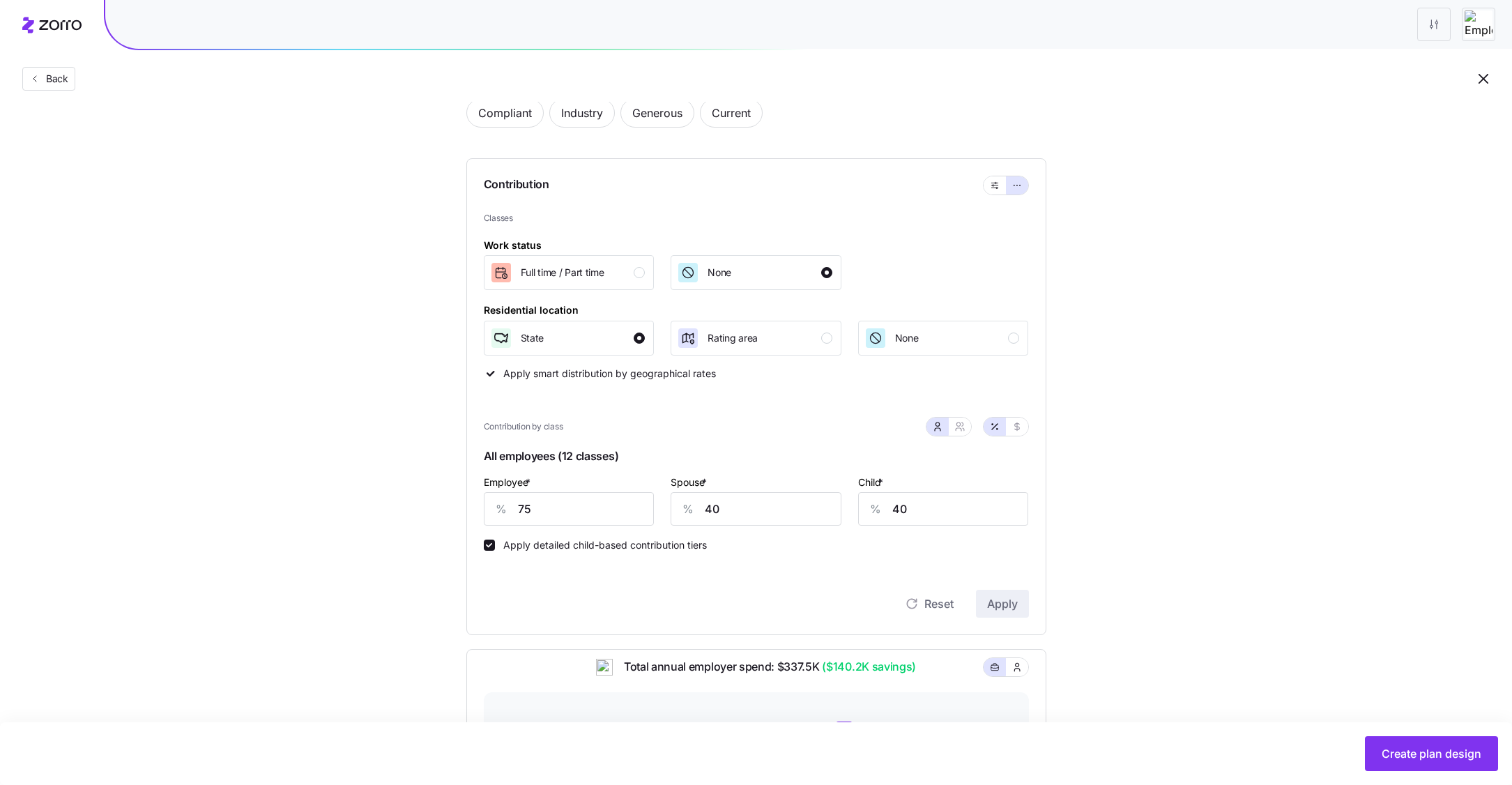
scroll to position [0, 0]
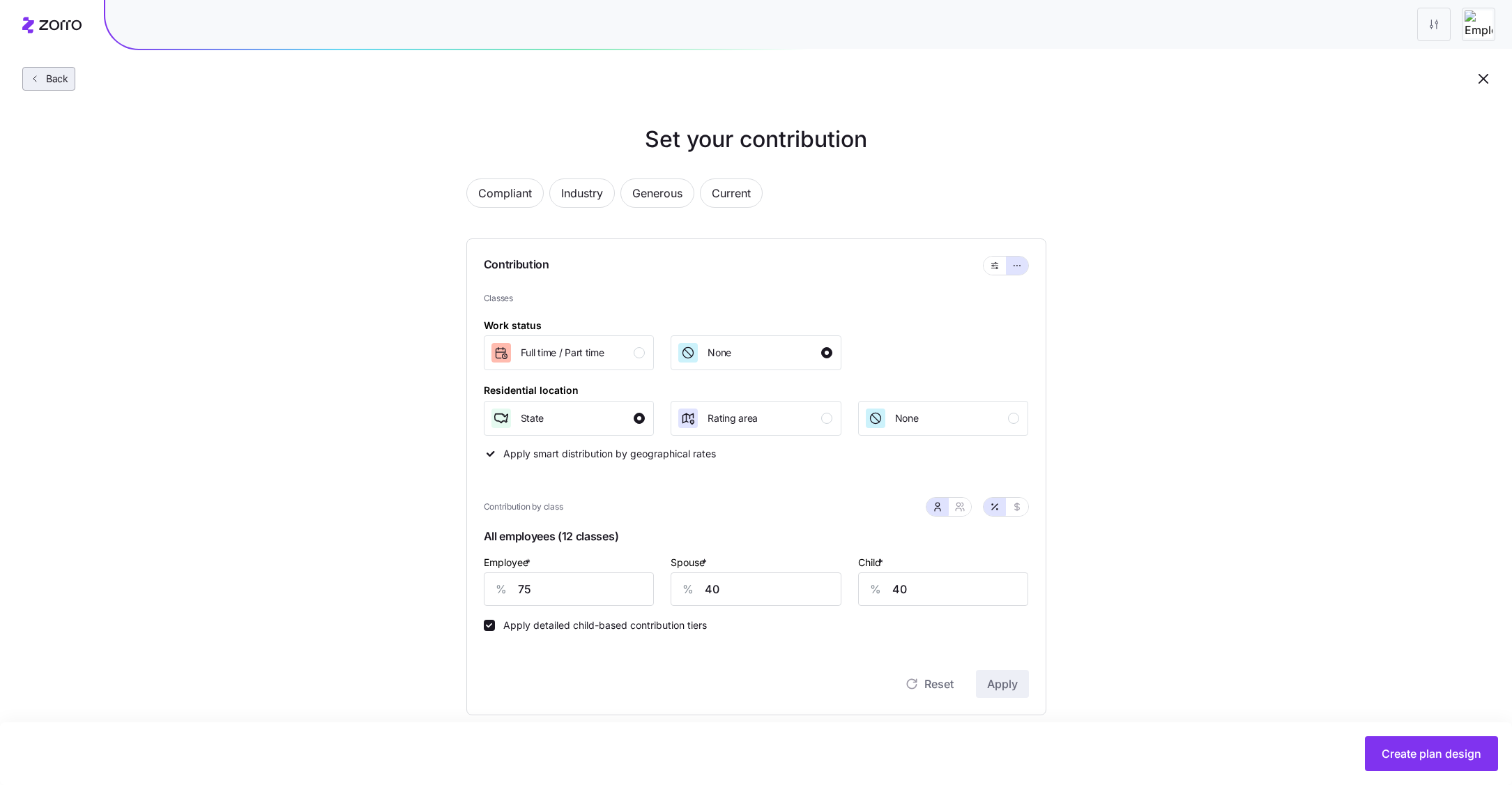
click at [63, 76] on span "Back" at bounding box center [54, 79] width 28 height 14
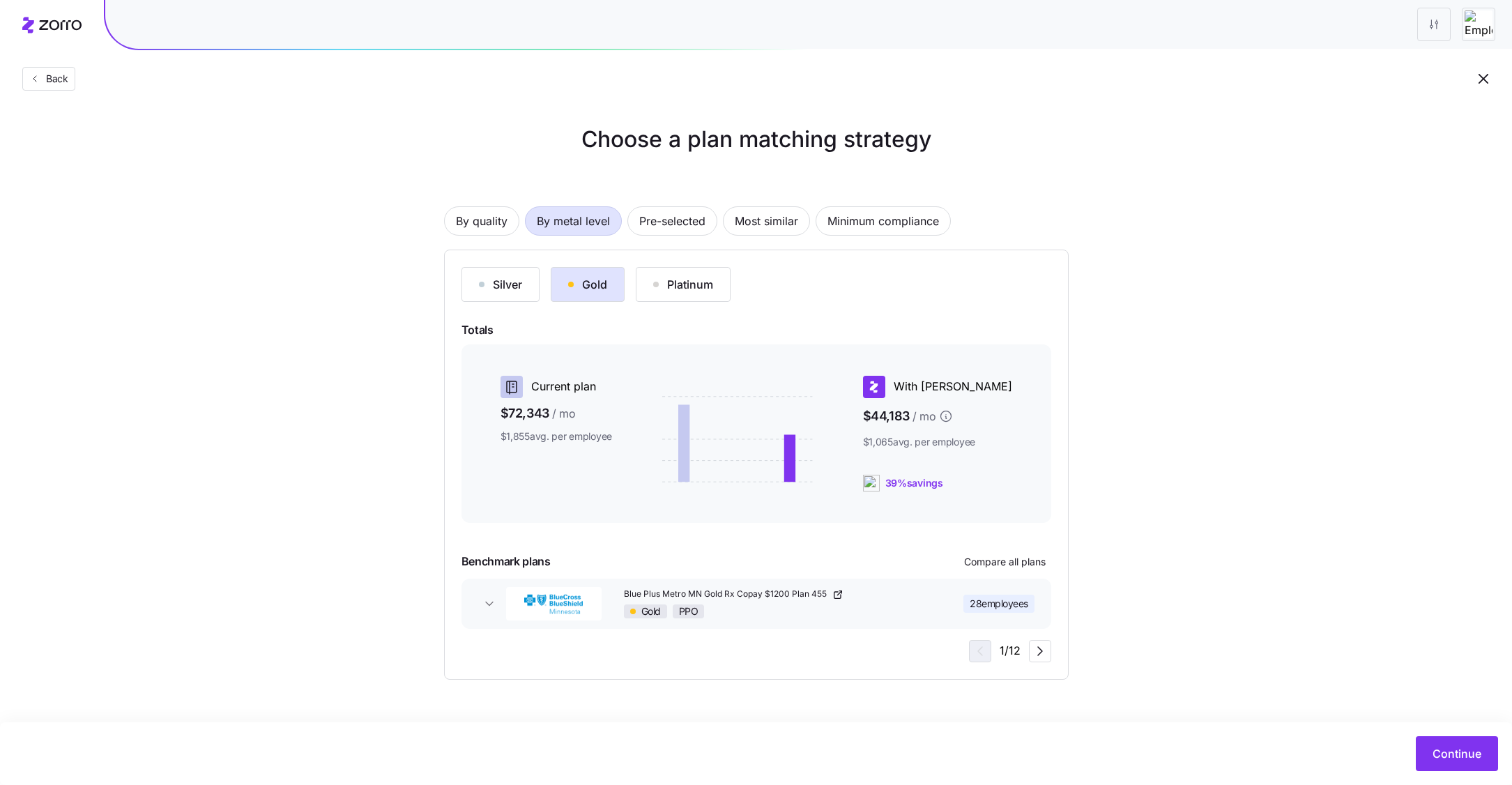
click at [1483, 76] on icon "button" at bounding box center [1483, 79] width 16 height 16
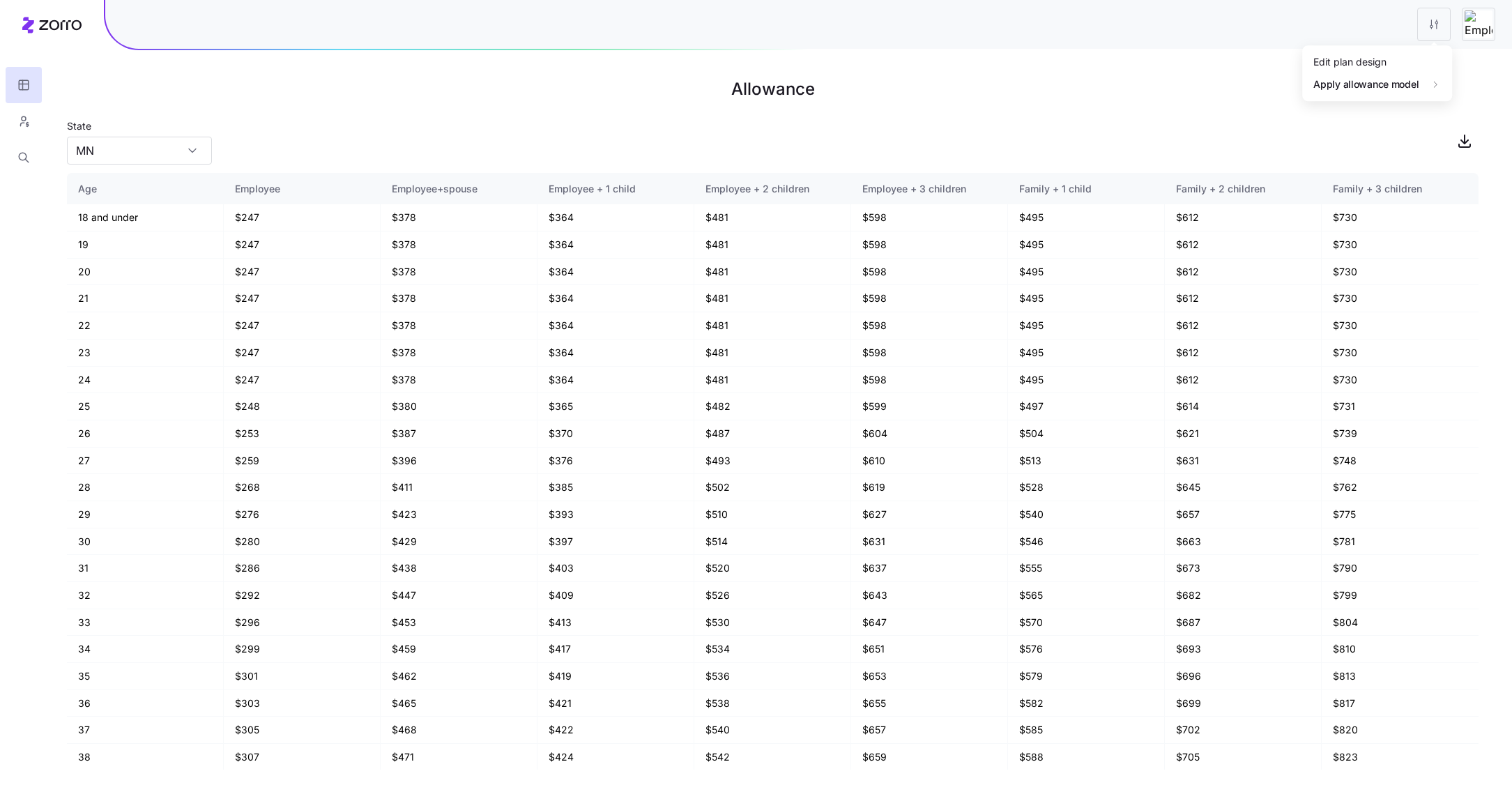
click at [1422, 19] on html "Allowance State MN Age Employee Employee+spouse Employee + 1 child Employee + 2…" at bounding box center [756, 392] width 1512 height 785
click at [1374, 60] on div "Edit plan design" at bounding box center [1350, 62] width 73 height 16
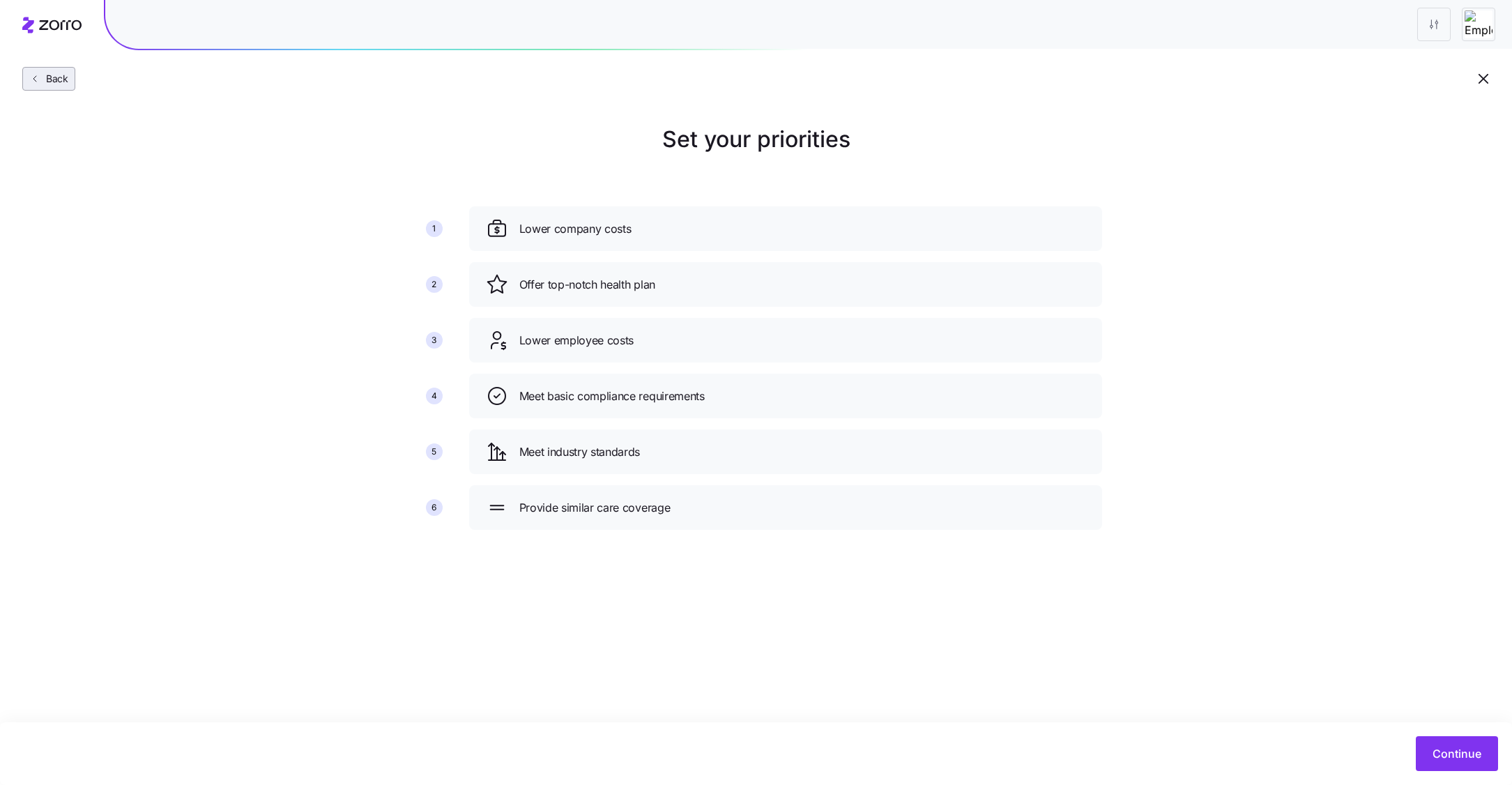
click at [54, 70] on button "Back" at bounding box center [48, 78] width 53 height 23
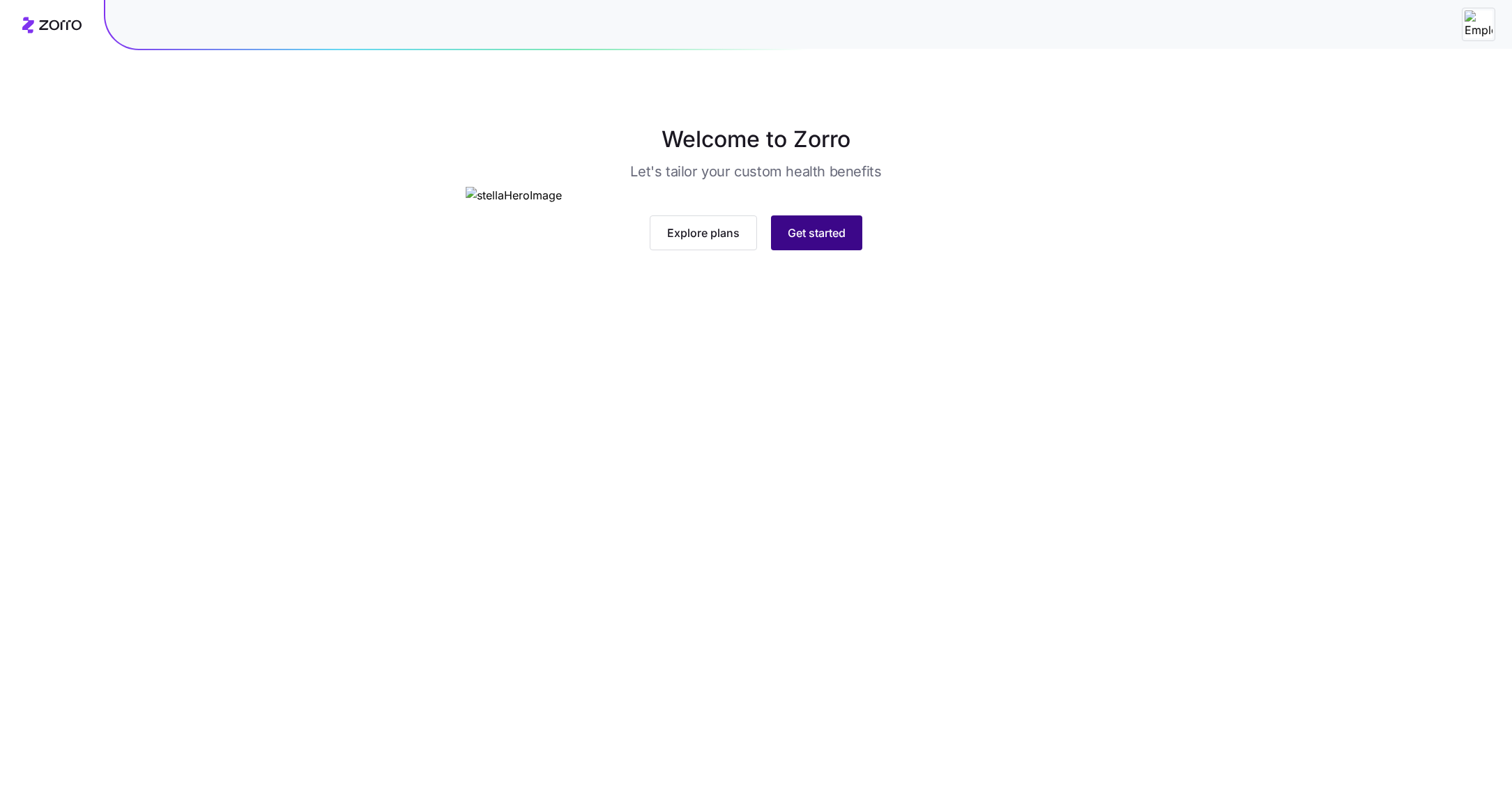
click at [837, 250] on button "Get started" at bounding box center [817, 232] width 92 height 35
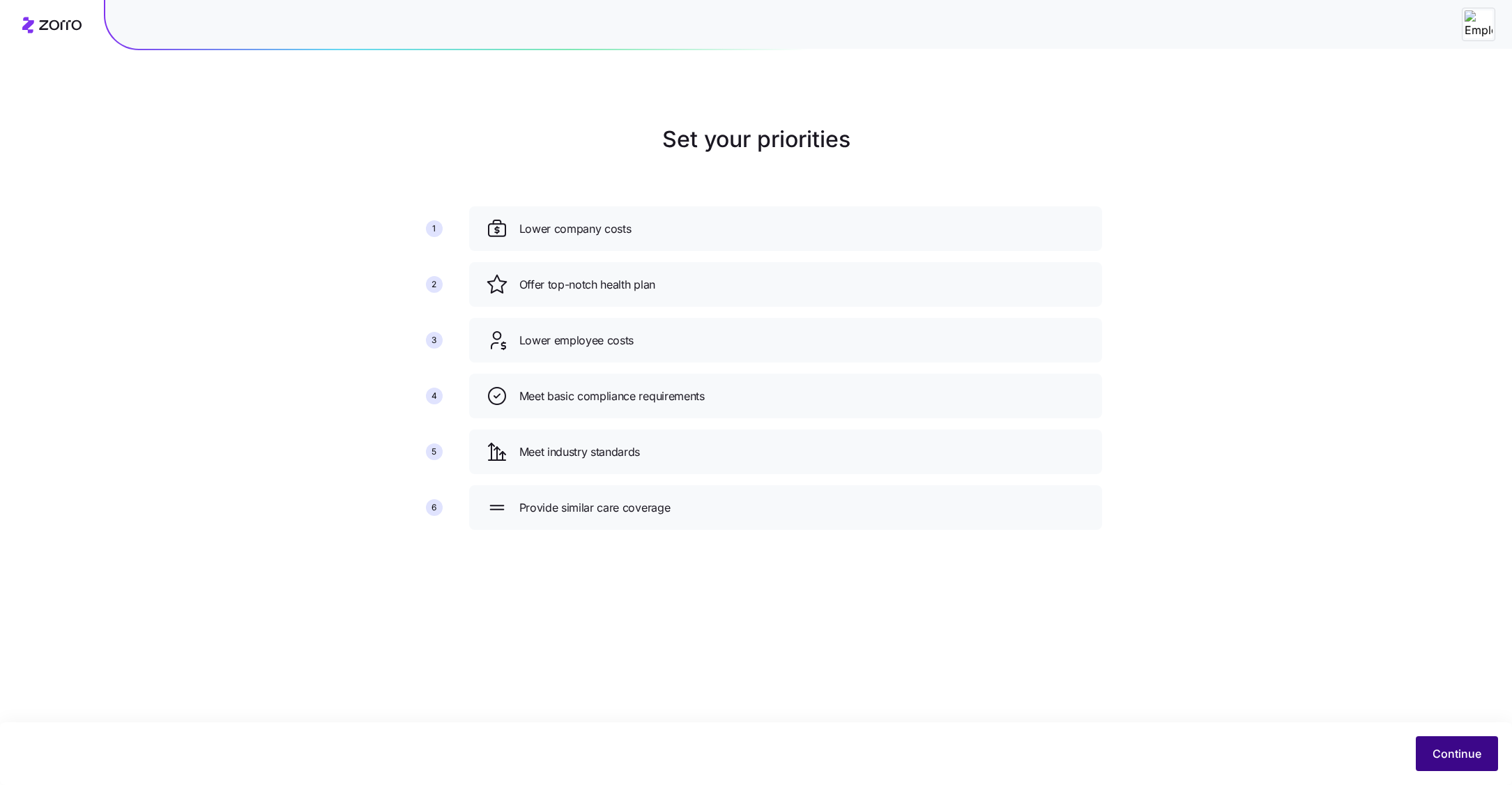
click at [1462, 753] on span "Continue" at bounding box center [1457, 753] width 48 height 16
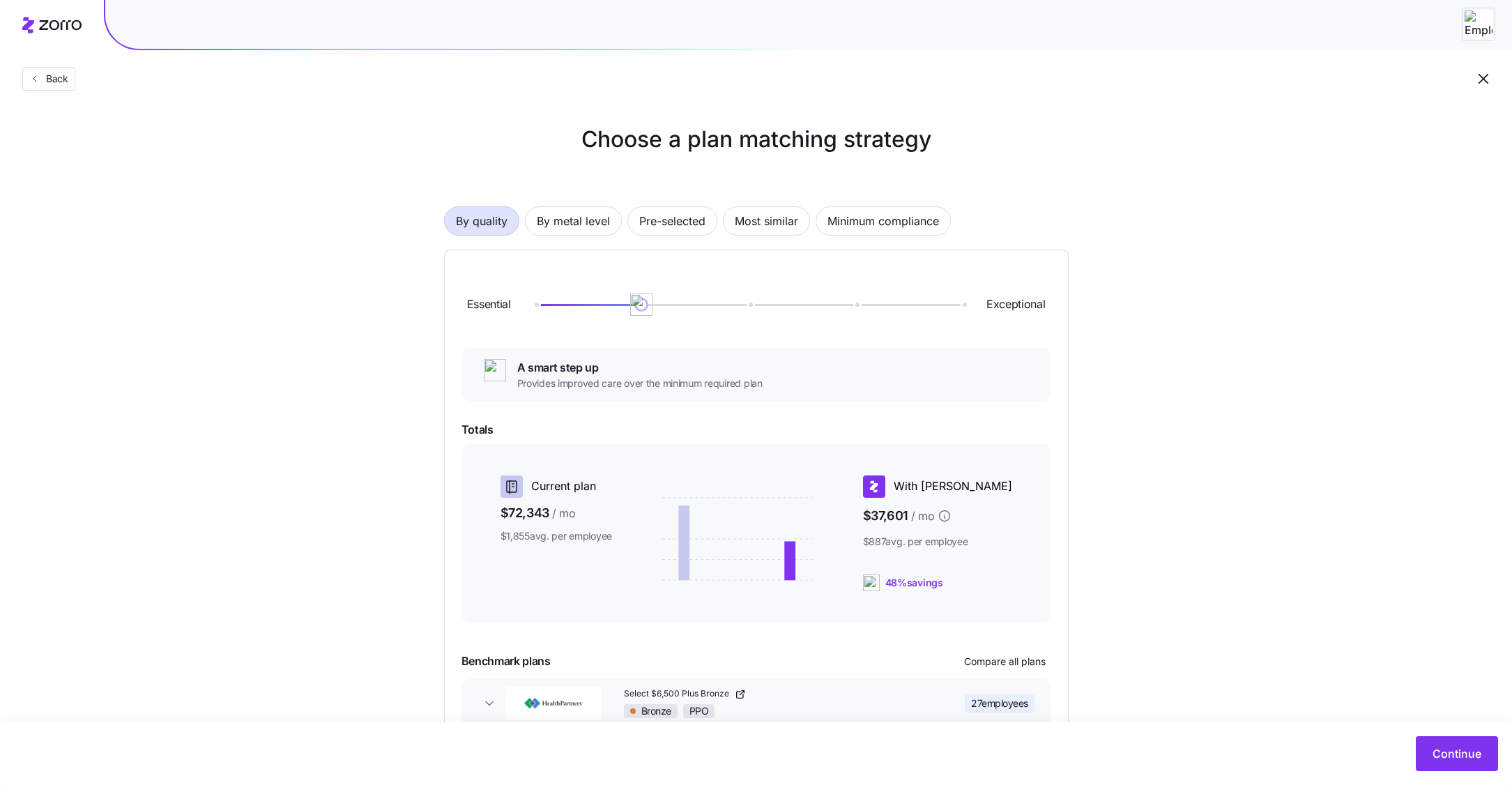
scroll to position [82, 0]
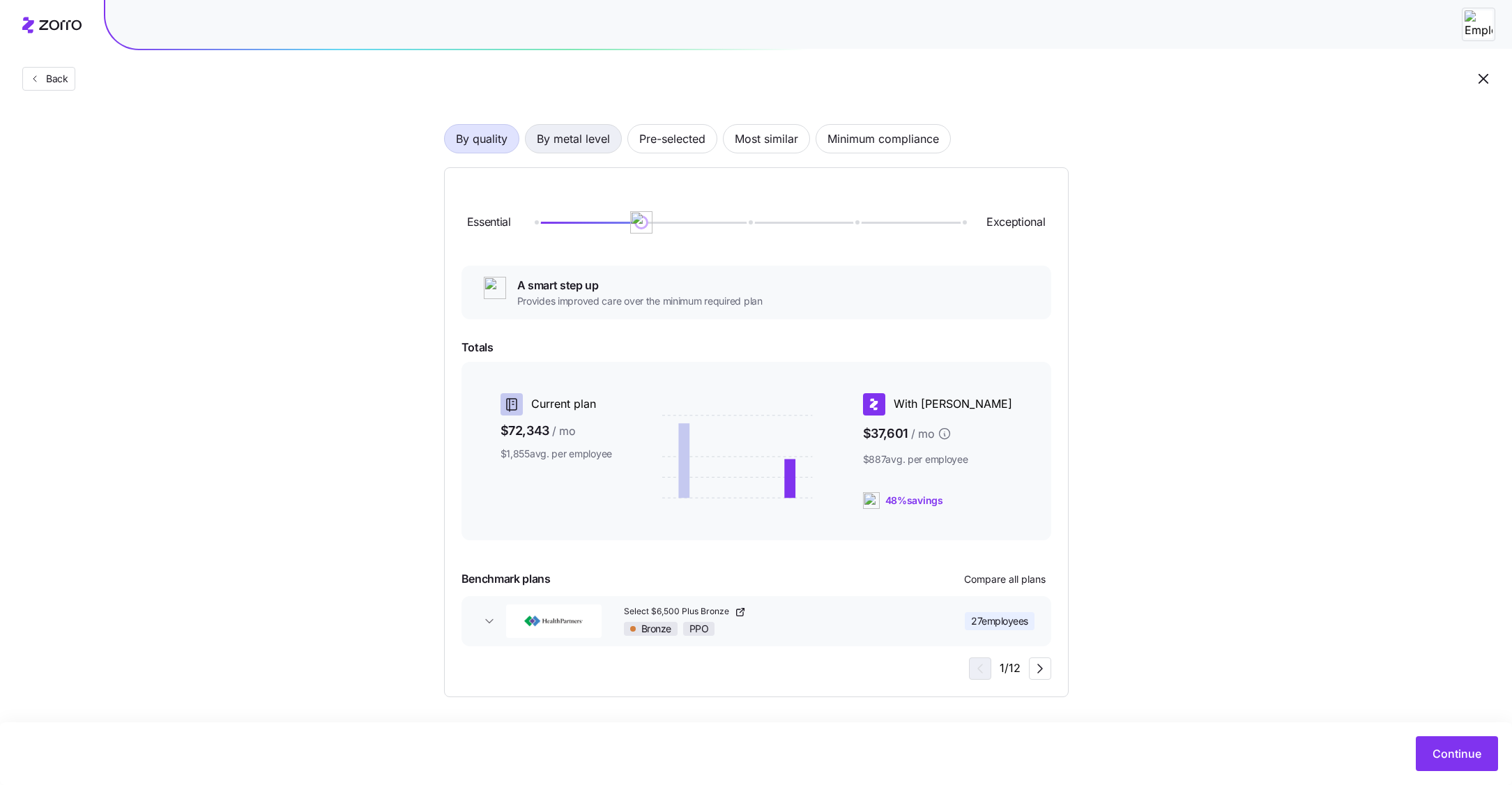
click at [558, 131] on span "By metal level" at bounding box center [573, 138] width 73 height 28
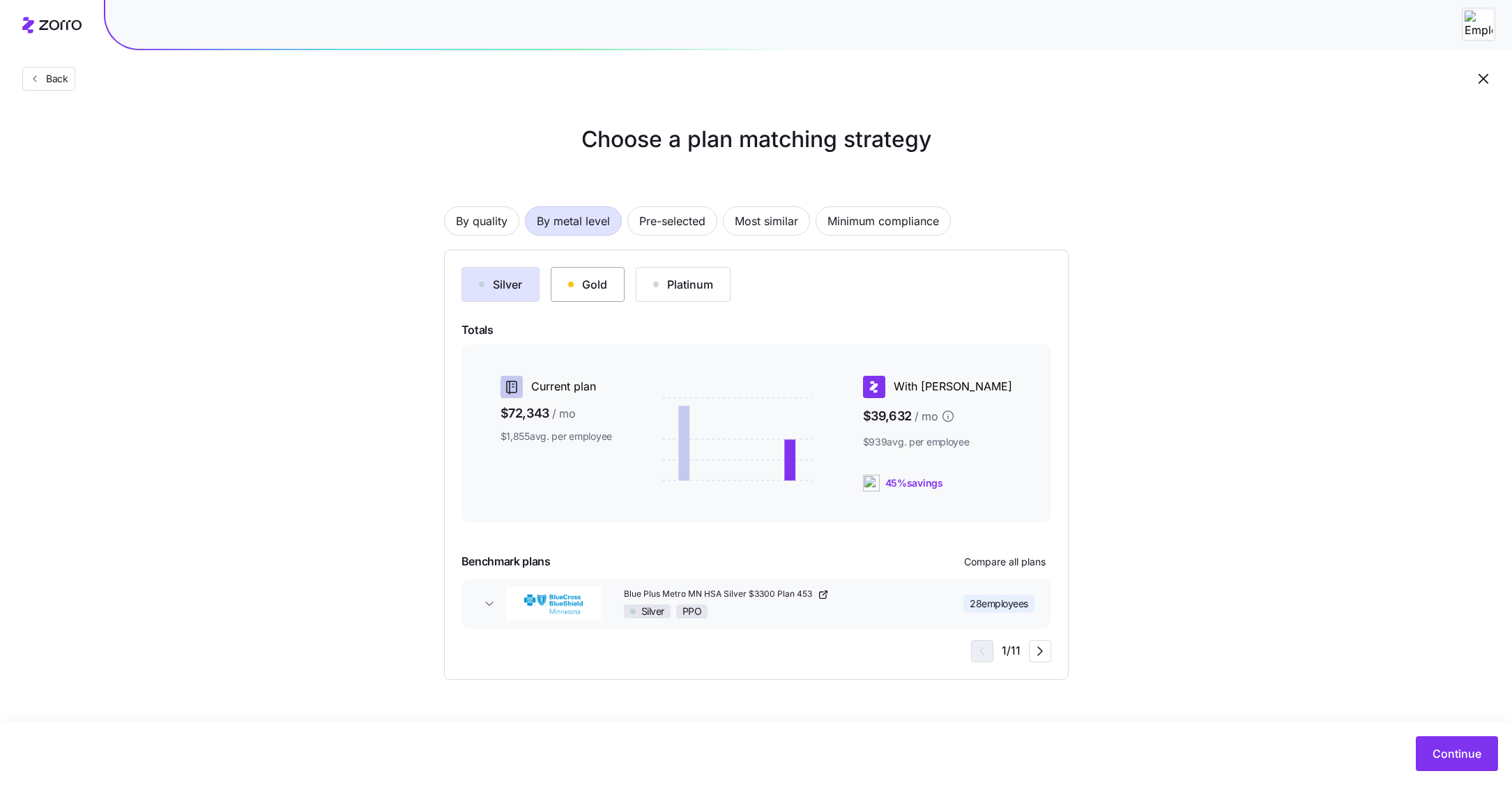
click at [599, 280] on div "Gold" at bounding box center [588, 284] width 39 height 16
click at [1465, 744] on button "Continue" at bounding box center [1457, 753] width 82 height 35
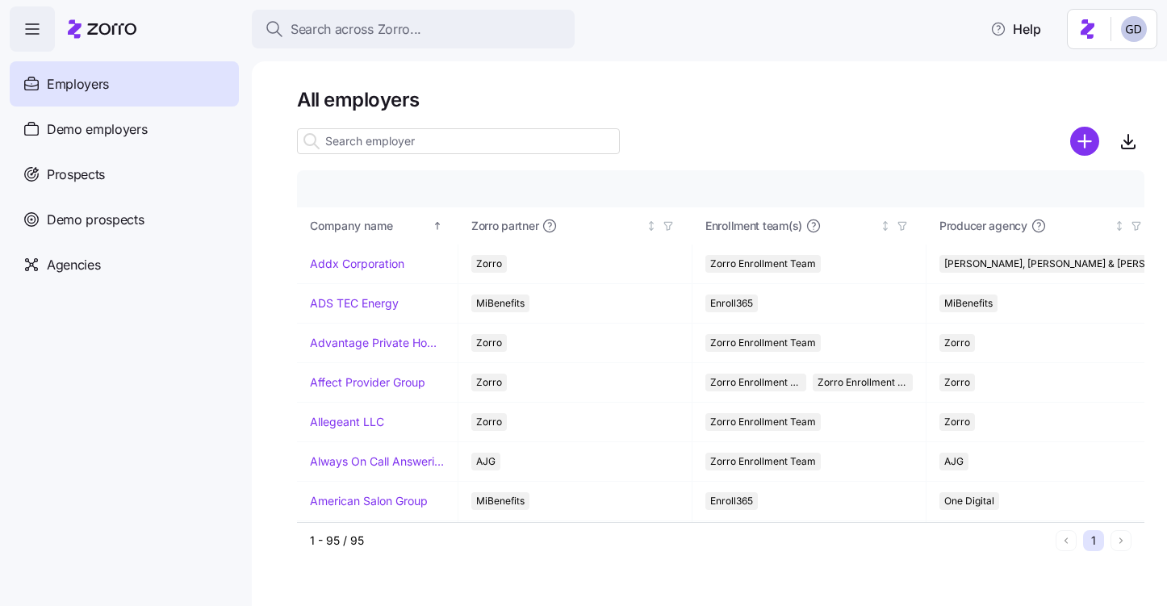
click at [457, 140] on input at bounding box center [458, 141] width 323 height 26
click at [84, 173] on span "Prospects" at bounding box center [76, 175] width 58 height 20
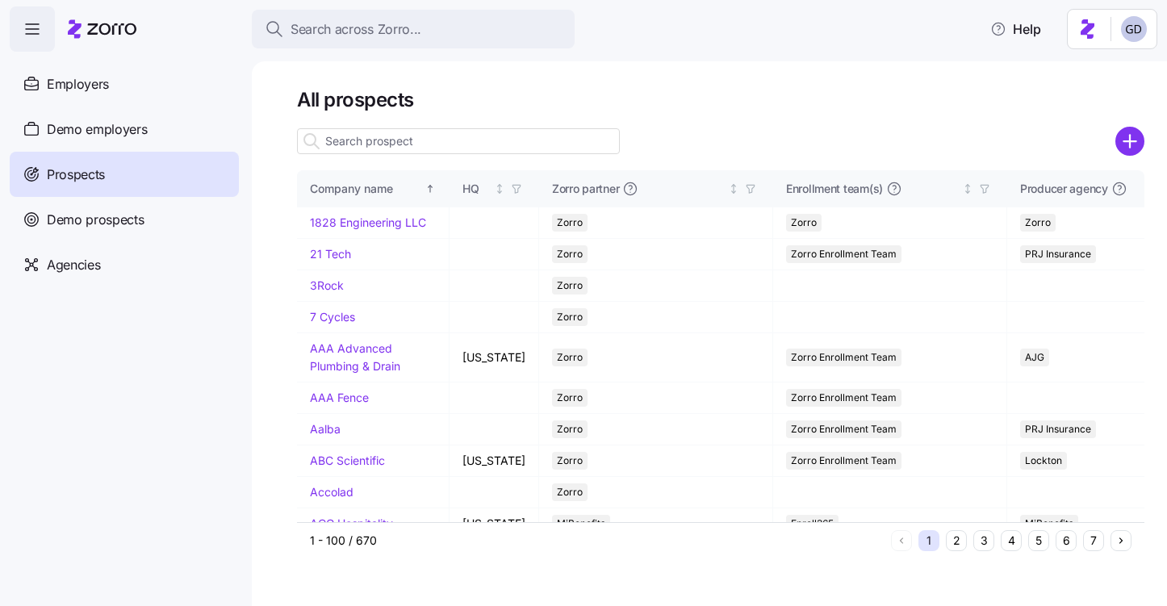
click at [732, 126] on div at bounding box center [720, 141] width 847 height 32
click at [1125, 152] on circle "add icon" at bounding box center [1130, 141] width 27 height 27
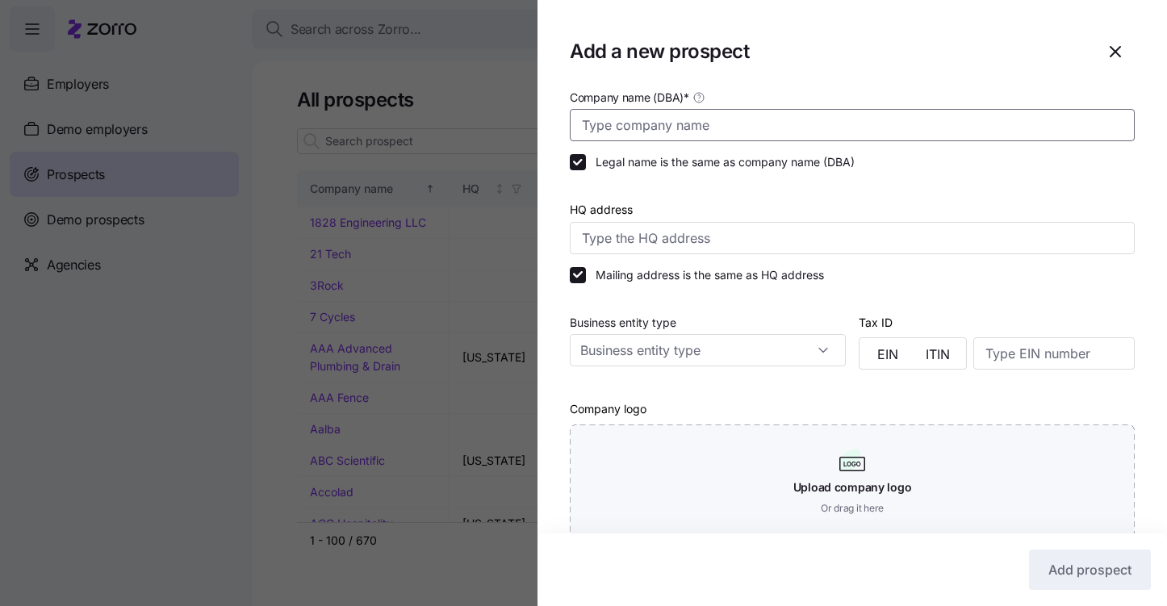
click at [670, 120] on input "Company name (DBA) *" at bounding box center [852, 125] width 565 height 32
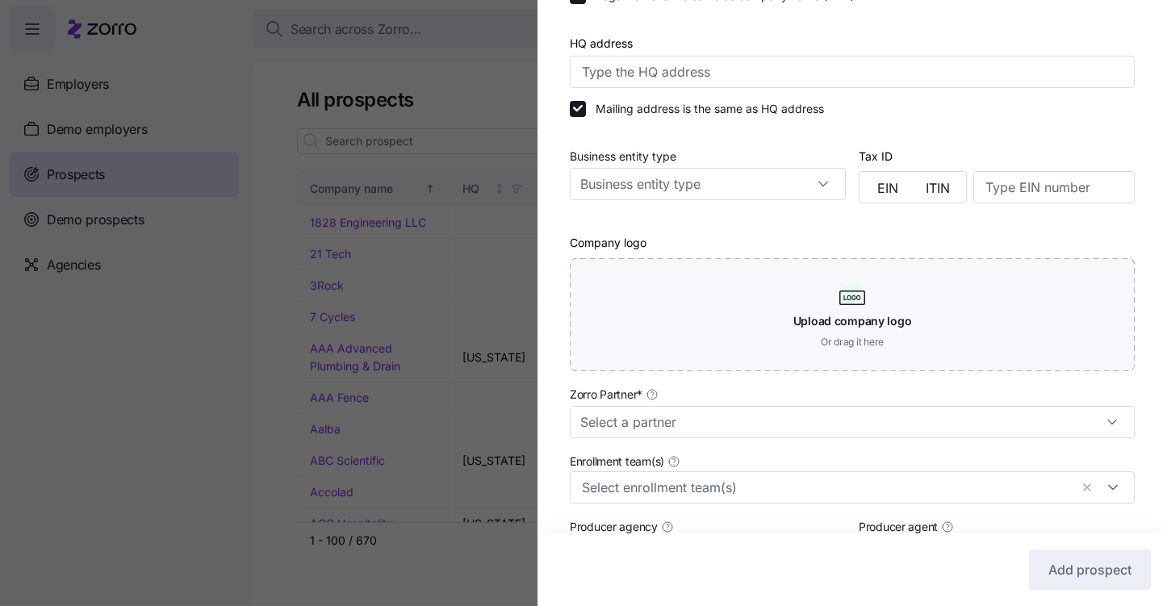
scroll to position [168, 0]
type input "Kirkwood Pharmacy"
click at [730, 423] on input "Zorro Partner *" at bounding box center [852, 420] width 565 height 32
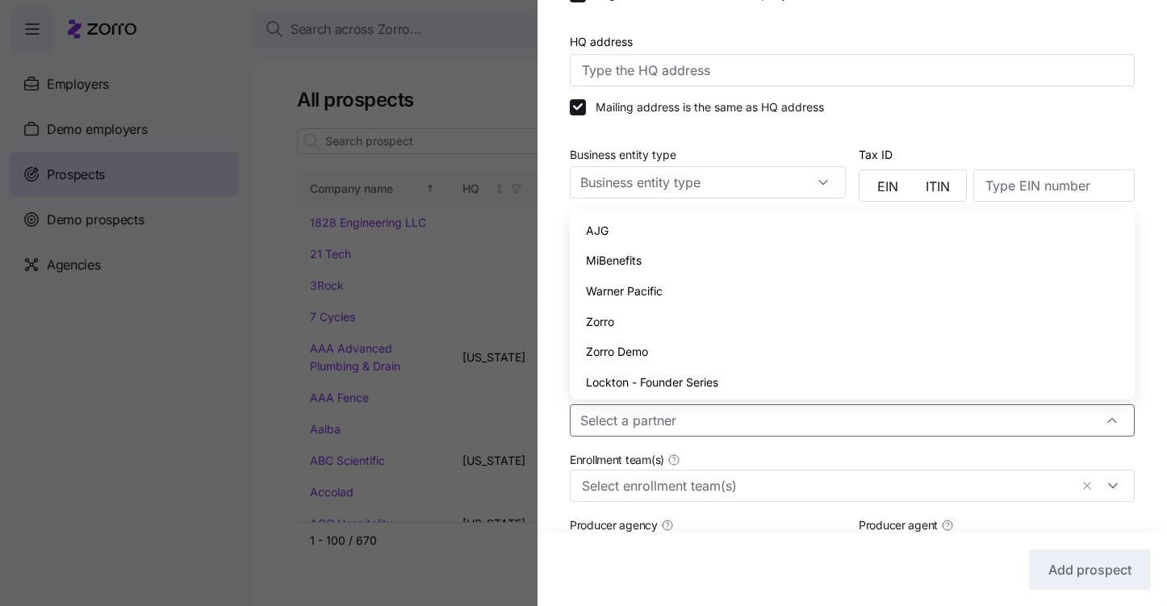
click at [606, 310] on div "Zorro" at bounding box center [852, 322] width 552 height 31
type input "Zorro"
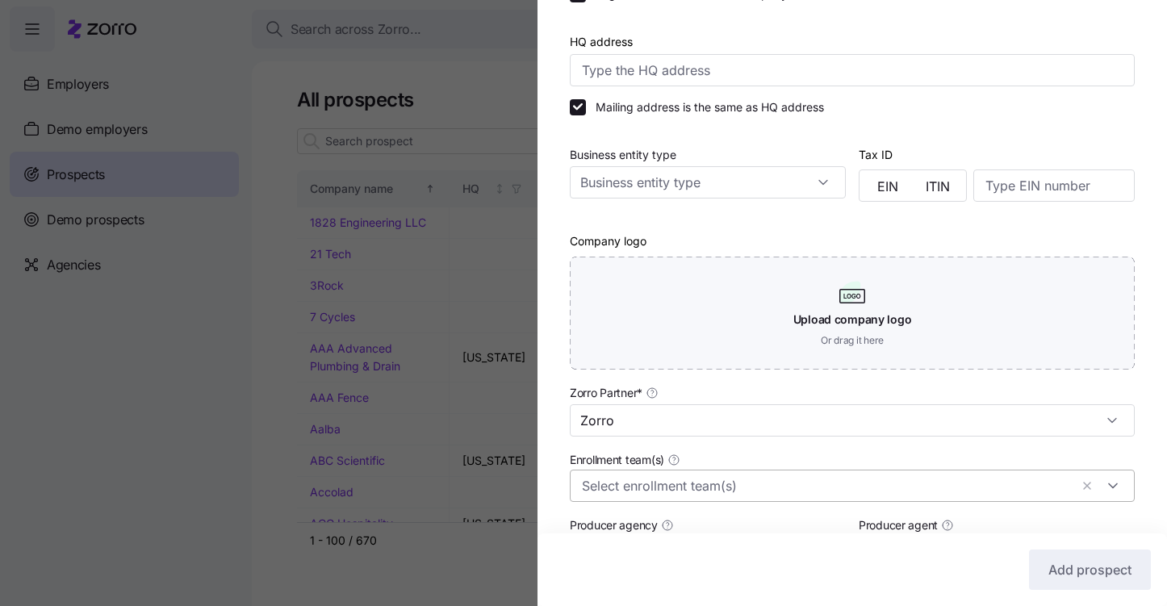
click at [634, 491] on input "Enrollment team(s)" at bounding box center [825, 485] width 487 height 21
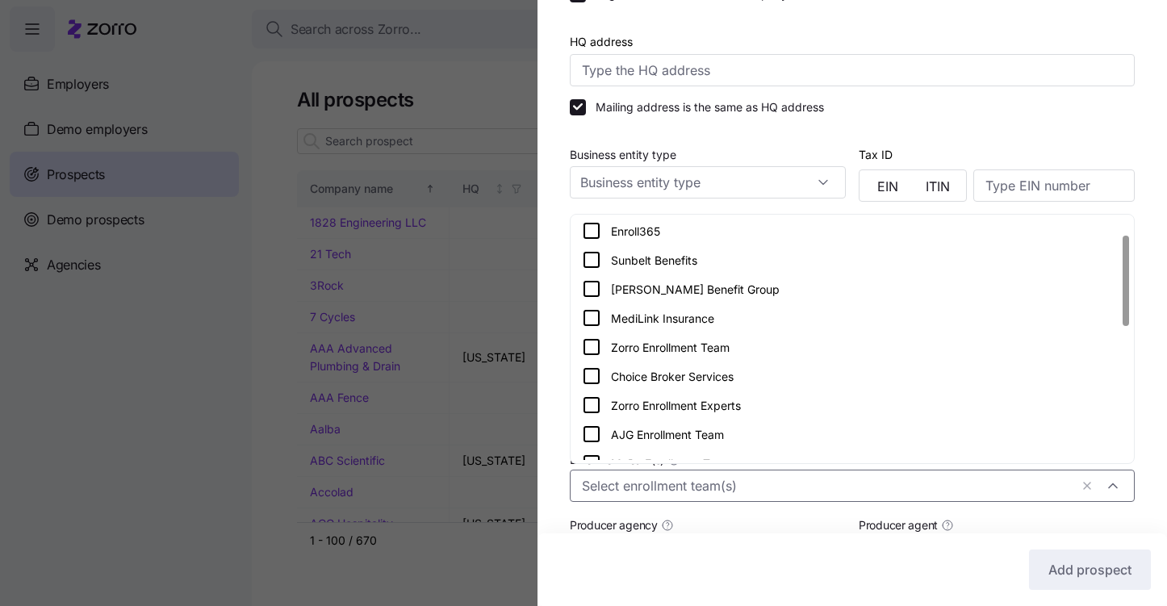
scroll to position [41, 0]
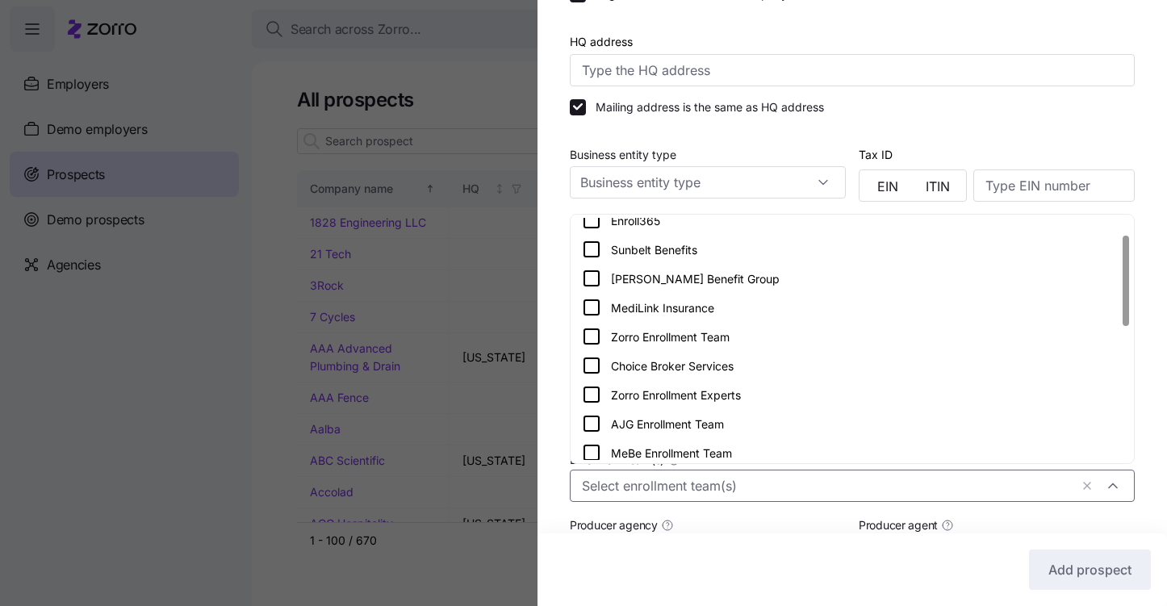
click at [596, 338] on icon at bounding box center [591, 336] width 19 height 19
click at [555, 398] on div "Company name (DBA) * Kirkwood Pharmacy Legal name is the same as company name (…" at bounding box center [851, 327] width 629 height 817
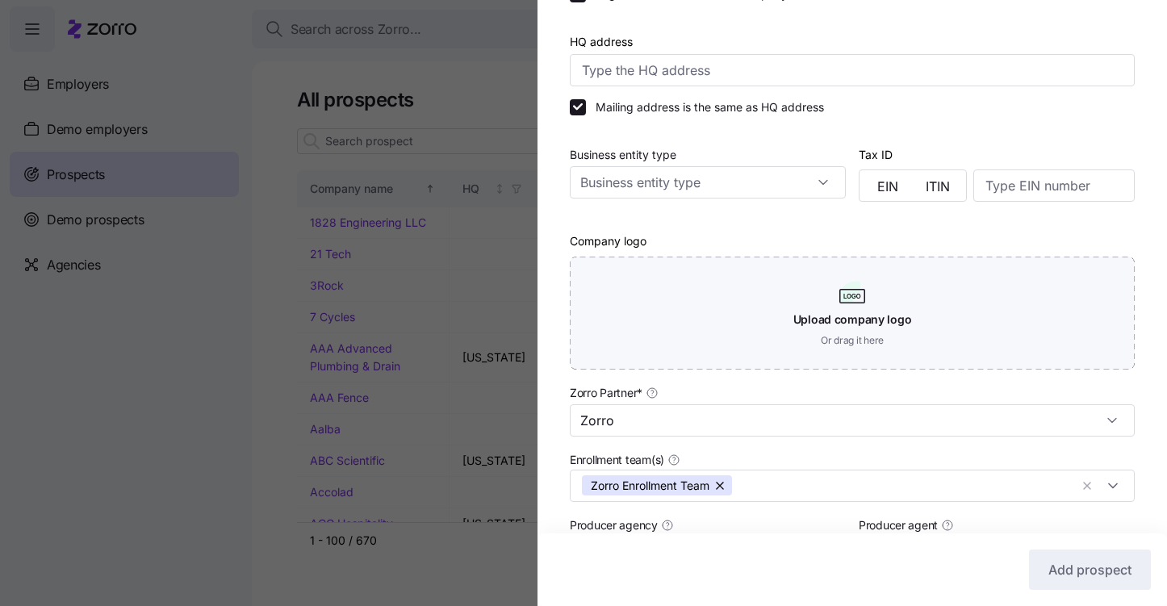
scroll to position [412, 0]
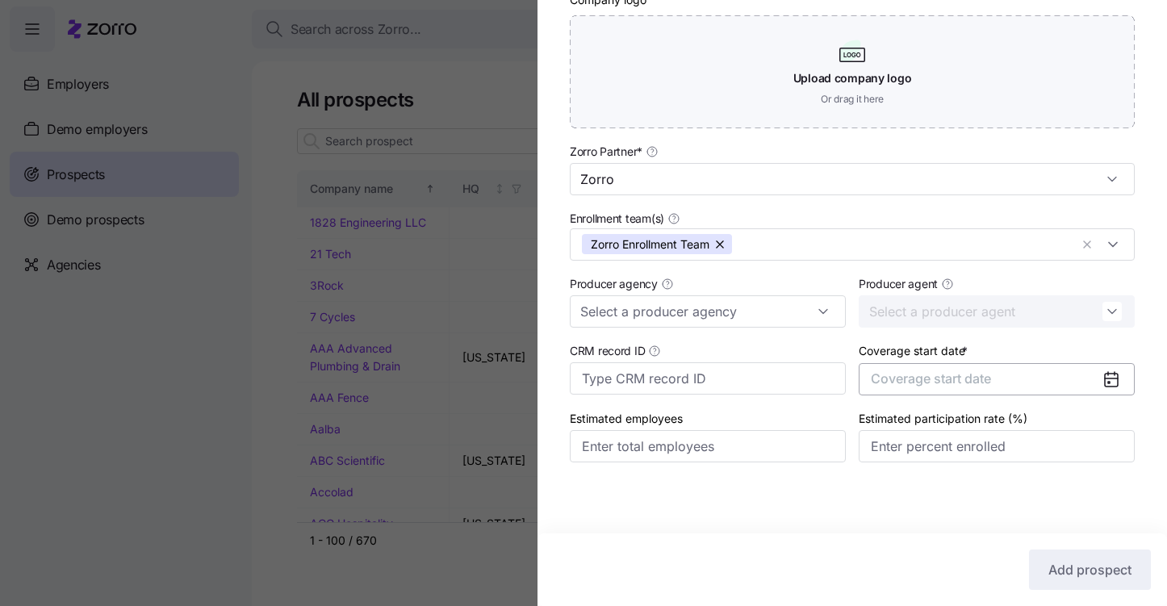
click at [1060, 385] on button "Coverage start date" at bounding box center [997, 379] width 276 height 32
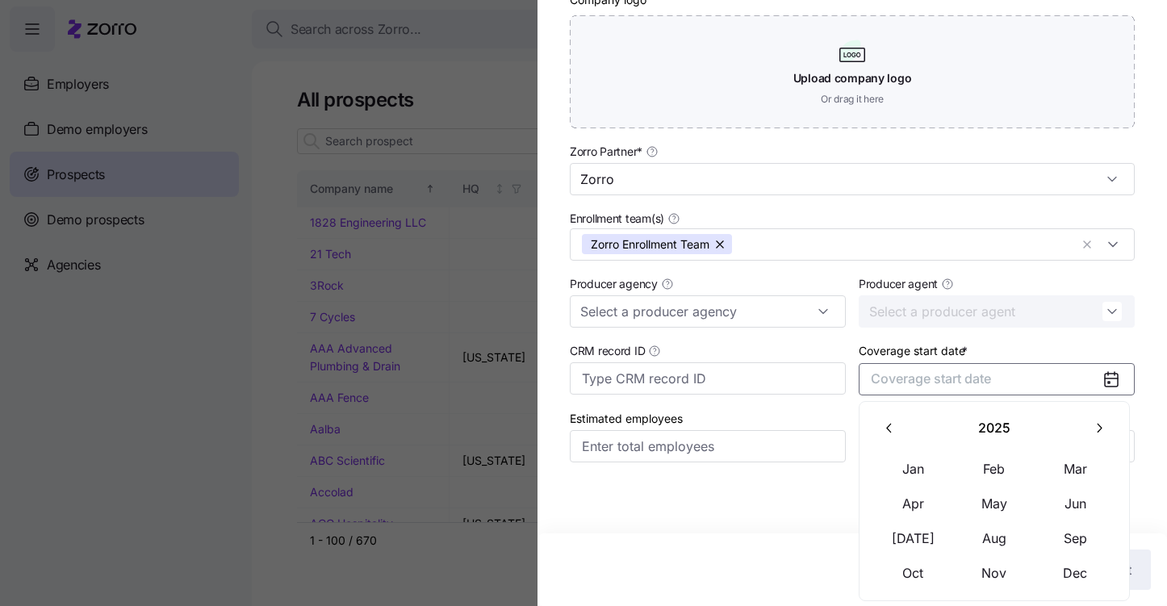
click at [1102, 440] on button "button" at bounding box center [1099, 429] width 34 height 34
click at [900, 479] on button "Jan" at bounding box center [913, 469] width 81 height 34
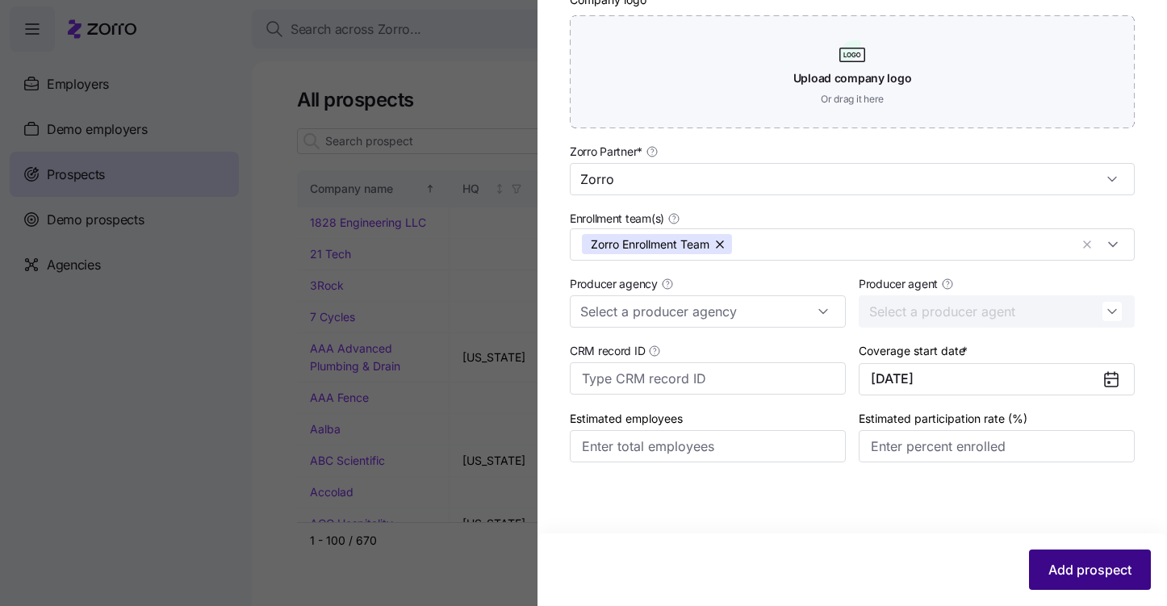
click at [1094, 575] on span "Add prospect" at bounding box center [1089, 569] width 83 height 19
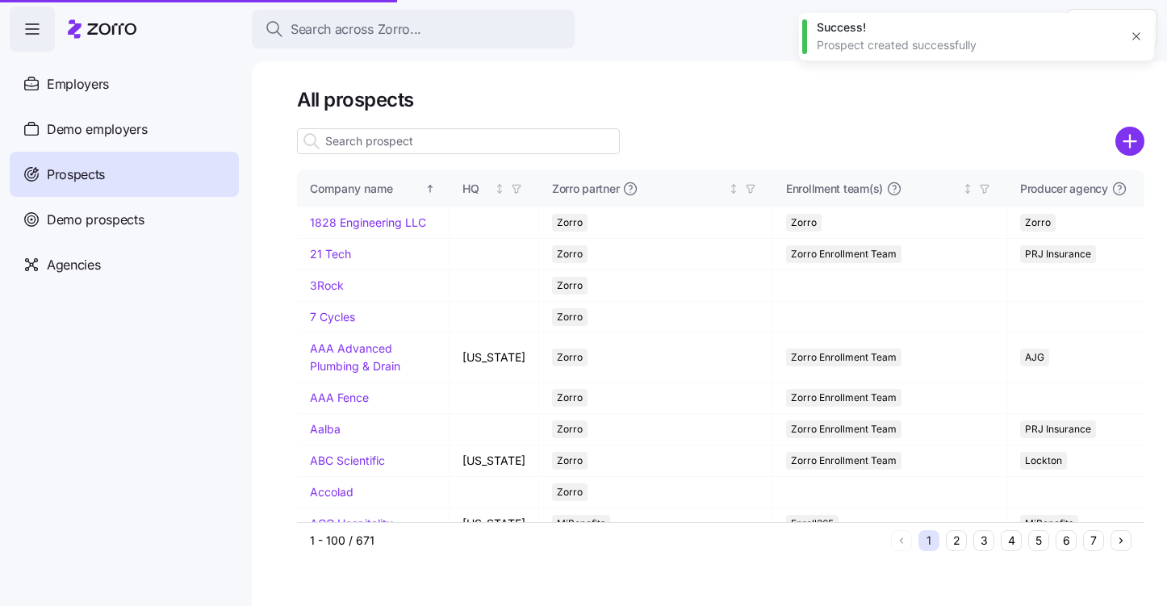
click at [389, 140] on input at bounding box center [458, 141] width 323 height 26
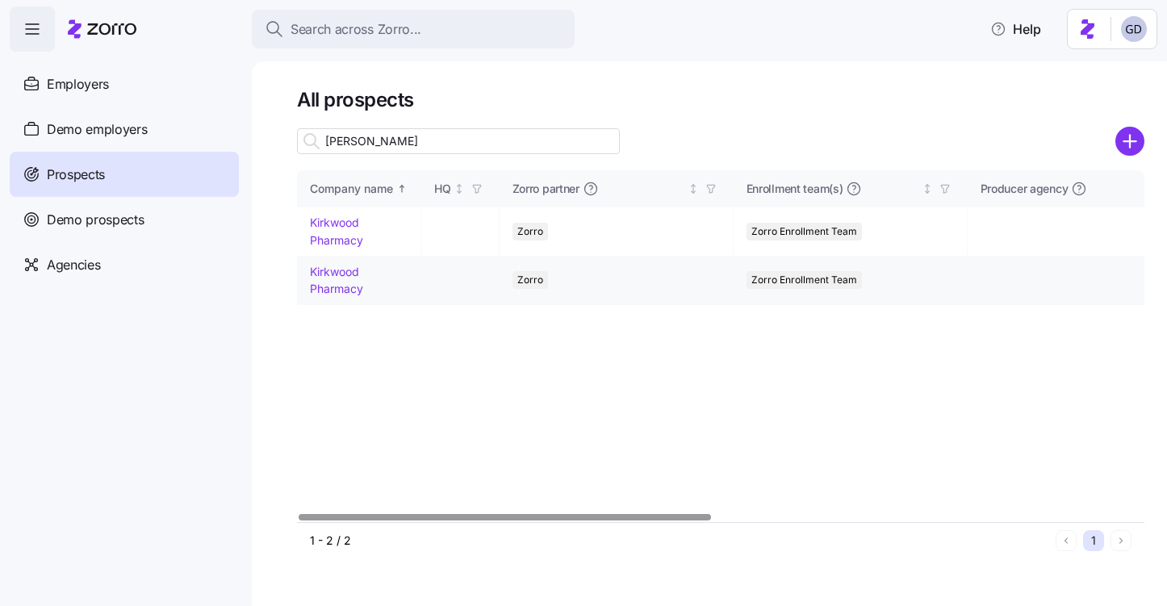
type input "Kirk"
click at [339, 273] on link "Kirkwood Pharmacy" at bounding box center [336, 280] width 53 height 31
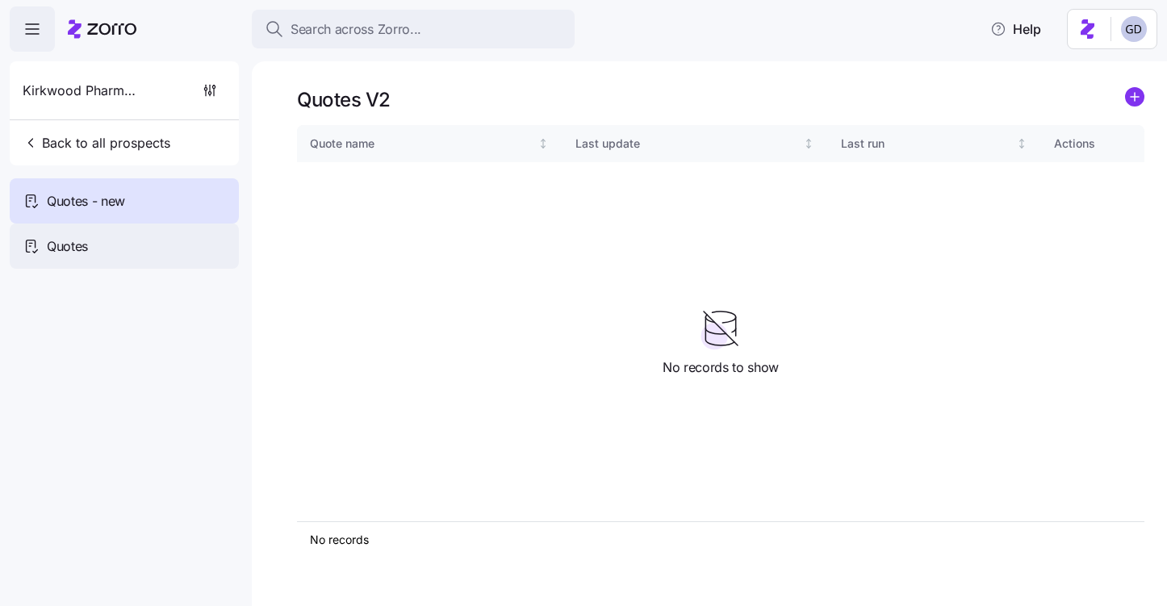
click at [107, 244] on div "Quotes" at bounding box center [124, 246] width 229 height 45
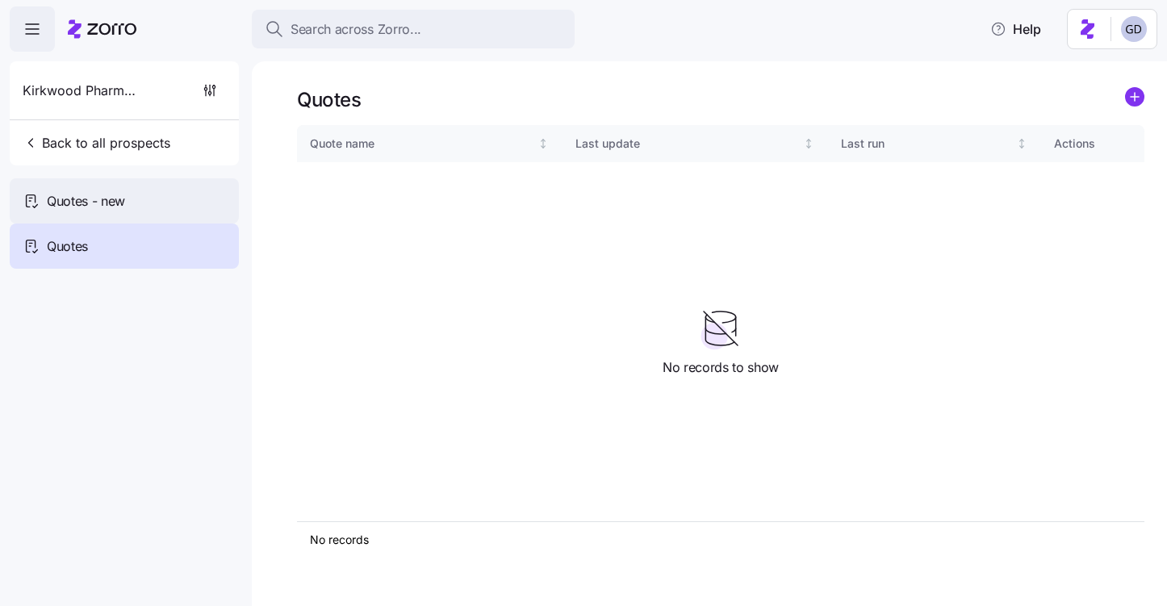
click at [119, 208] on span "Quotes - new" at bounding box center [86, 201] width 78 height 20
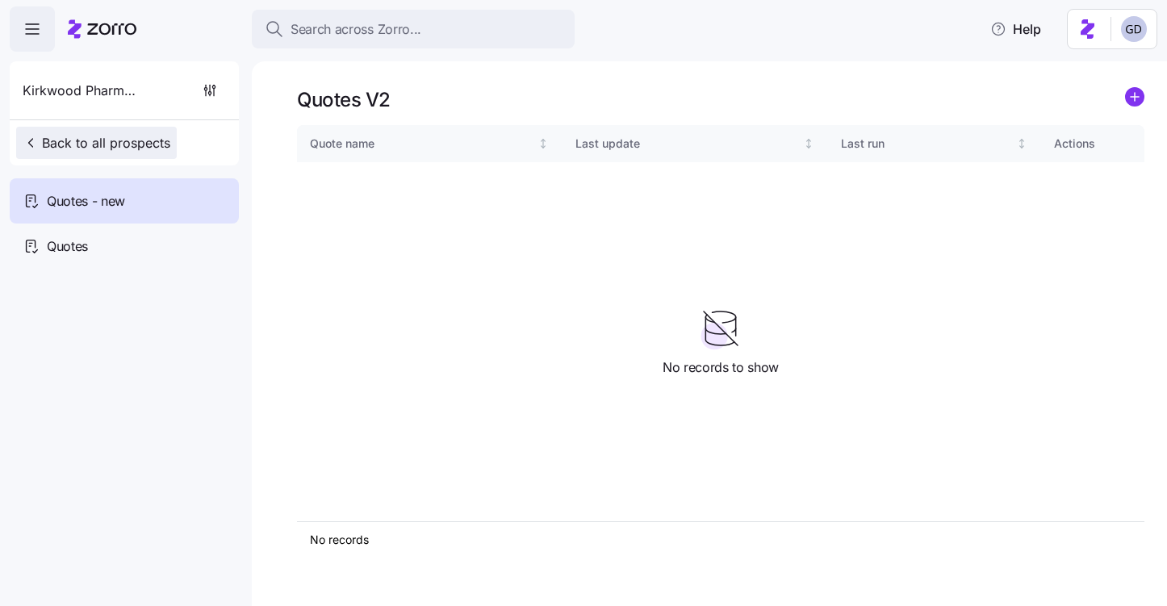
click at [124, 148] on span "Back to all prospects" at bounding box center [97, 142] width 148 height 19
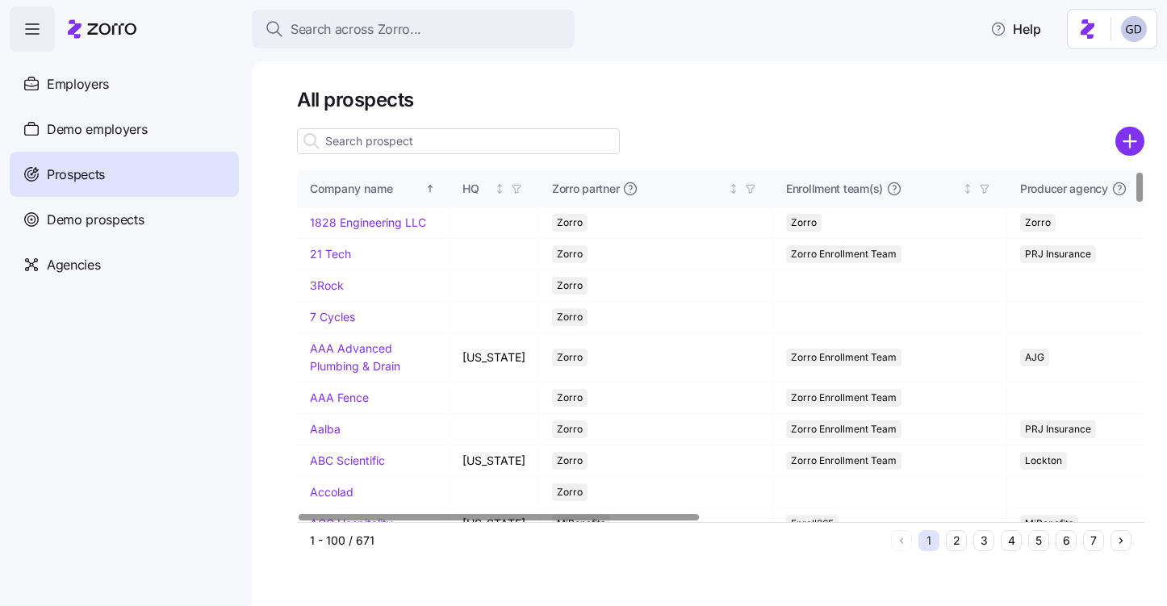
click at [398, 142] on input at bounding box center [458, 141] width 323 height 26
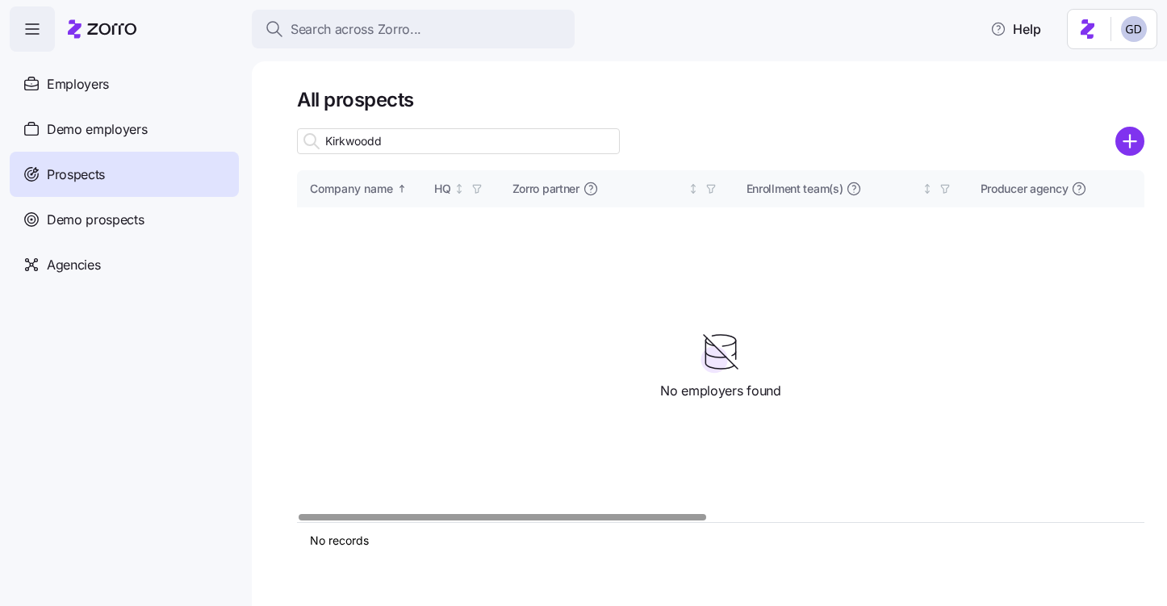
click at [432, 138] on input "Kirkwoodd" at bounding box center [458, 141] width 323 height 26
click at [445, 144] on input "Kirkwoodd" at bounding box center [458, 141] width 323 height 26
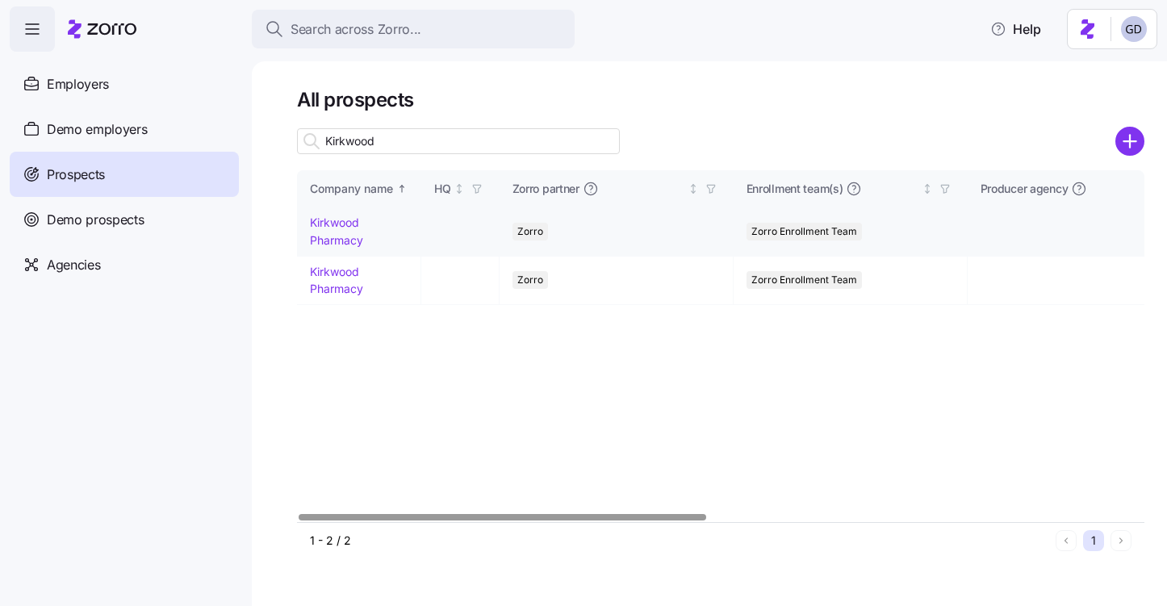
type input "Kirkwood"
click at [346, 224] on link "Kirkwood Pharmacy" at bounding box center [336, 230] width 53 height 31
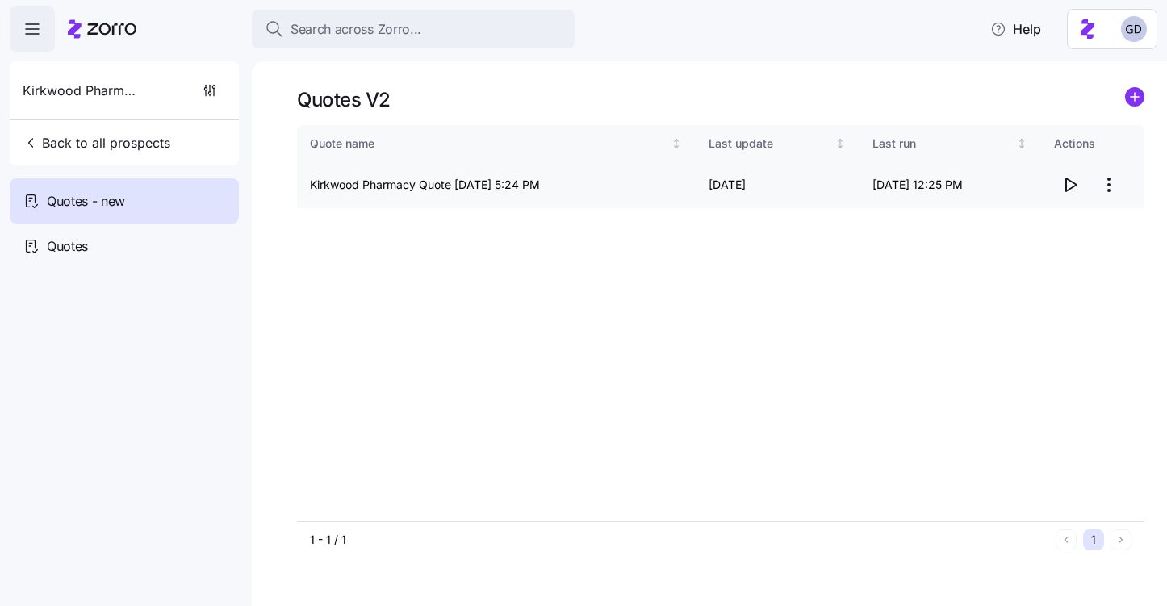
click at [1060, 187] on icon "button" at bounding box center [1069, 184] width 19 height 19
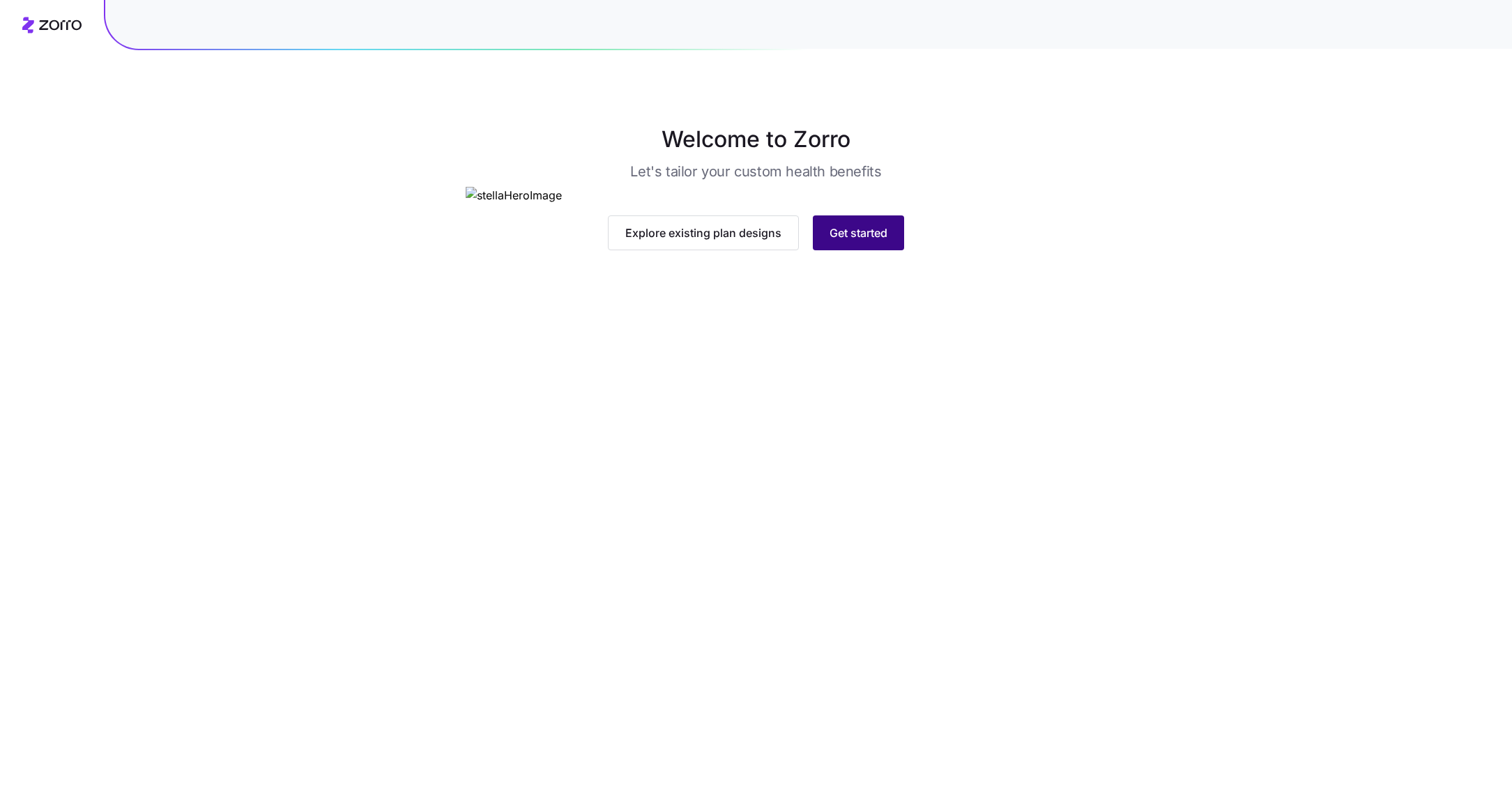
click at [831, 241] on span "Get started" at bounding box center [858, 232] width 58 height 16
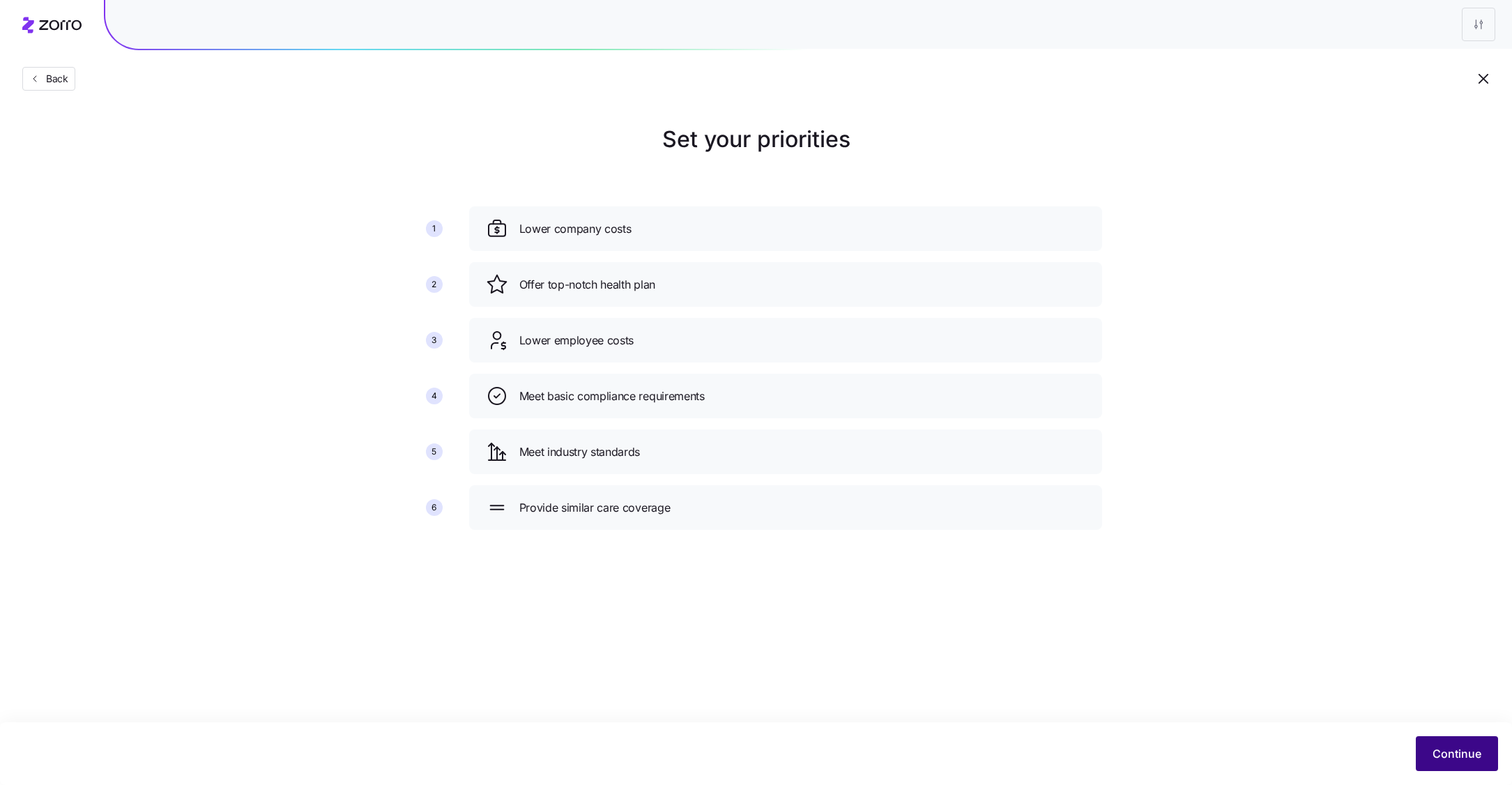
click at [1447, 763] on button "Continue" at bounding box center [1457, 753] width 82 height 35
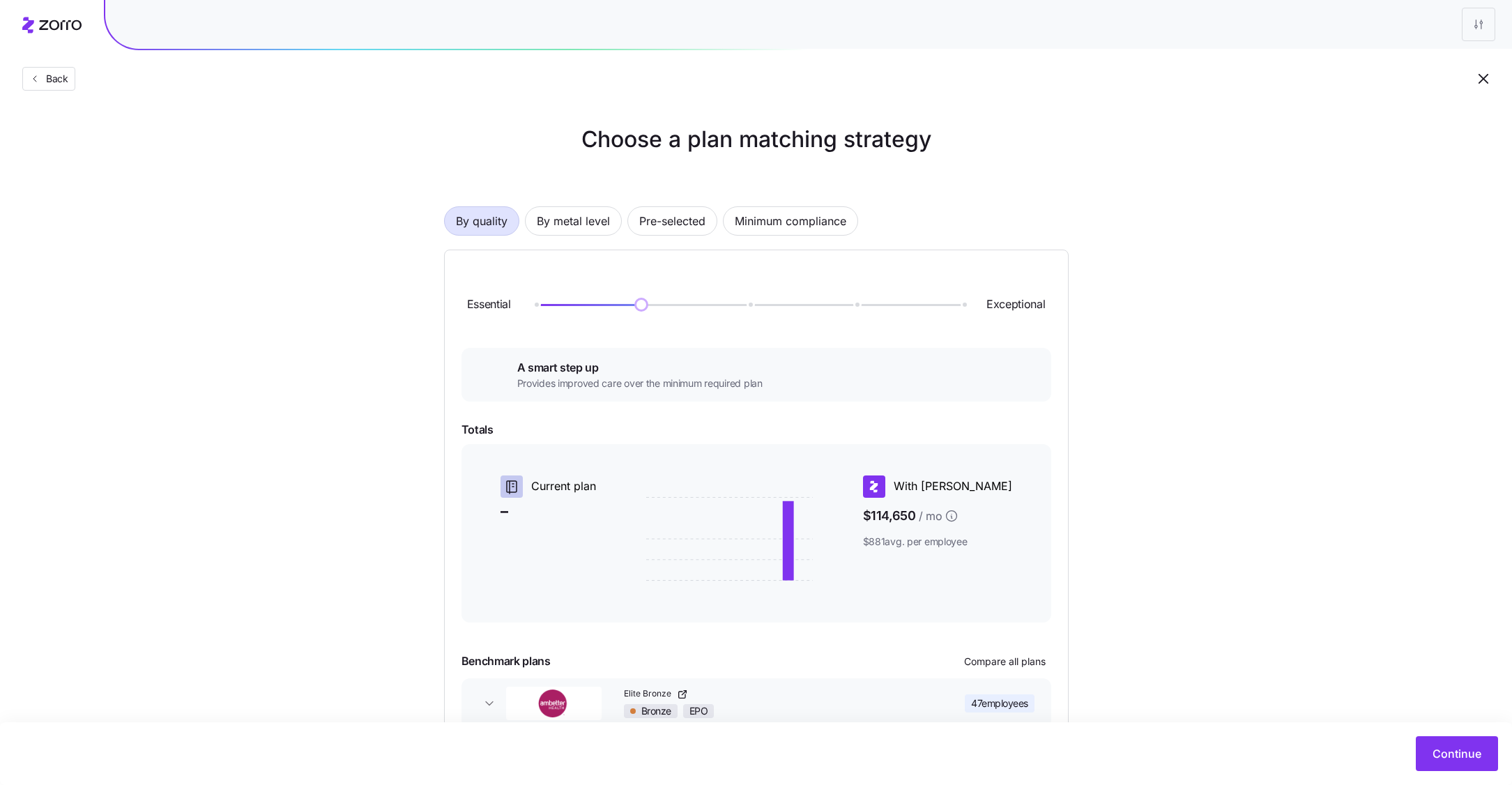
scroll to position [82, 0]
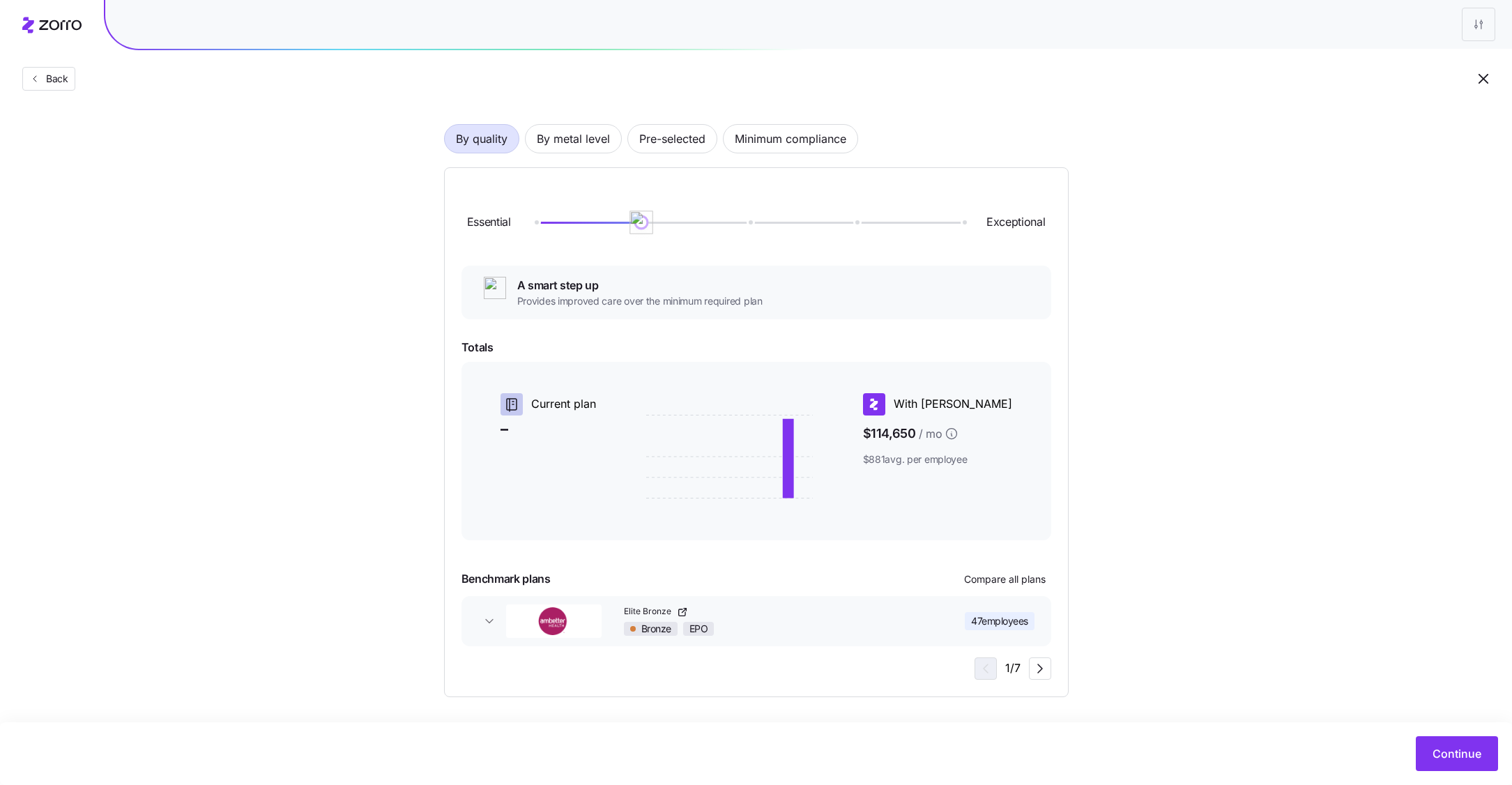
drag, startPoint x: 638, startPoint y: 227, endPoint x: 764, endPoint y: 233, distance: 126.1
click at [653, 227] on img at bounding box center [641, 222] width 23 height 23
click at [581, 136] on span "By metal level" at bounding box center [573, 138] width 73 height 28
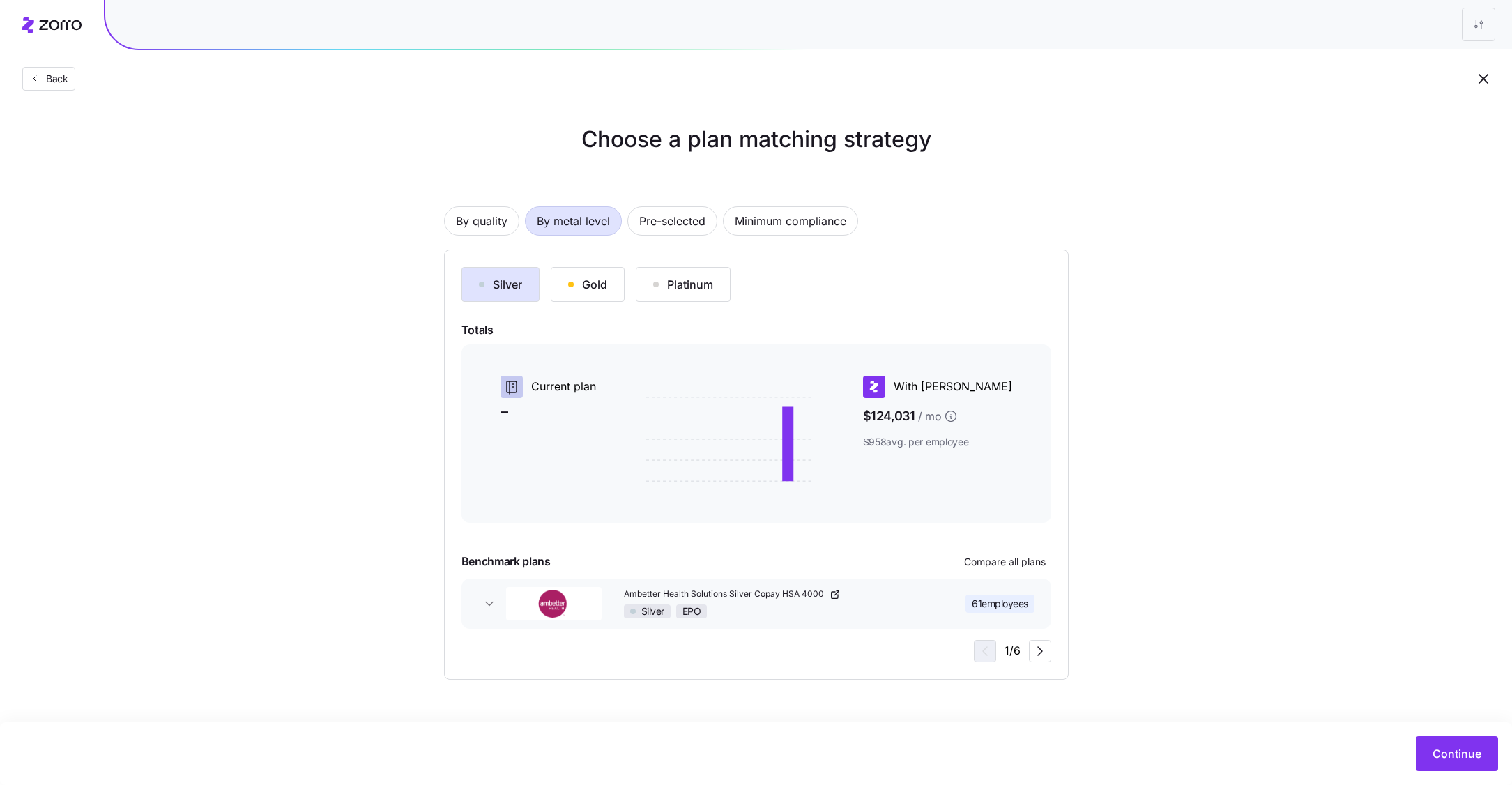
scroll to position [0, 0]
click at [558, 287] on button "Gold" at bounding box center [588, 284] width 74 height 35
click at [504, 287] on div "Silver" at bounding box center [500, 284] width 43 height 16
click at [712, 294] on button "Platinum" at bounding box center [683, 284] width 95 height 35
click at [558, 294] on button "Gold" at bounding box center [588, 284] width 74 height 35
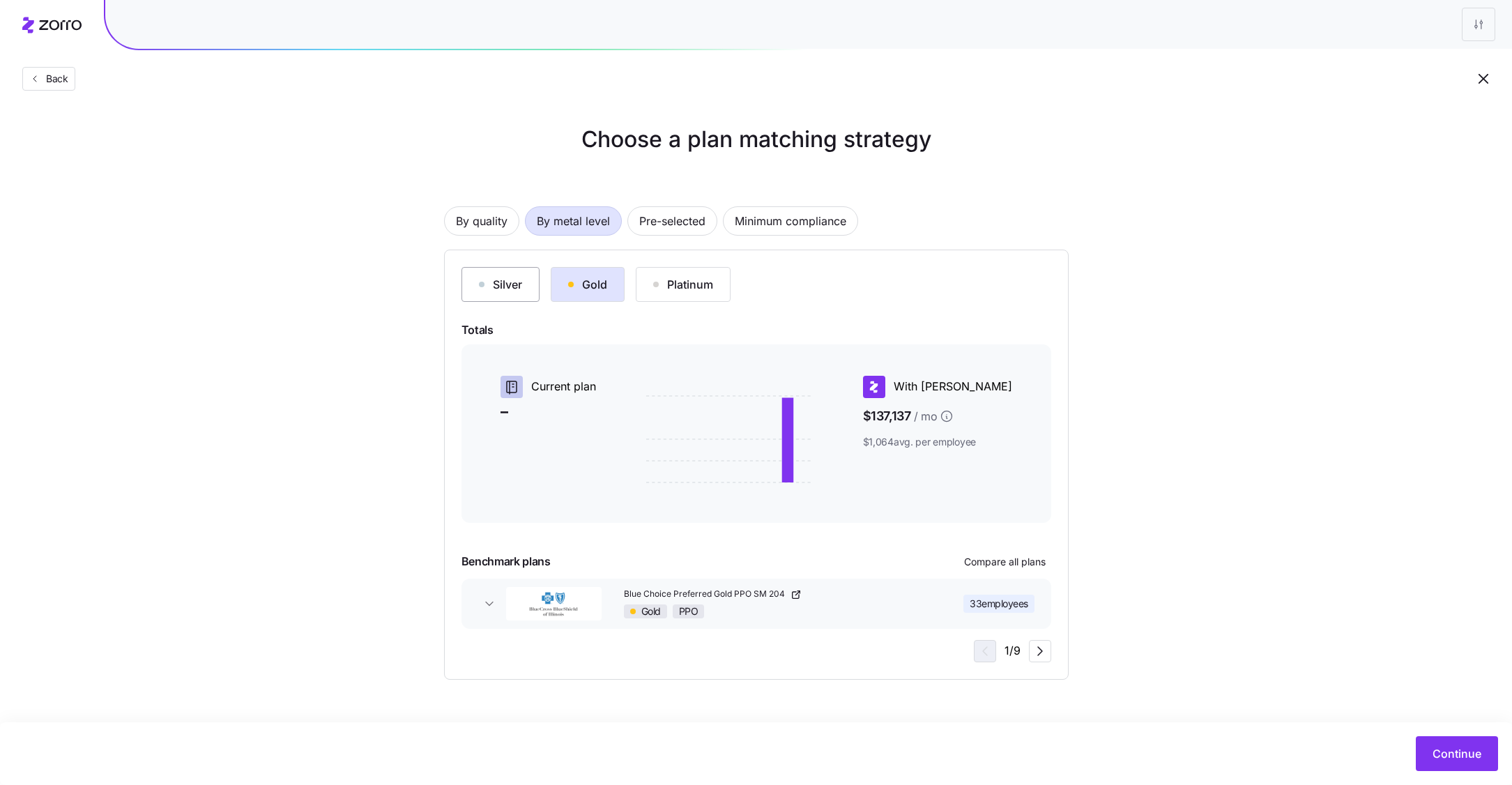
click at [492, 294] on button "Silver" at bounding box center [500, 284] width 78 height 35
click at [1050, 651] on span "button" at bounding box center [1040, 651] width 21 height 21
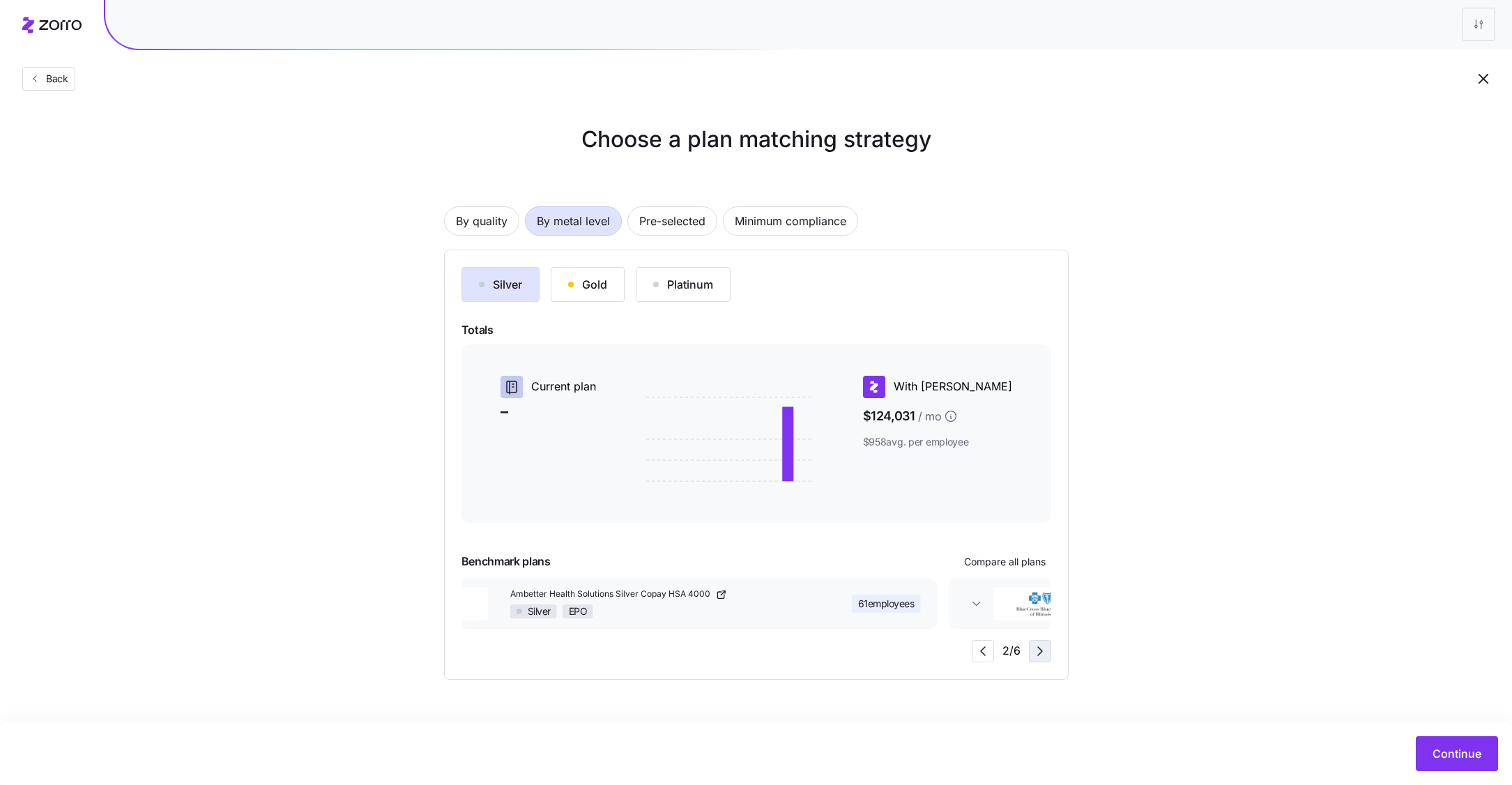
click at [1042, 651] on icon "button" at bounding box center [1040, 651] width 4 height 9
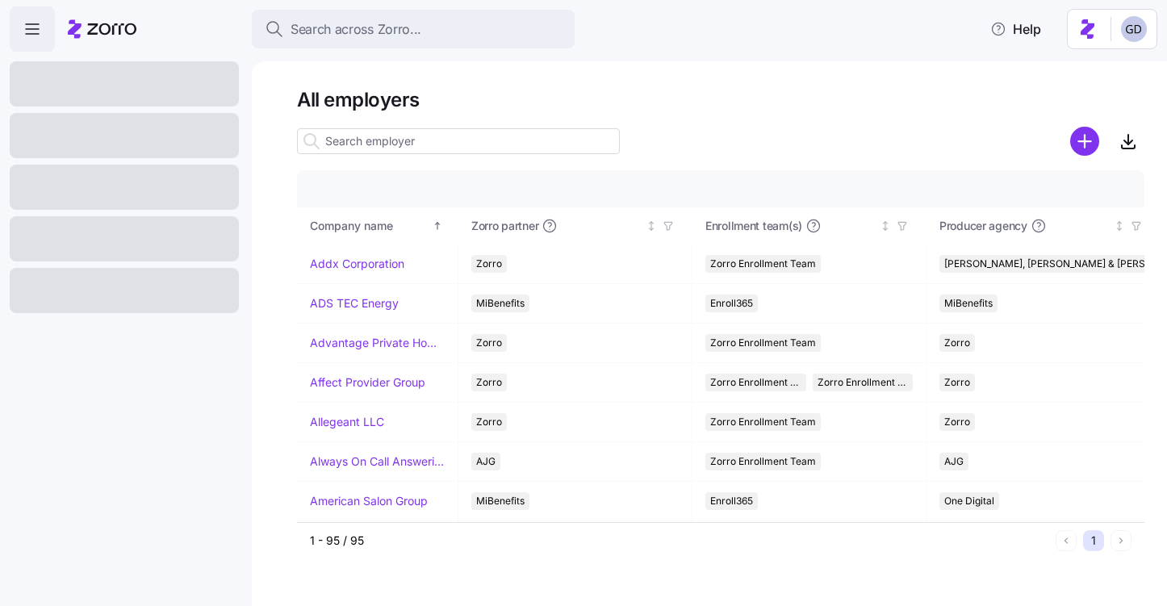
click at [395, 144] on input at bounding box center [458, 141] width 323 height 26
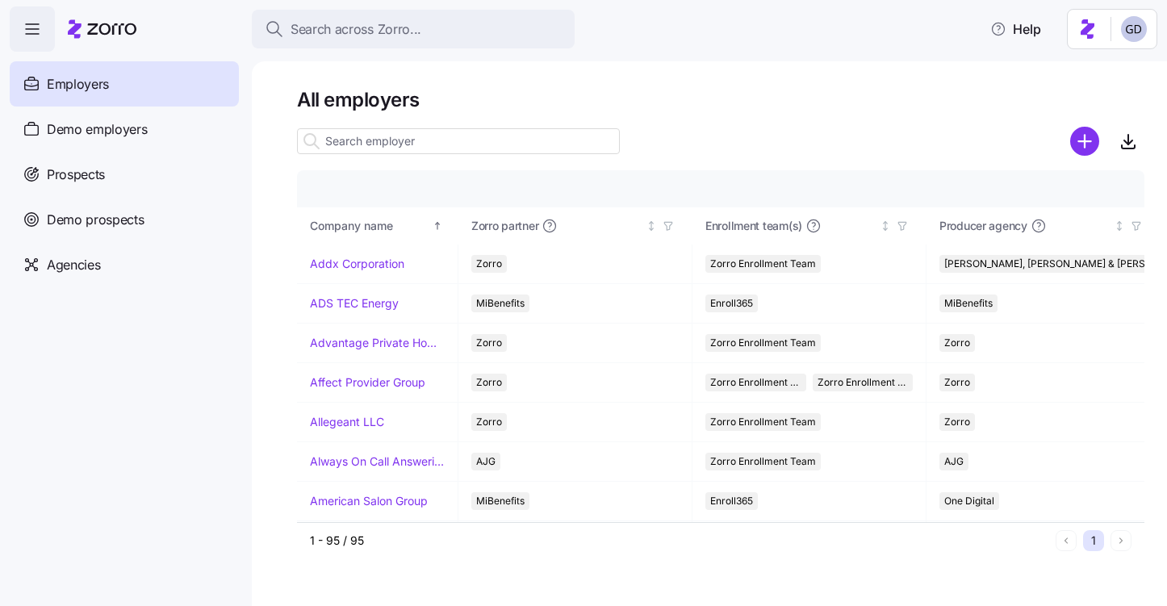
click at [477, 144] on input at bounding box center [458, 141] width 323 height 26
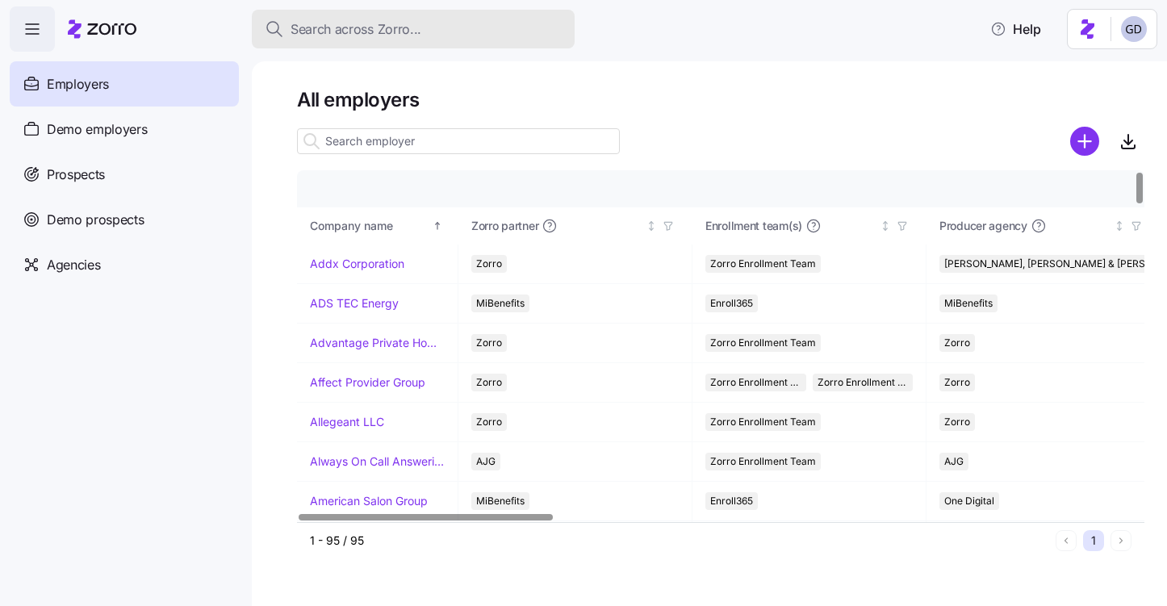
click at [369, 44] on button "Search across Zorro..." at bounding box center [413, 29] width 323 height 39
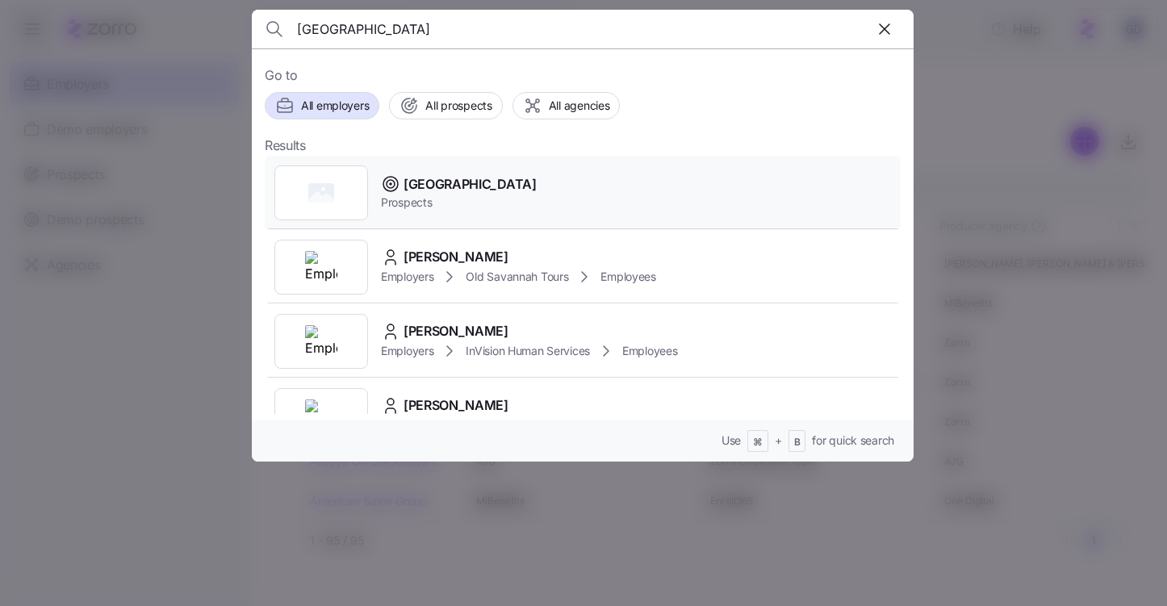
type input "[GEOGRAPHIC_DATA]"
click at [425, 189] on span "[GEOGRAPHIC_DATA]" at bounding box center [470, 184] width 133 height 20
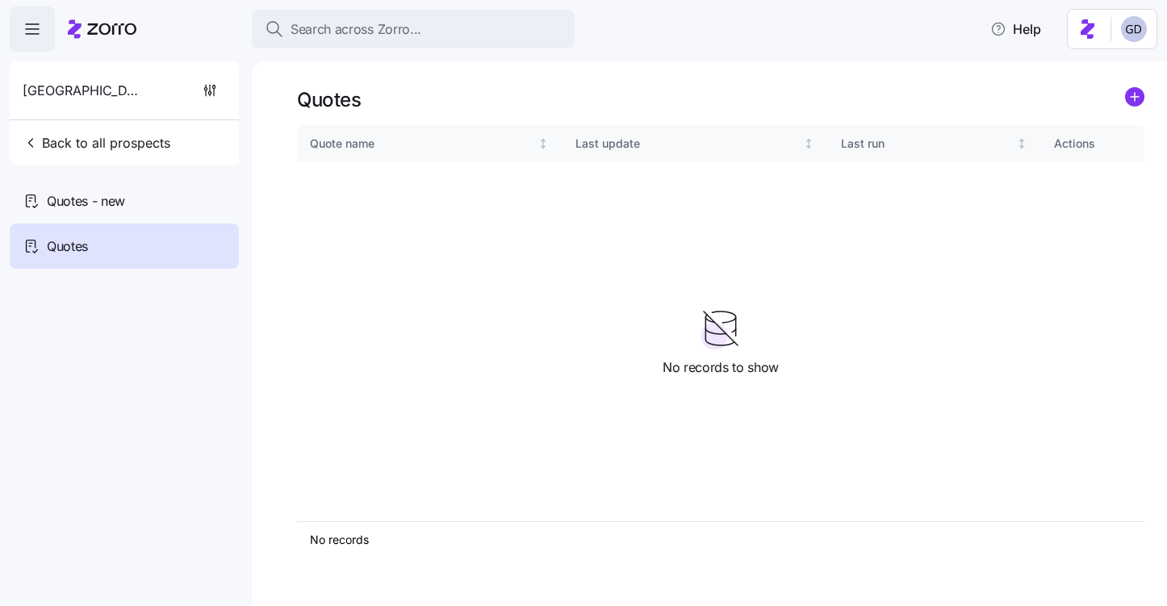
click at [82, 176] on div "Hill City Back to all prospects Quotes - new Quotes" at bounding box center [124, 164] width 229 height 207
click at [111, 207] on span "Quotes - new" at bounding box center [86, 201] width 78 height 20
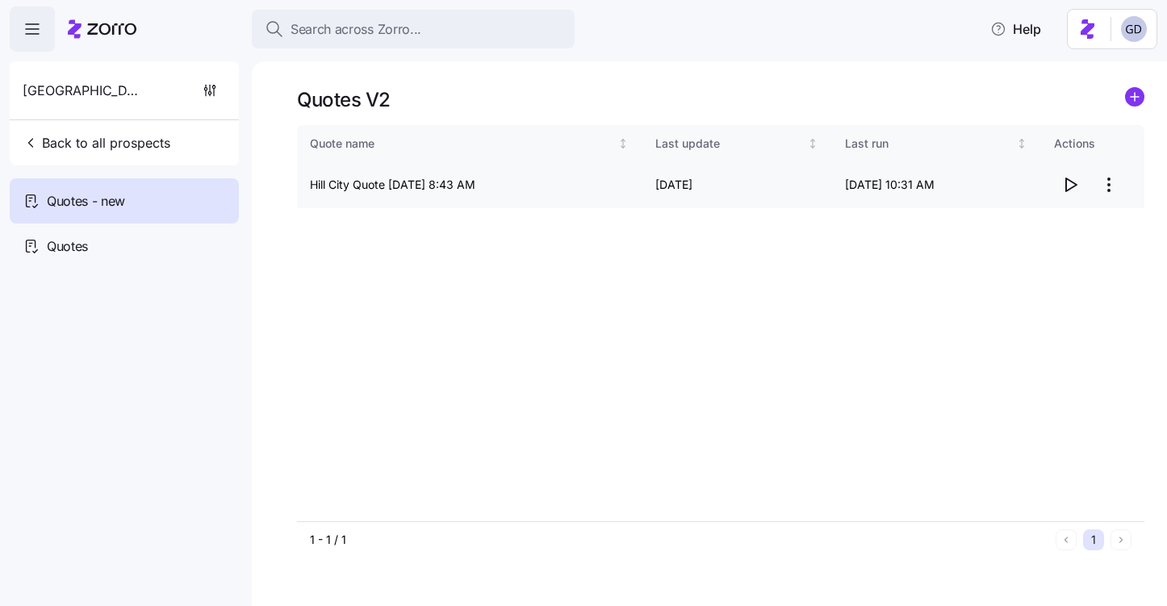
click at [1070, 185] on icon "button" at bounding box center [1069, 184] width 19 height 19
click at [1115, 182] on html "Search across Zorro... Help Hill City Back to all prospects Quotes - new Quotes…" at bounding box center [583, 298] width 1167 height 596
click at [1018, 223] on div "Edit quote" at bounding box center [1004, 224] width 54 height 18
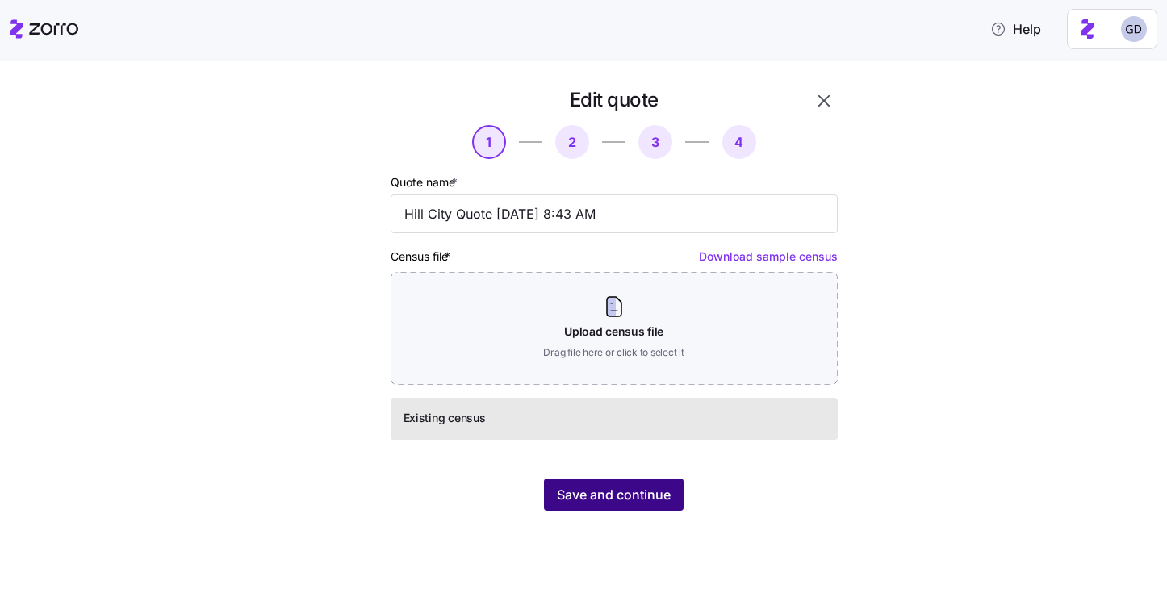
click at [622, 498] on span "Save and continue" at bounding box center [614, 494] width 114 height 19
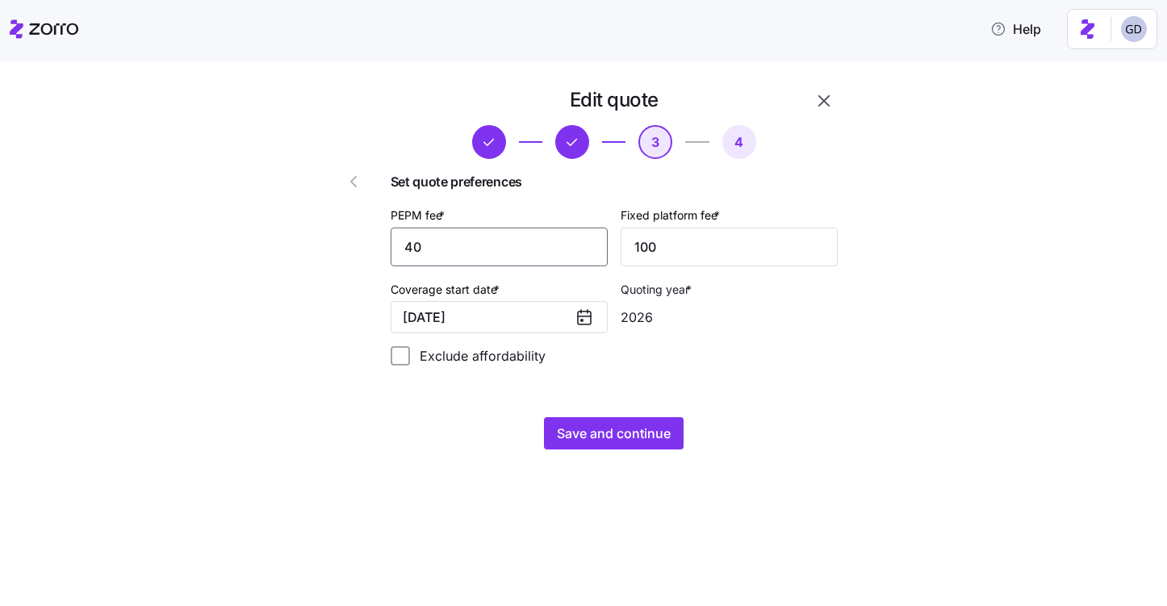
click at [504, 254] on input "40" at bounding box center [499, 247] width 217 height 39
type input "30"
click at [669, 247] on input "100" at bounding box center [729, 247] width 217 height 39
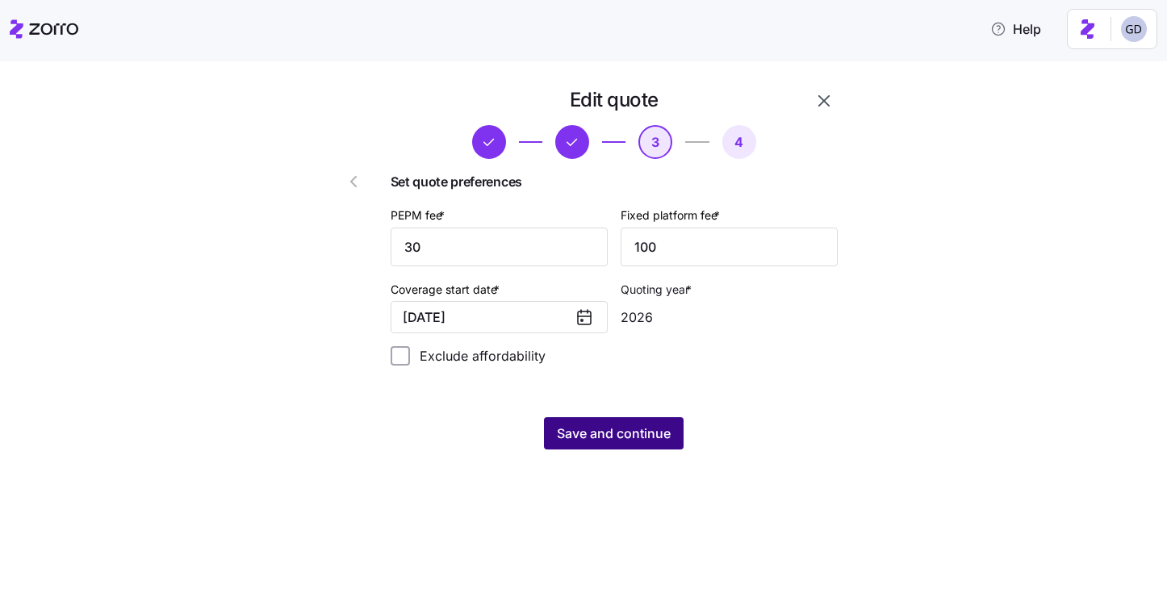
click at [649, 421] on button "Save and continue" at bounding box center [614, 433] width 140 height 32
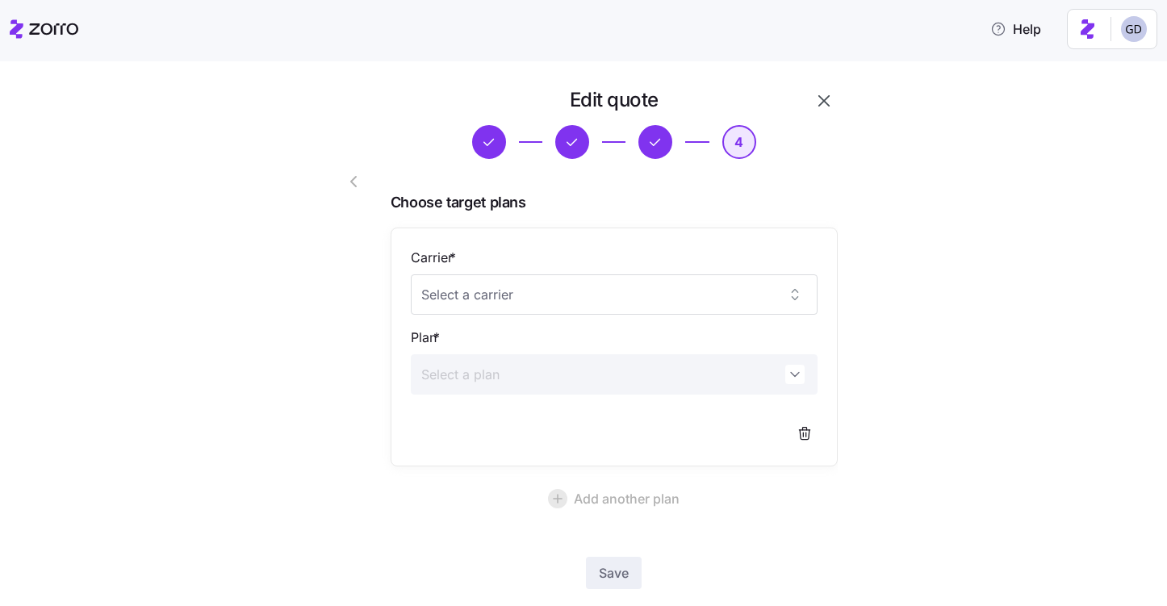
scroll to position [89, 0]
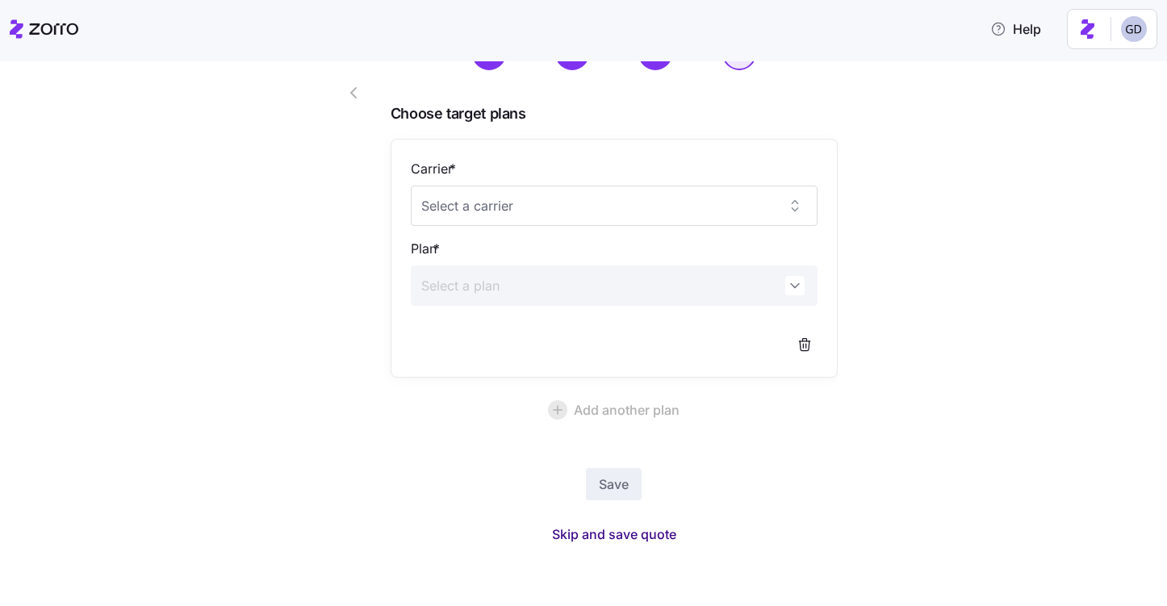
click at [639, 534] on span "Skip and save quote" at bounding box center [614, 534] width 124 height 19
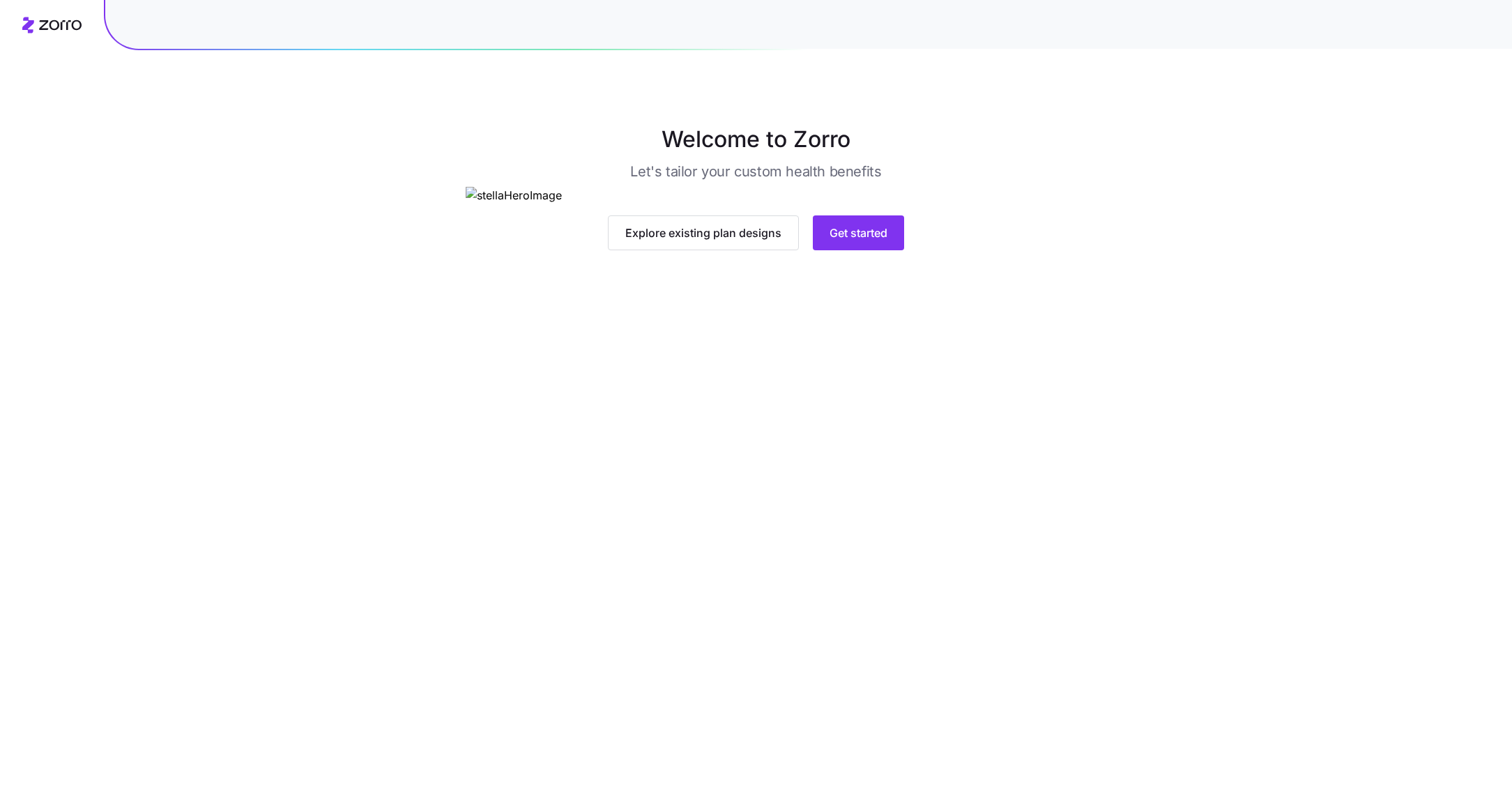
drag, startPoint x: 740, startPoint y: 493, endPoint x: 878, endPoint y: 553, distance: 150.5
click at [878, 553] on main "Welcome to Zorro Let's tailor your custom health benefits Explore existing plan…" at bounding box center [756, 392] width 1512 height 785
click at [867, 250] on button "Get started" at bounding box center [859, 232] width 92 height 35
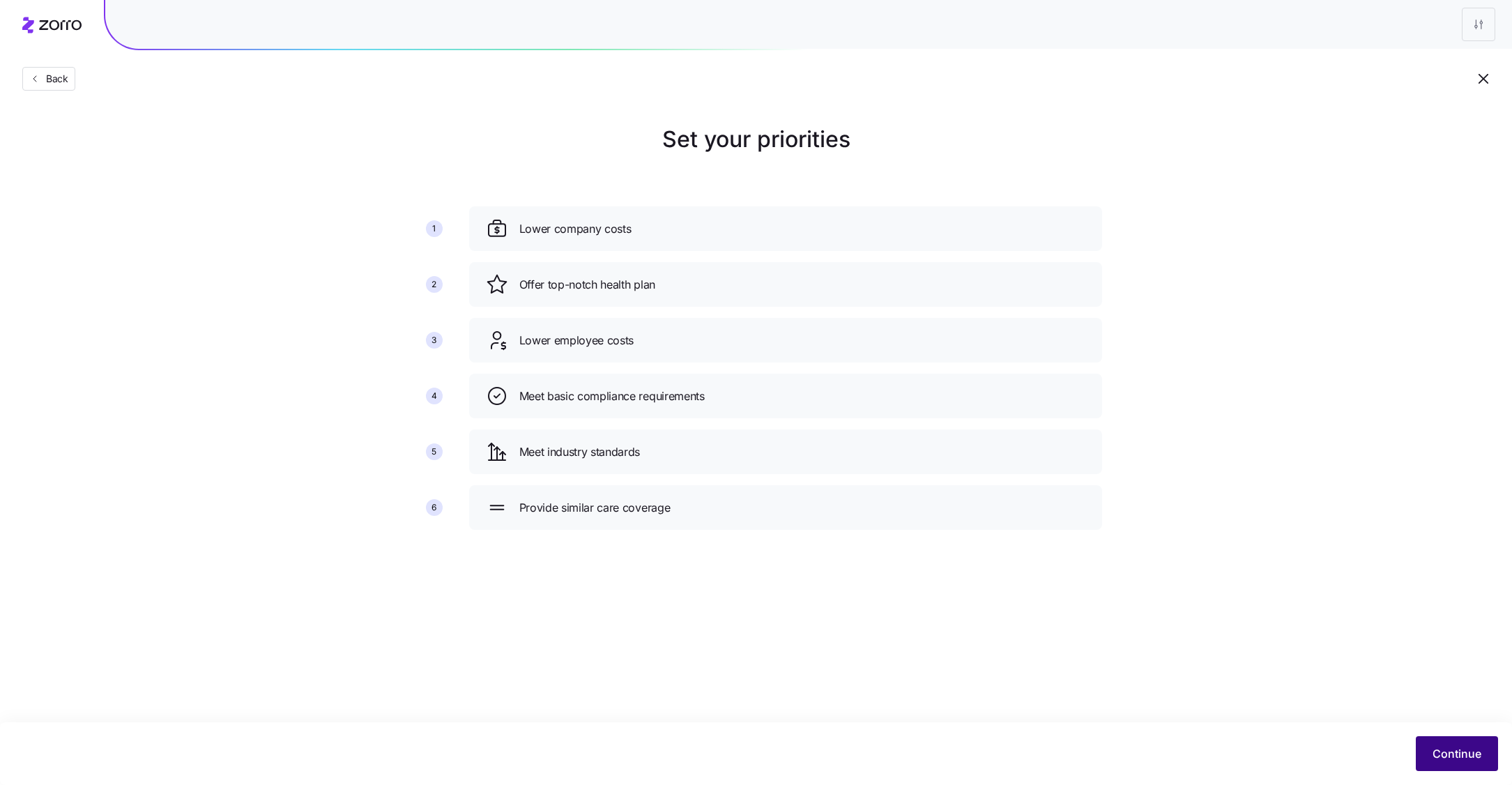
click at [1473, 753] on span "Continue" at bounding box center [1457, 753] width 48 height 16
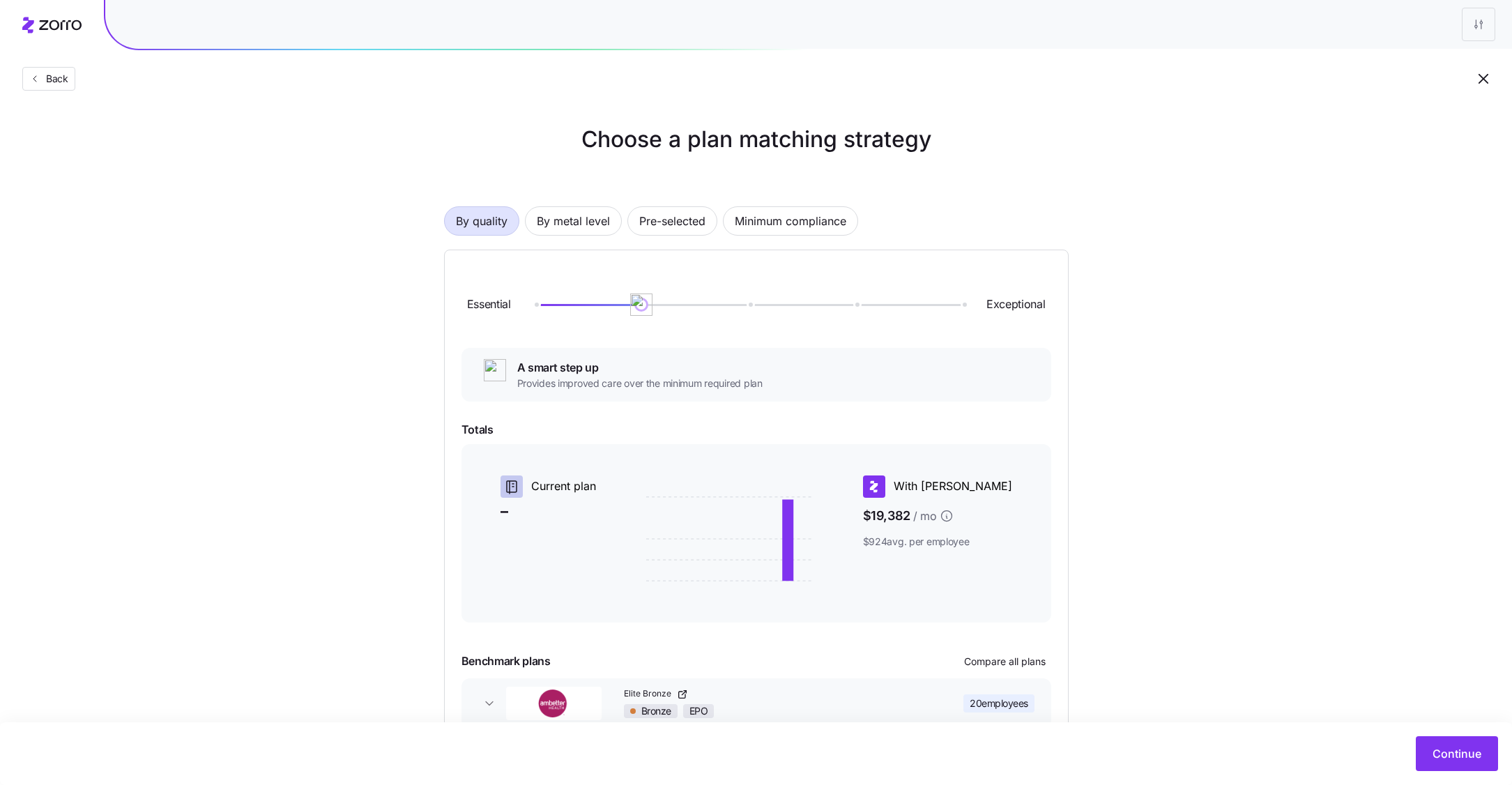
scroll to position [82, 0]
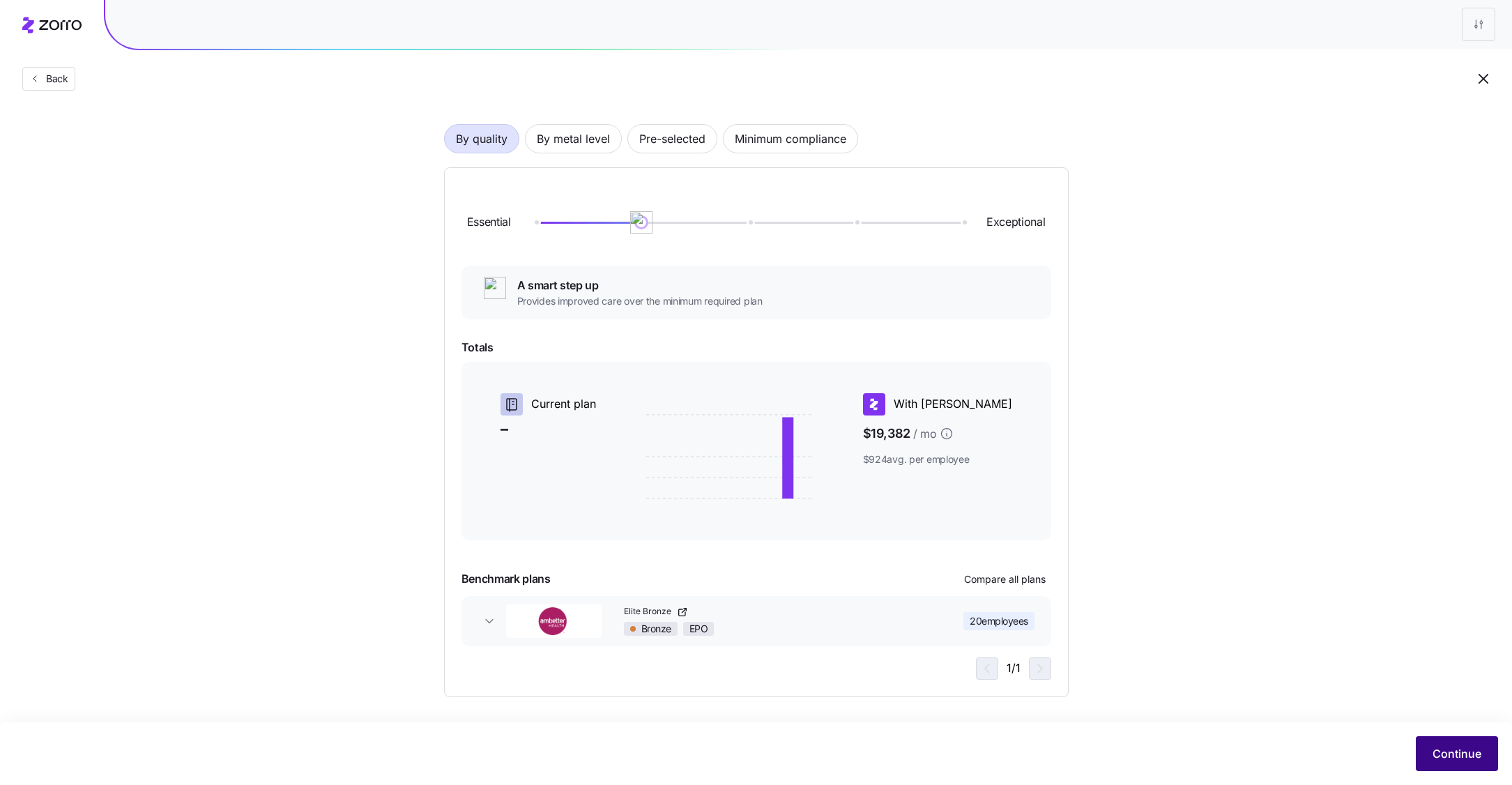
click at [1441, 753] on span "Continue" at bounding box center [1457, 753] width 48 height 16
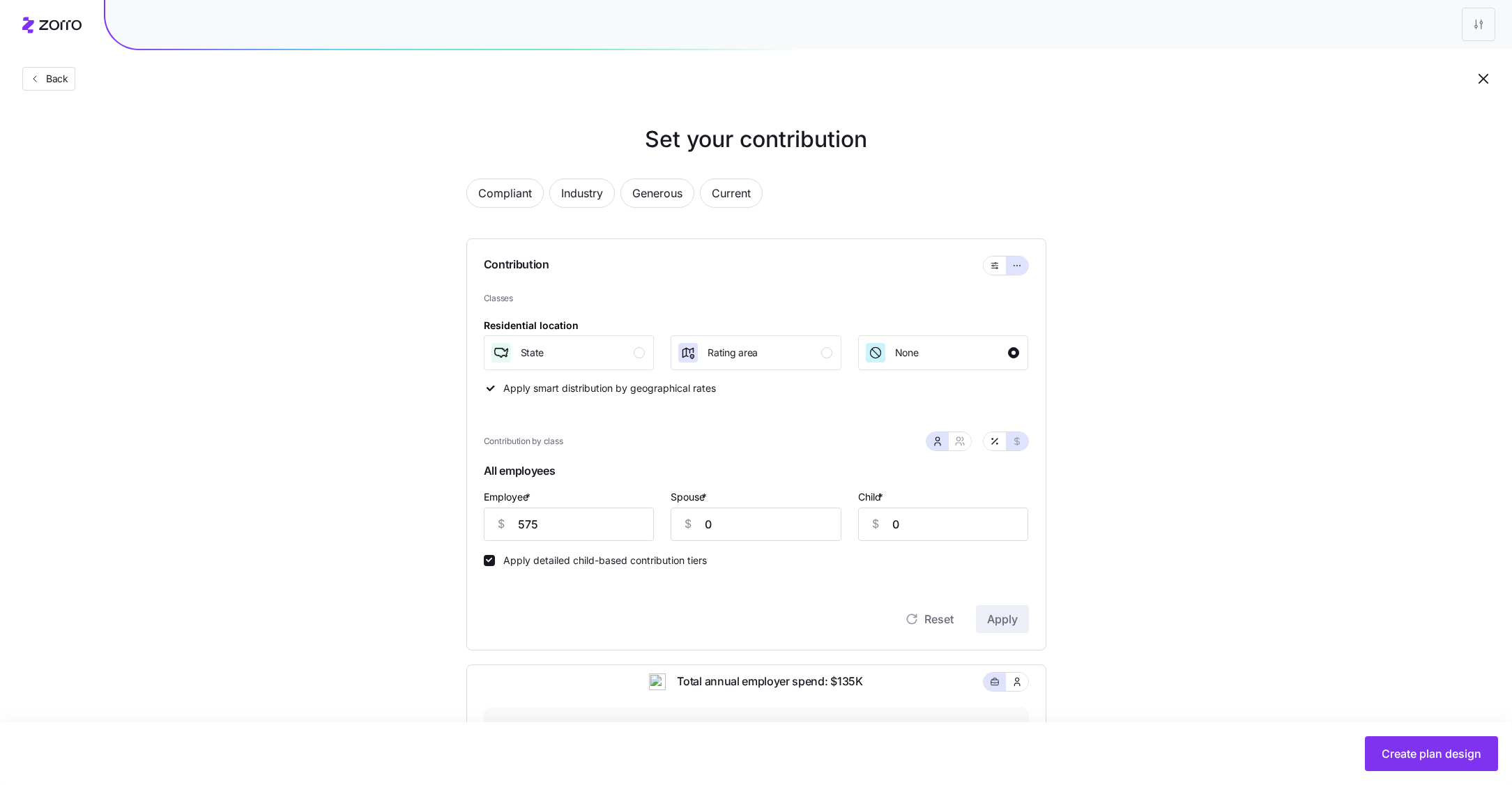
click at [1483, 76] on icon "button" at bounding box center [1483, 79] width 16 height 16
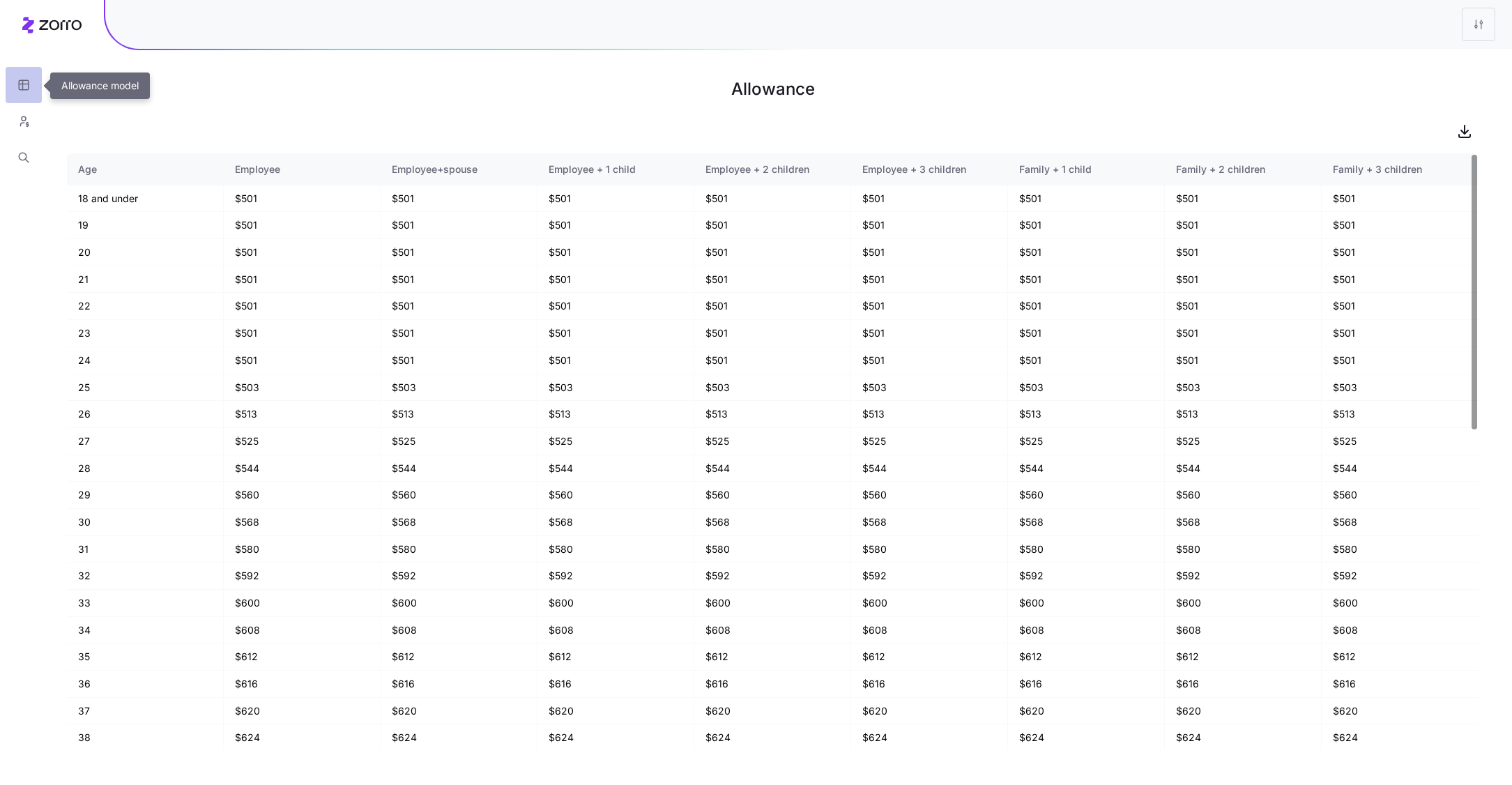
click at [31, 76] on button "button" at bounding box center [23, 85] width 36 height 36
click at [1490, 26] on html "Allowance Age Employee Employee+spouse Employee + 1 child Employee + 2 children…" at bounding box center [756, 392] width 1512 height 785
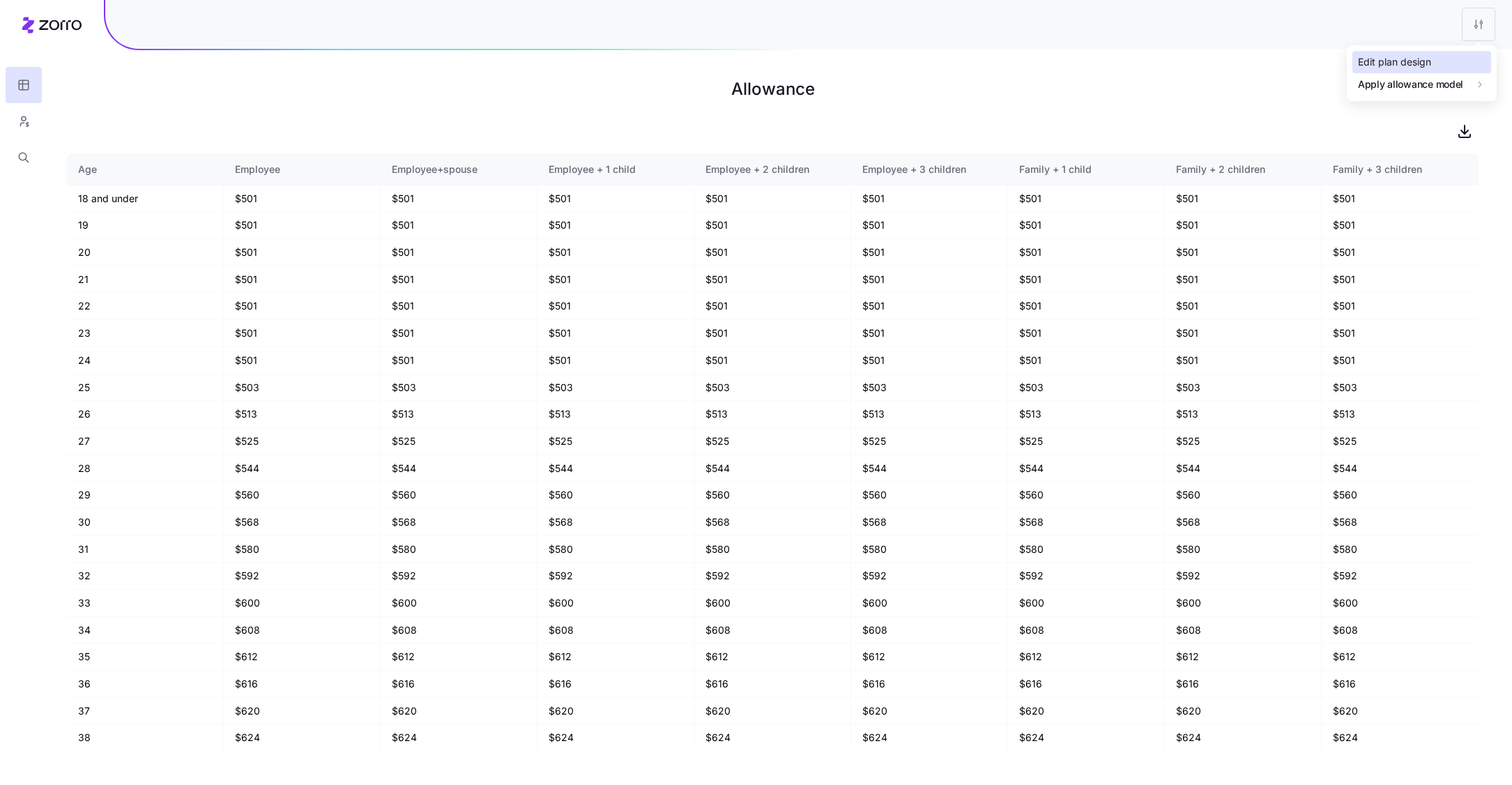
click at [1410, 60] on div "Edit plan design" at bounding box center [1394, 62] width 73 height 16
